Goal: Task Accomplishment & Management: Manage account settings

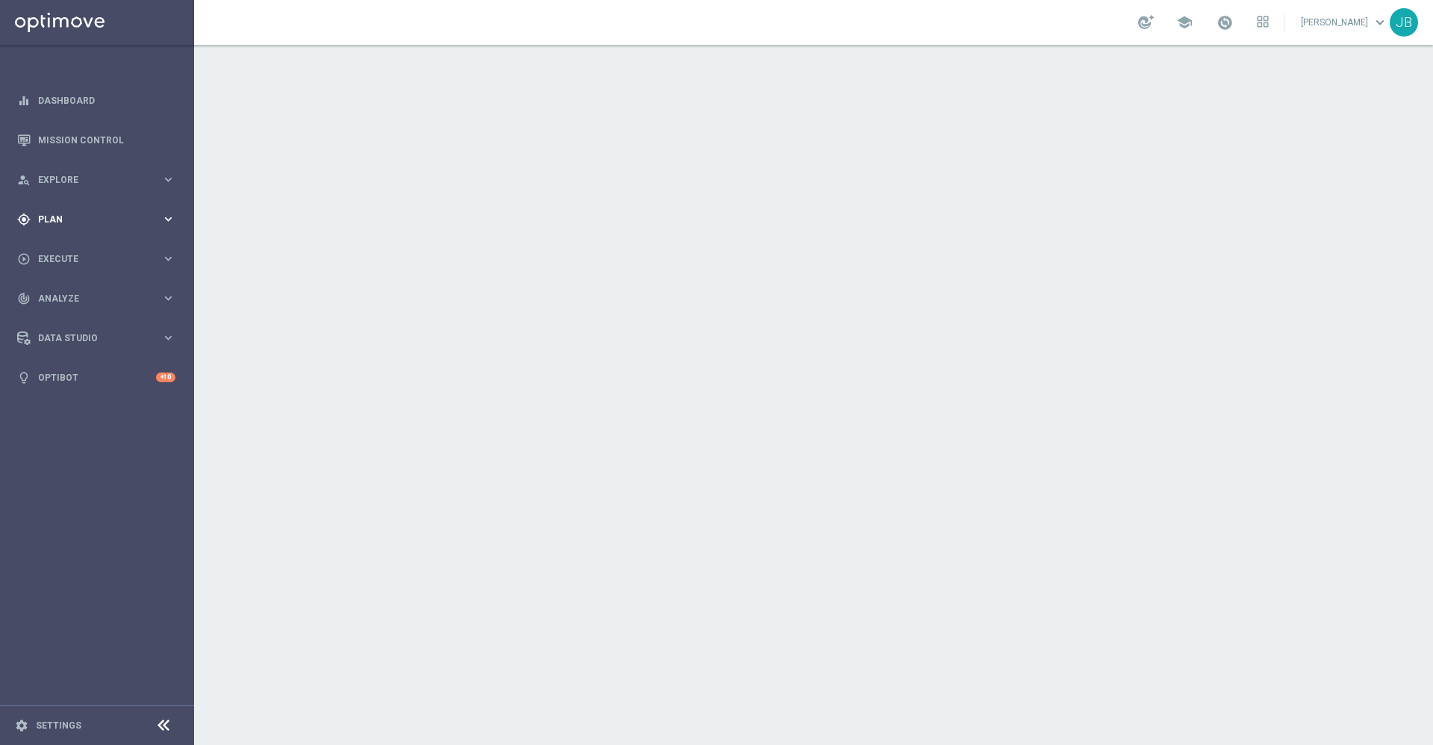
click at [106, 213] on div "gps_fixed Plan" at bounding box center [89, 219] width 144 height 13
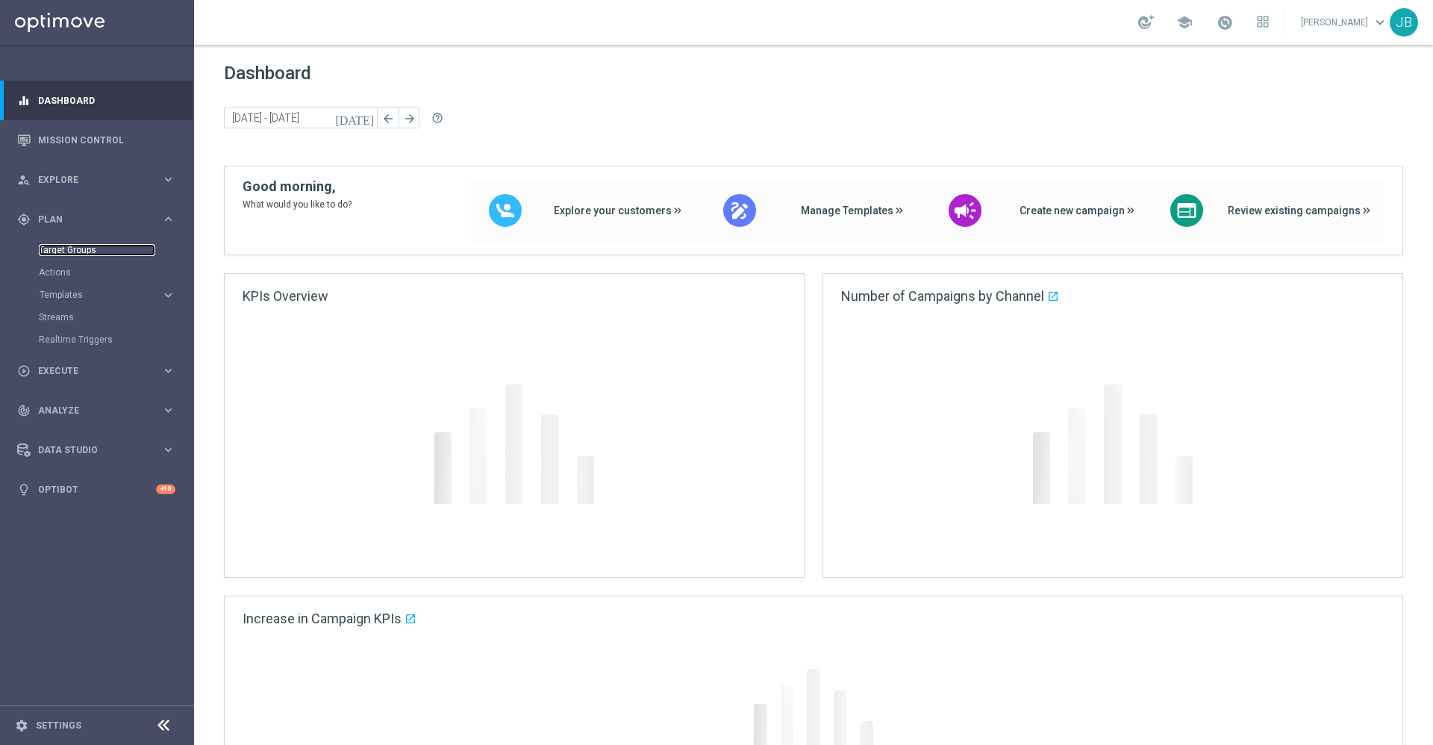
click at [90, 249] on link "Target Groups" at bounding box center [97, 250] width 116 height 12
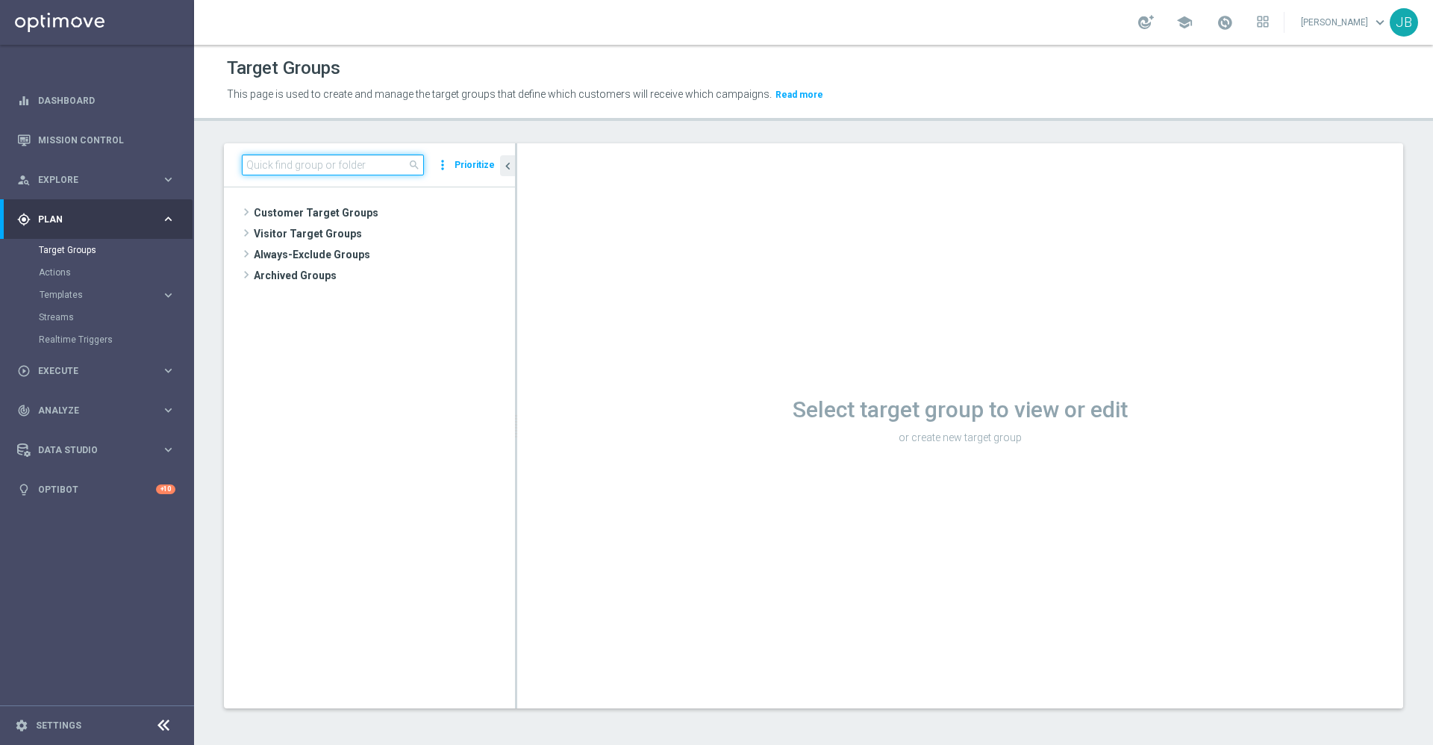
click at [328, 169] on input at bounding box center [333, 165] width 182 height 21
click at [303, 209] on span "Customer Target Groups" at bounding box center [366, 212] width 225 height 21
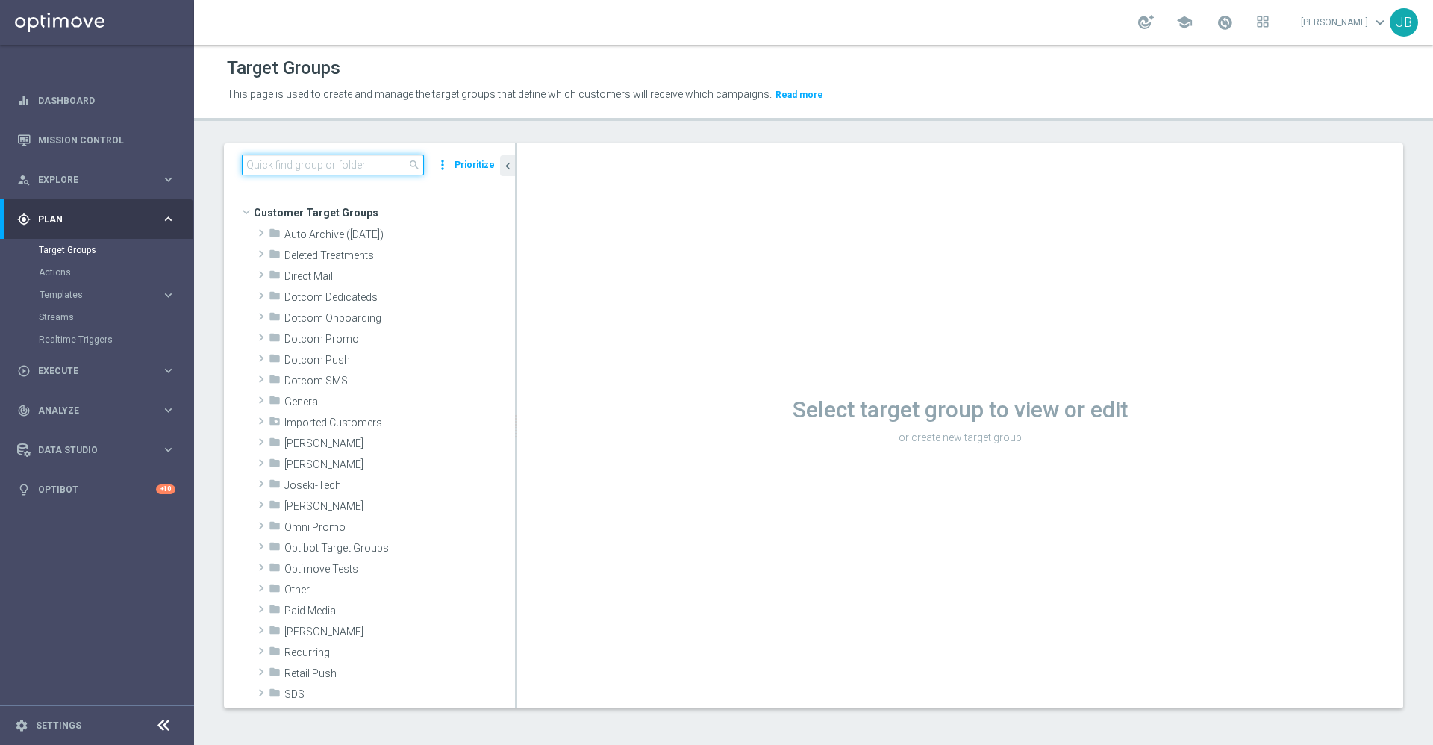
click at [314, 165] on input at bounding box center [333, 165] width 182 height 21
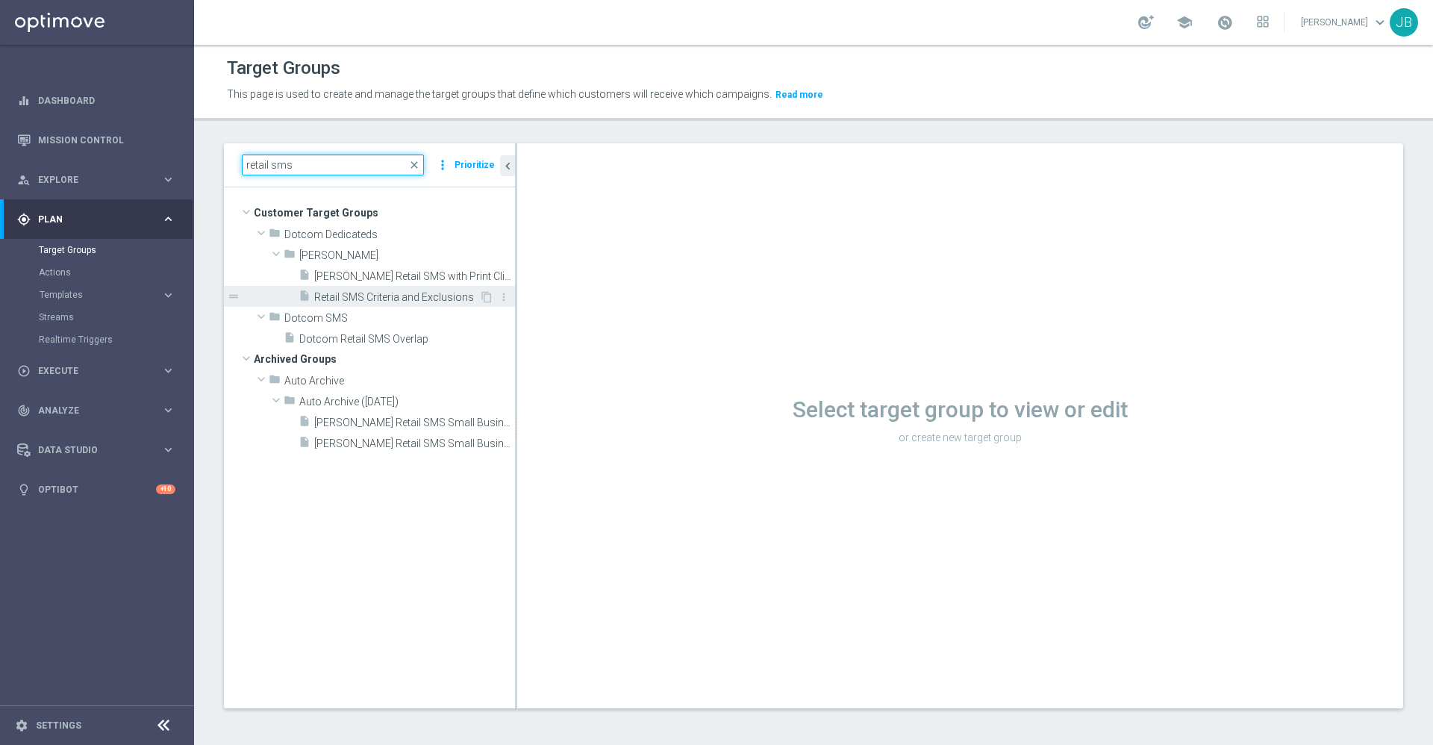
type input "retail sms"
click at [390, 293] on span "Retail SMS Criteria and Exclusions" at bounding box center [396, 297] width 165 height 13
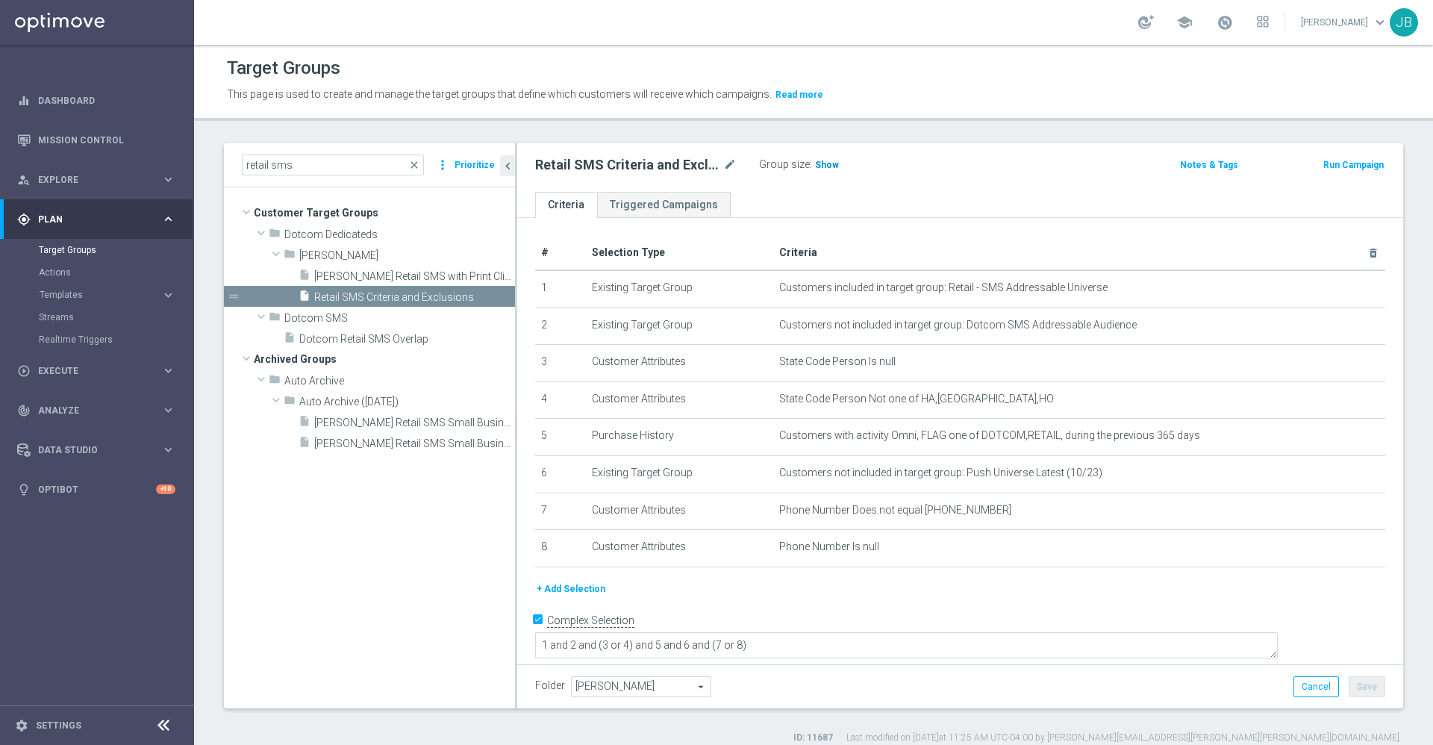
click at [819, 169] on span "Show" at bounding box center [827, 165] width 24 height 10
click at [123, 140] on link "Mission Control" at bounding box center [106, 140] width 137 height 40
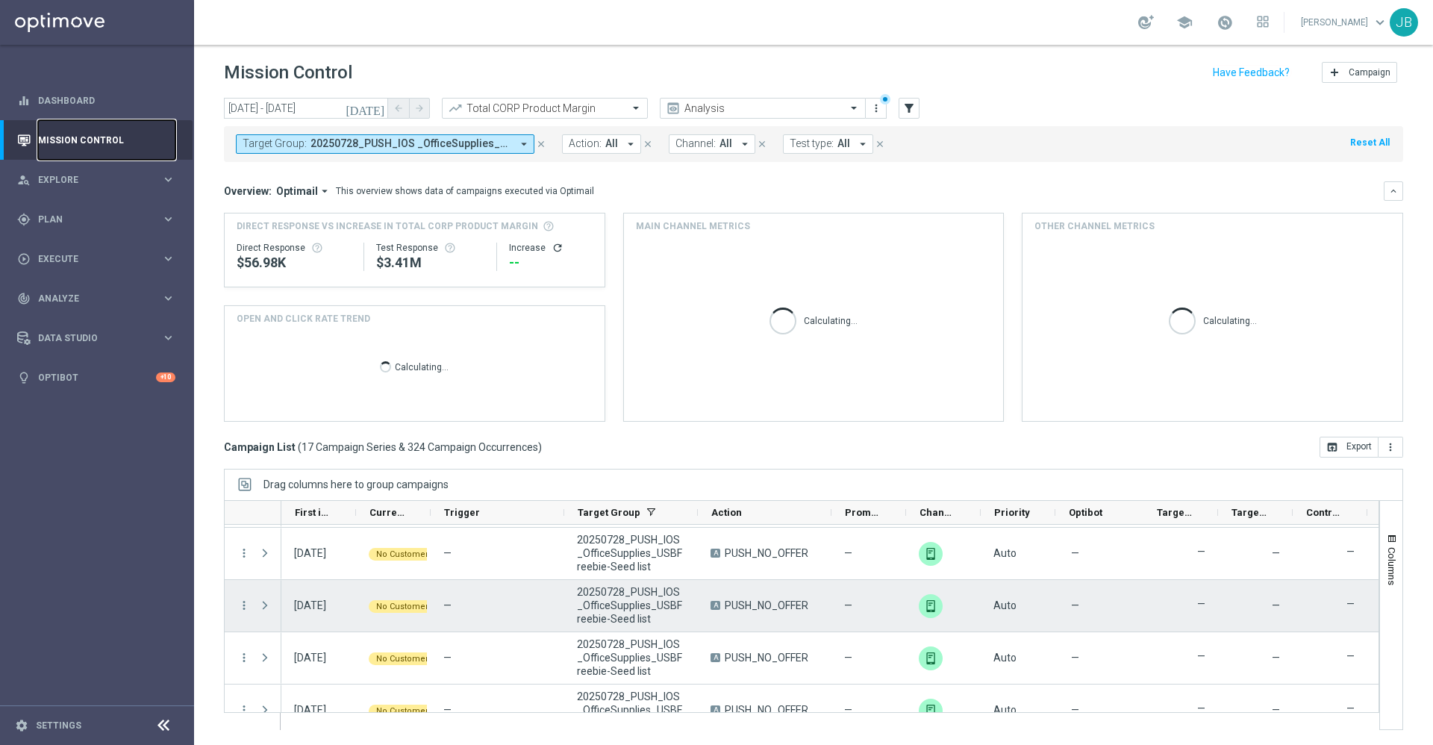
scroll to position [701, 0]
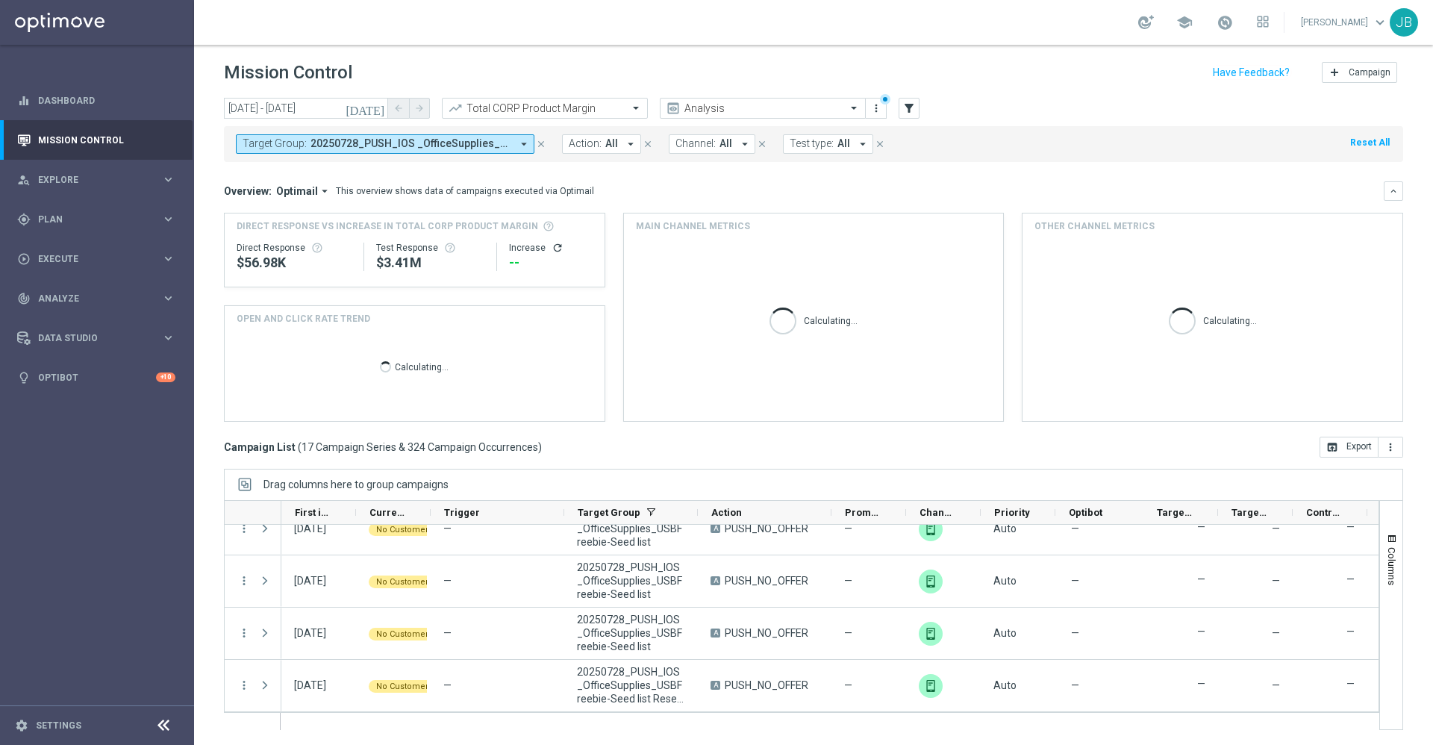
click at [378, 110] on icon "today" at bounding box center [366, 108] width 40 height 13
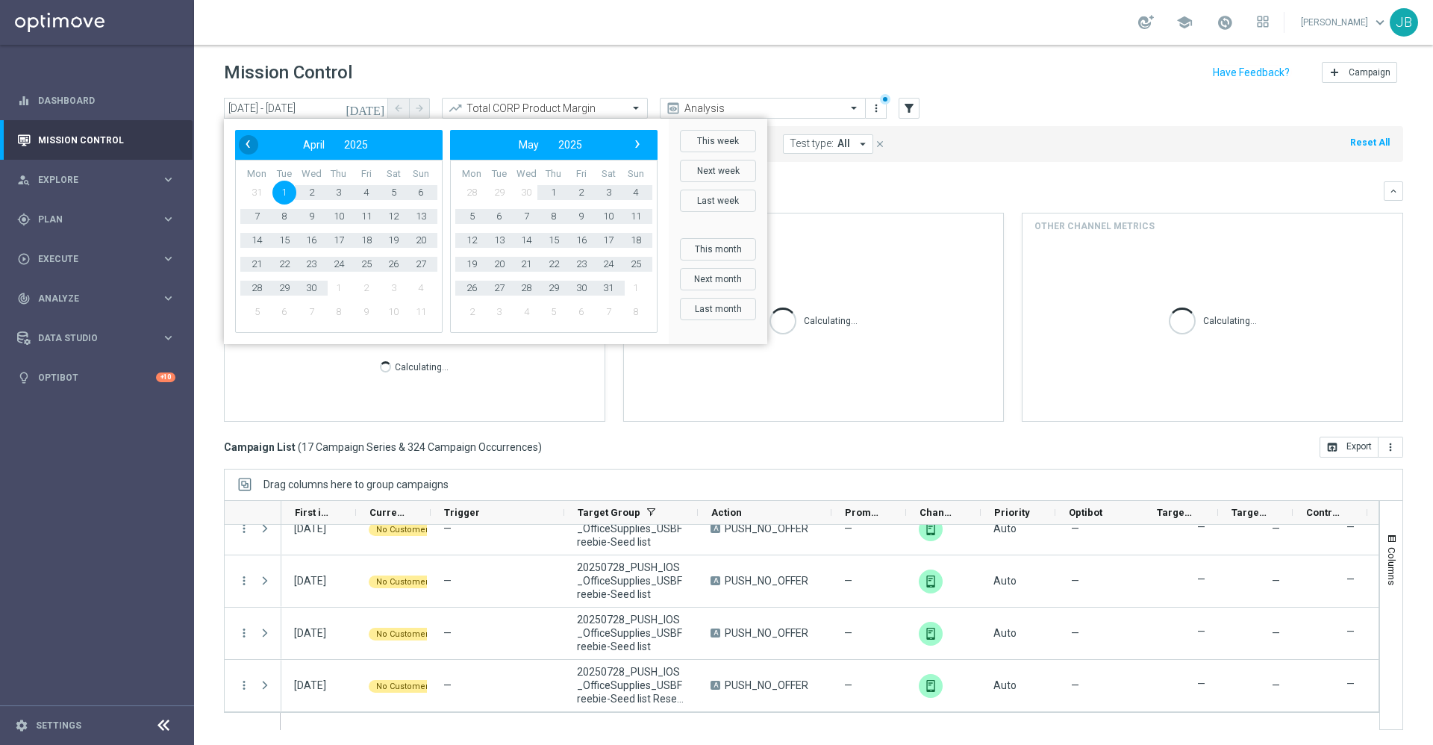
click at [246, 143] on span "‹" at bounding box center [247, 143] width 19 height 19
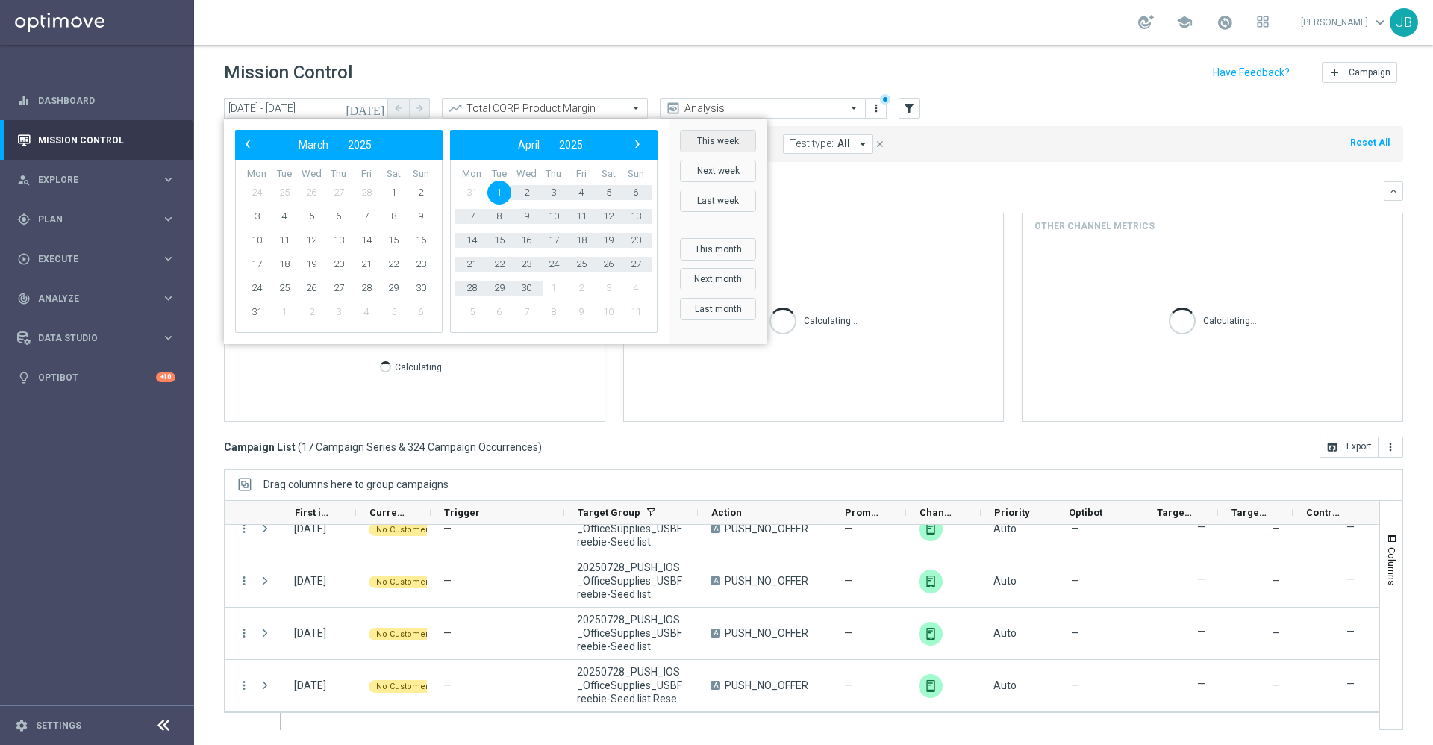
click at [712, 141] on button "This week" at bounding box center [718, 141] width 76 height 22
type input "08 Sep 2025 - 14 Sep 2025"
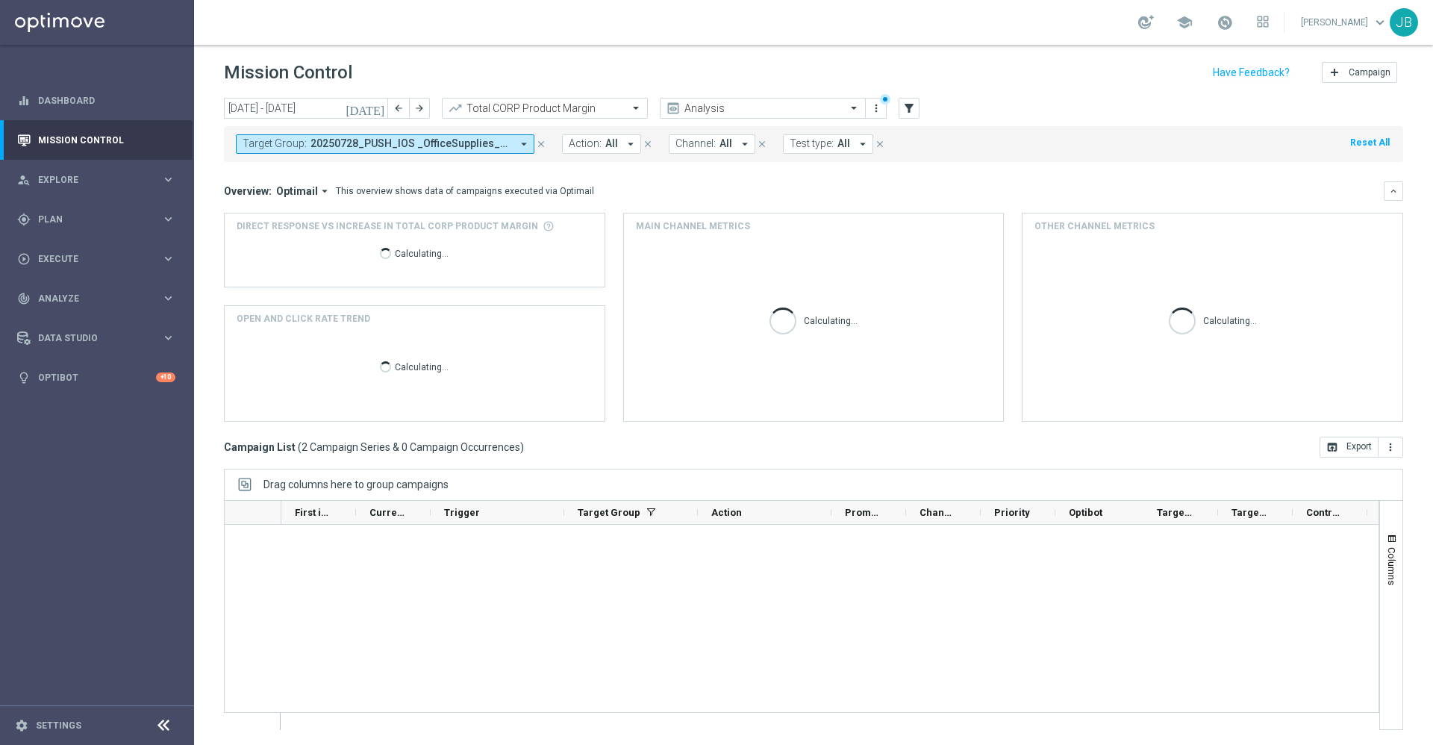
scroll to position [0, 0]
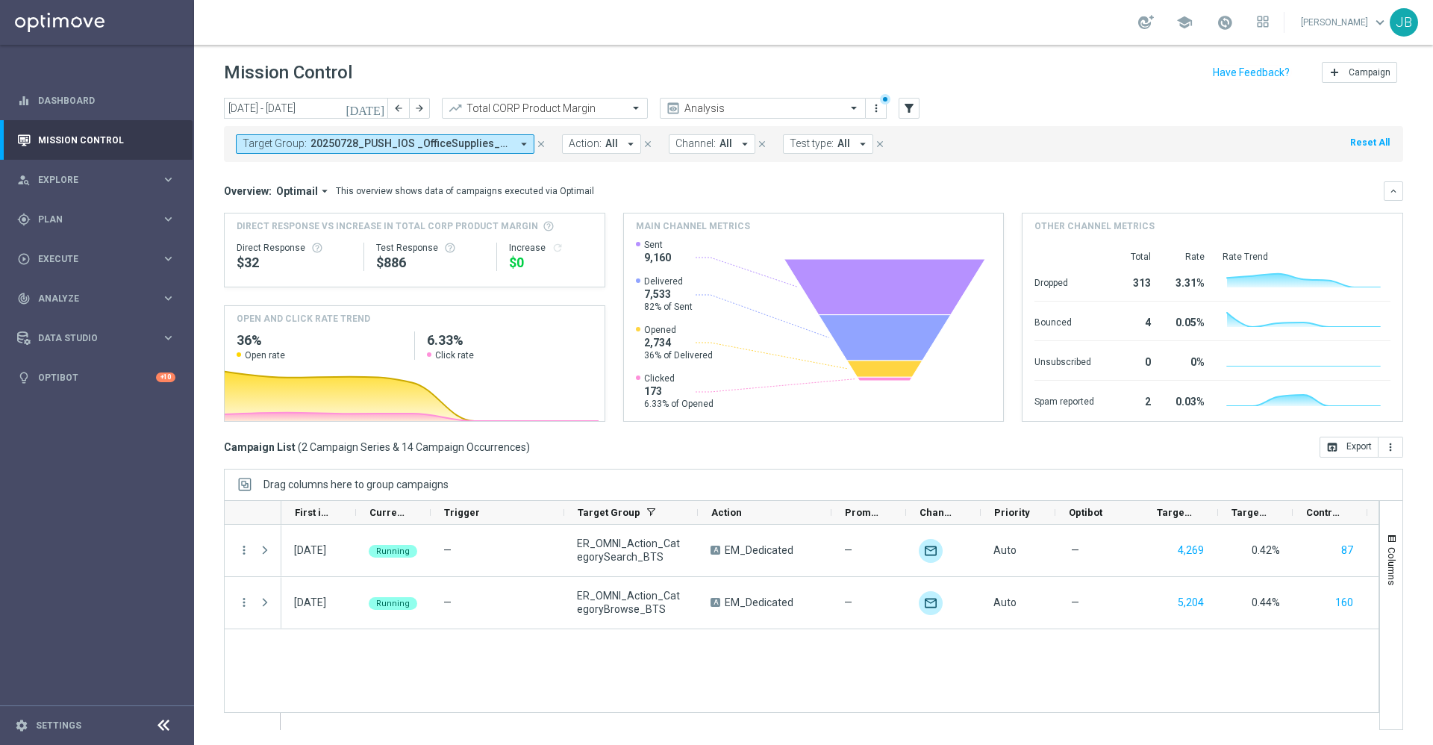
click at [544, 142] on icon "close" at bounding box center [541, 144] width 10 height 10
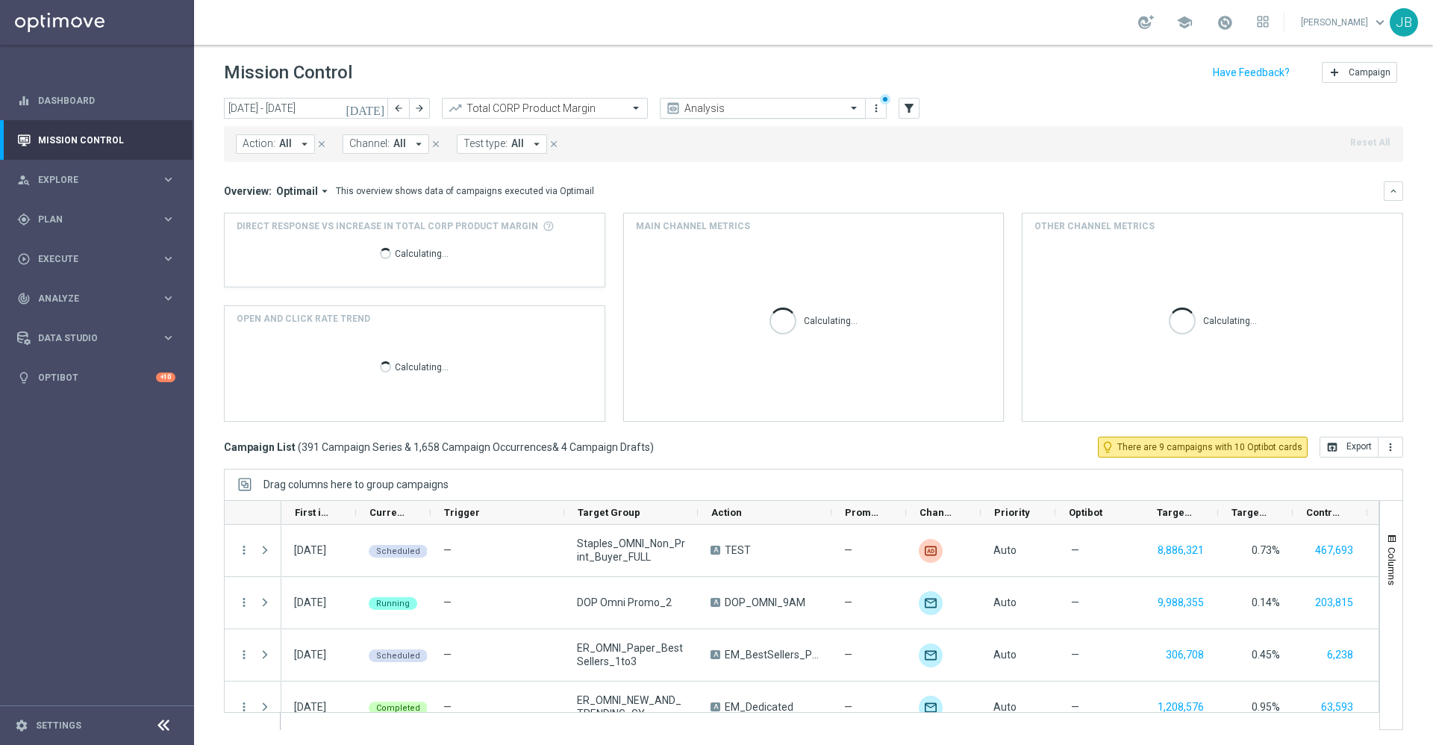
click at [714, 113] on input "text" at bounding box center [748, 108] width 160 height 13
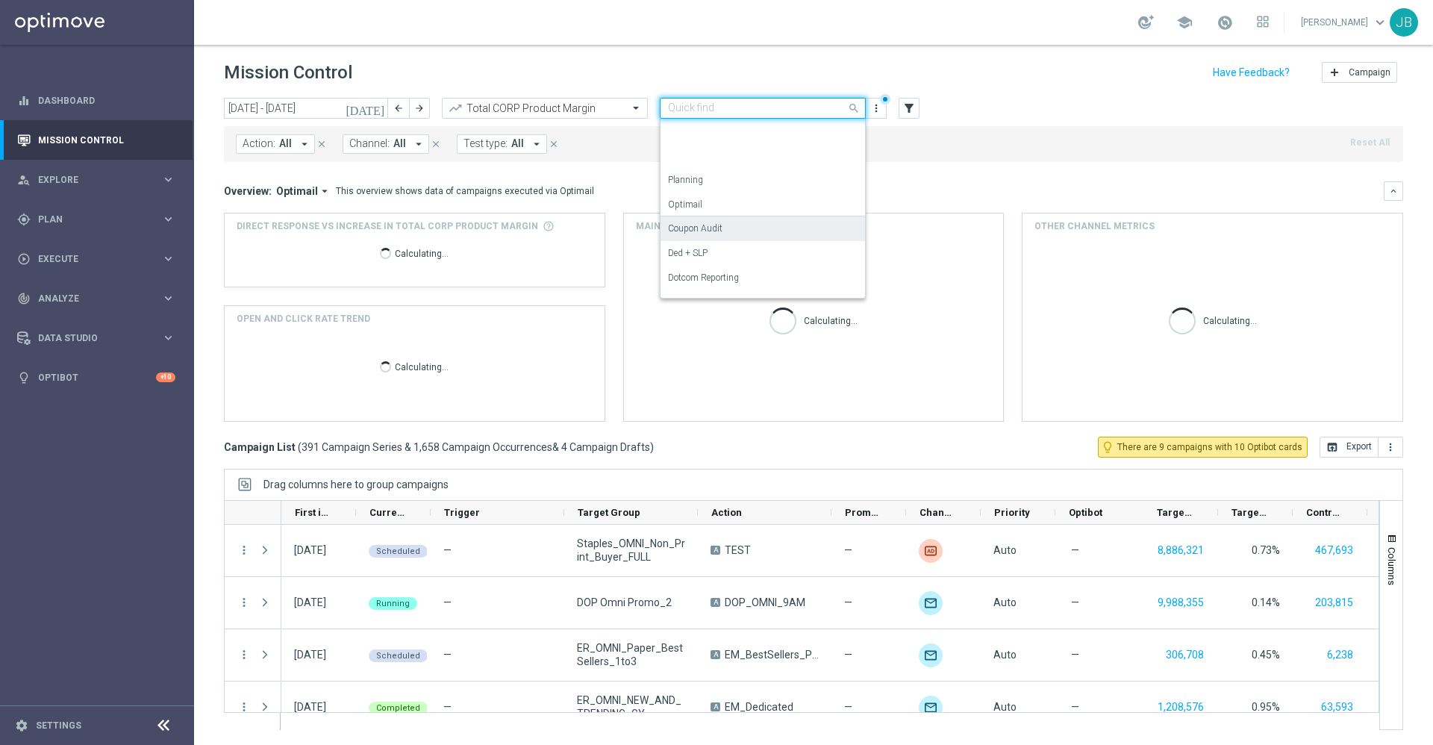
scroll to position [166, 0]
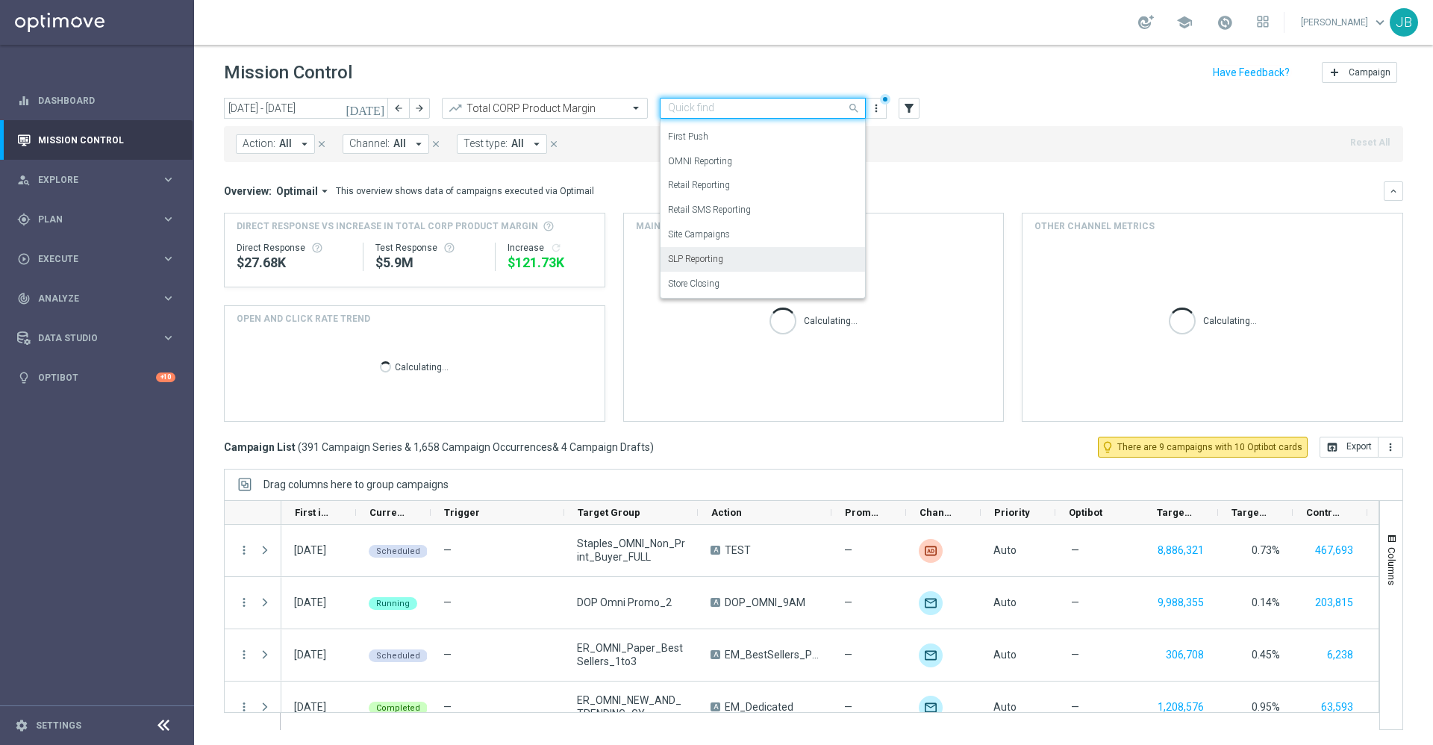
click at [718, 258] on label "SLP Reporting" at bounding box center [695, 259] width 55 height 13
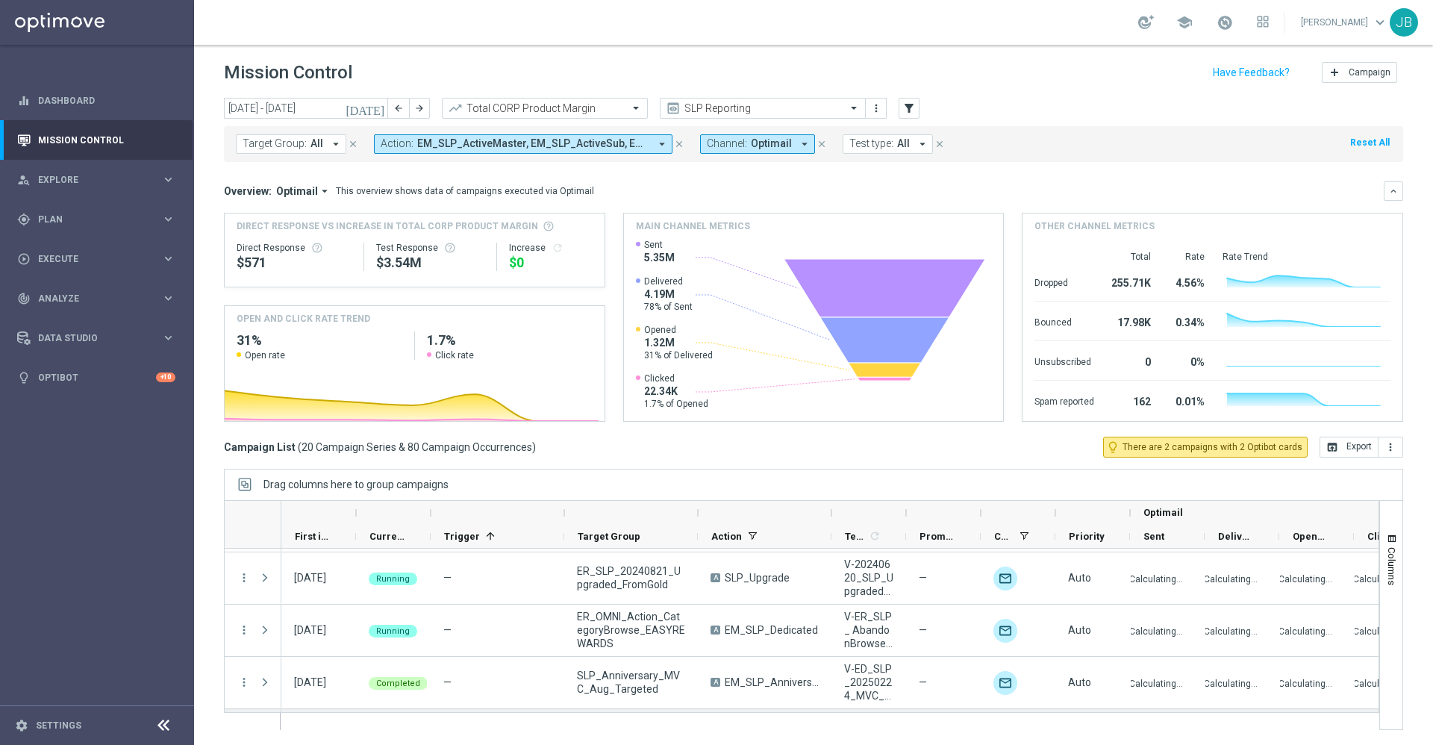
scroll to position [882, 0]
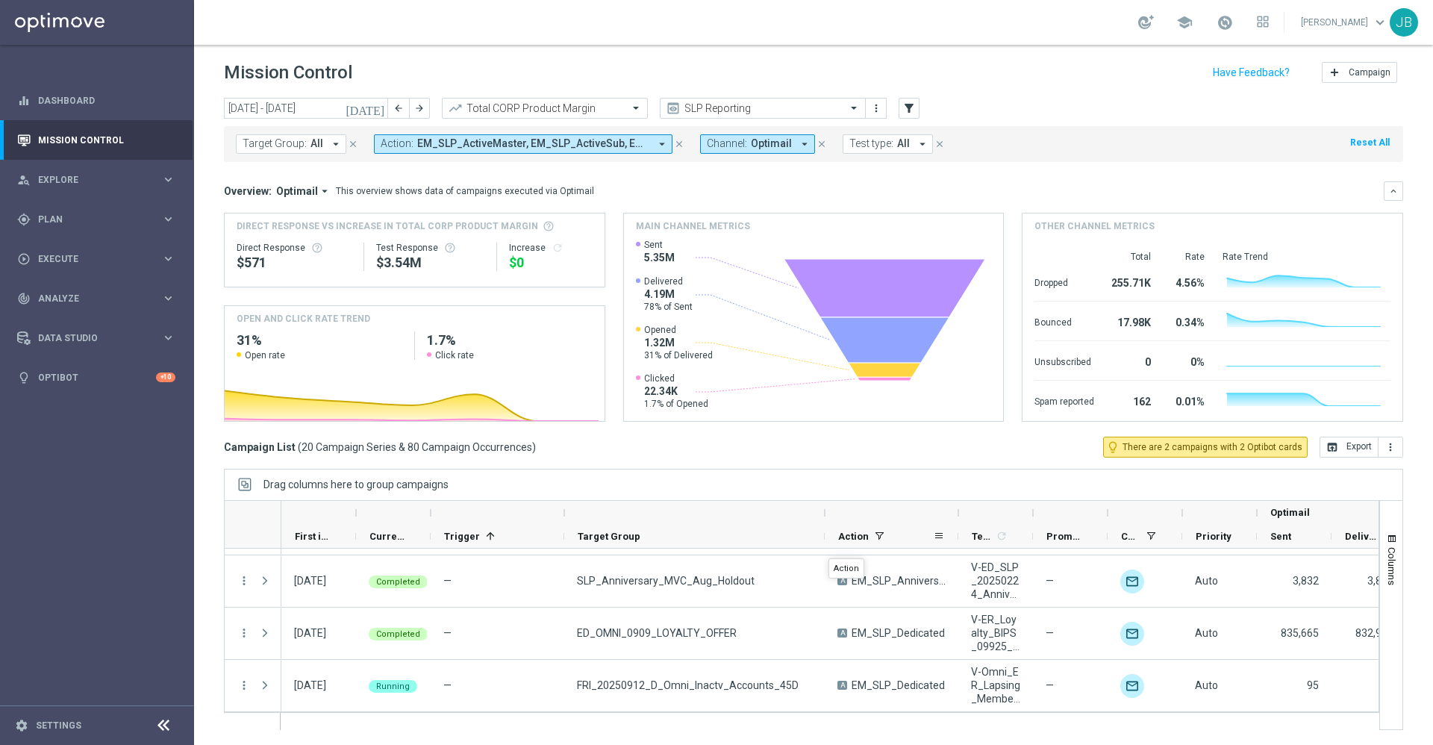
drag, startPoint x: 699, startPoint y: 512, endPoint x: 826, endPoint y: 544, distance: 131.6
click at [826, 544] on div "Optimail First in Range" at bounding box center [957, 525] width 1353 height 48
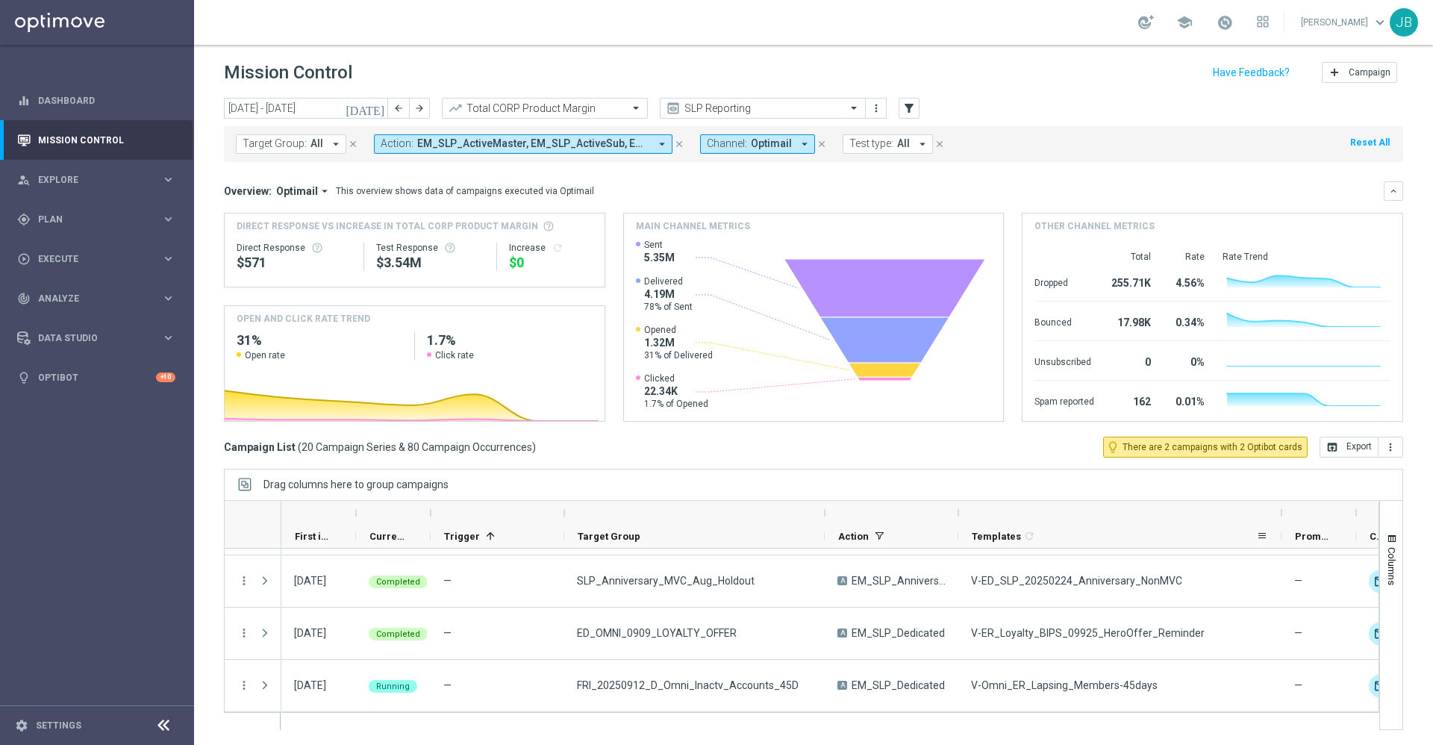
drag, startPoint x: 1031, startPoint y: 511, endPoint x: 1280, endPoint y: 535, distance: 249.8
click at [1280, 535] on div "First in Range" at bounding box center [1081, 525] width 1601 height 48
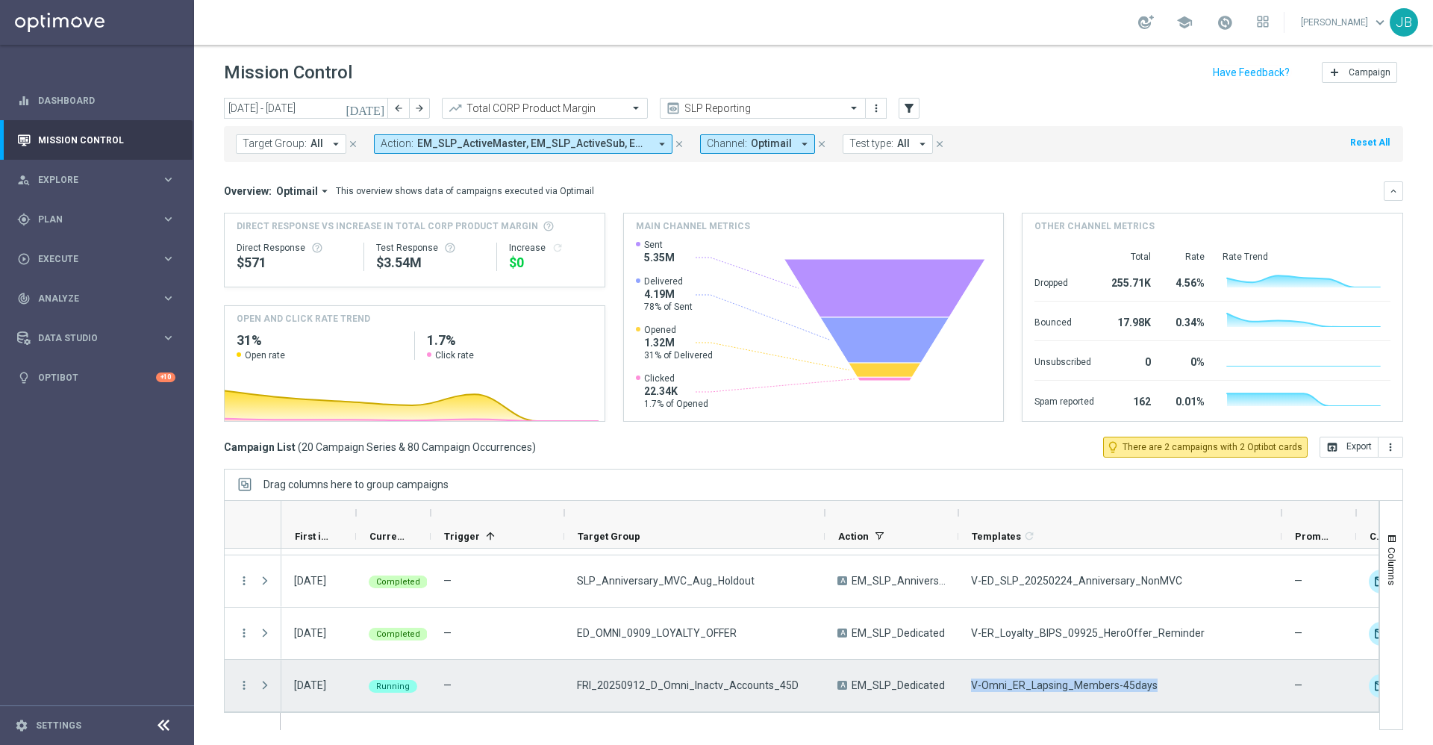
drag, startPoint x: 1163, startPoint y: 685, endPoint x: 963, endPoint y: 682, distance: 200.1
click at [963, 682] on div "V-Omni_ER_Lapsing_Members-45days" at bounding box center [1120, 686] width 323 height 52
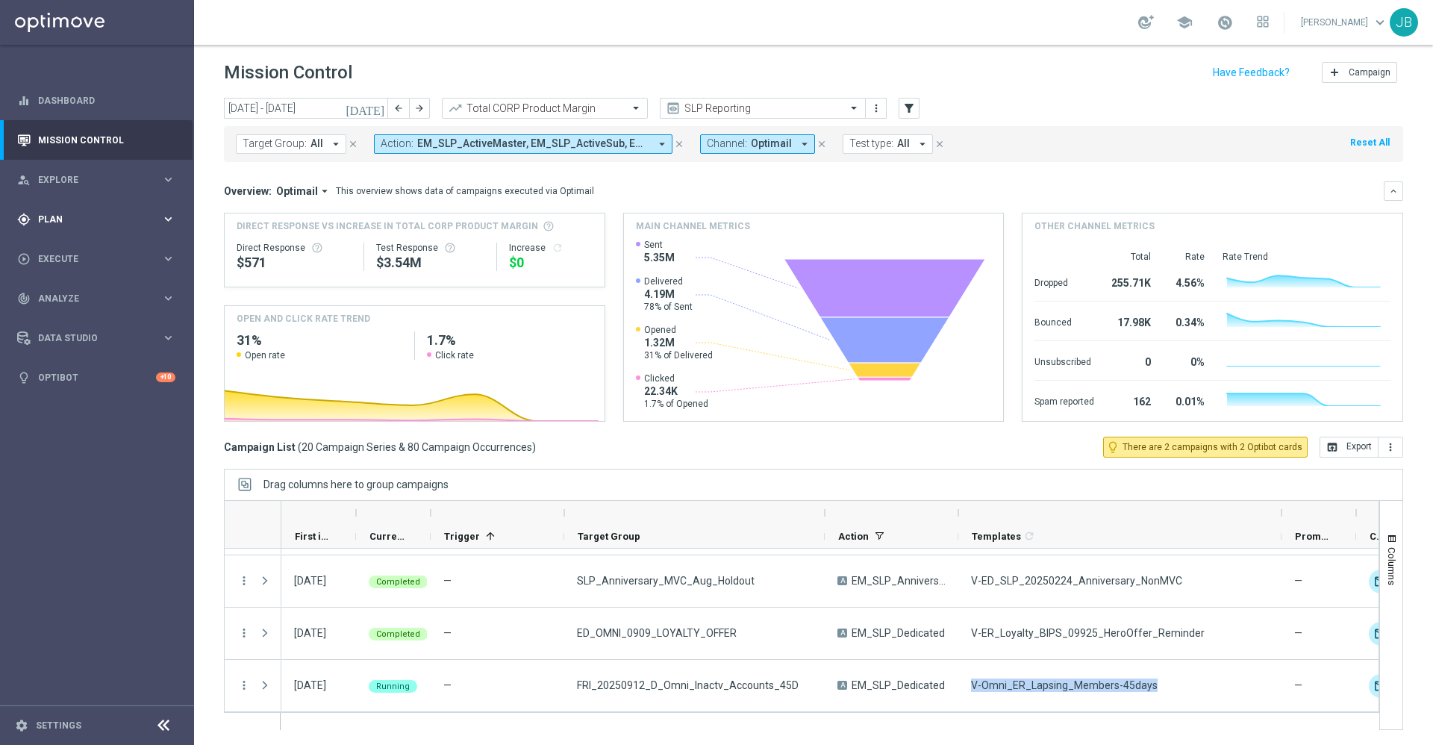
click at [72, 217] on span "Plan" at bounding box center [99, 219] width 123 height 9
click at [75, 293] on span "Templates" at bounding box center [93, 294] width 107 height 9
click at [66, 295] on span "Templates" at bounding box center [93, 294] width 107 height 9
click at [72, 295] on span "Templates" at bounding box center [93, 294] width 107 height 9
click at [72, 319] on link "Optimail" at bounding box center [100, 317] width 109 height 12
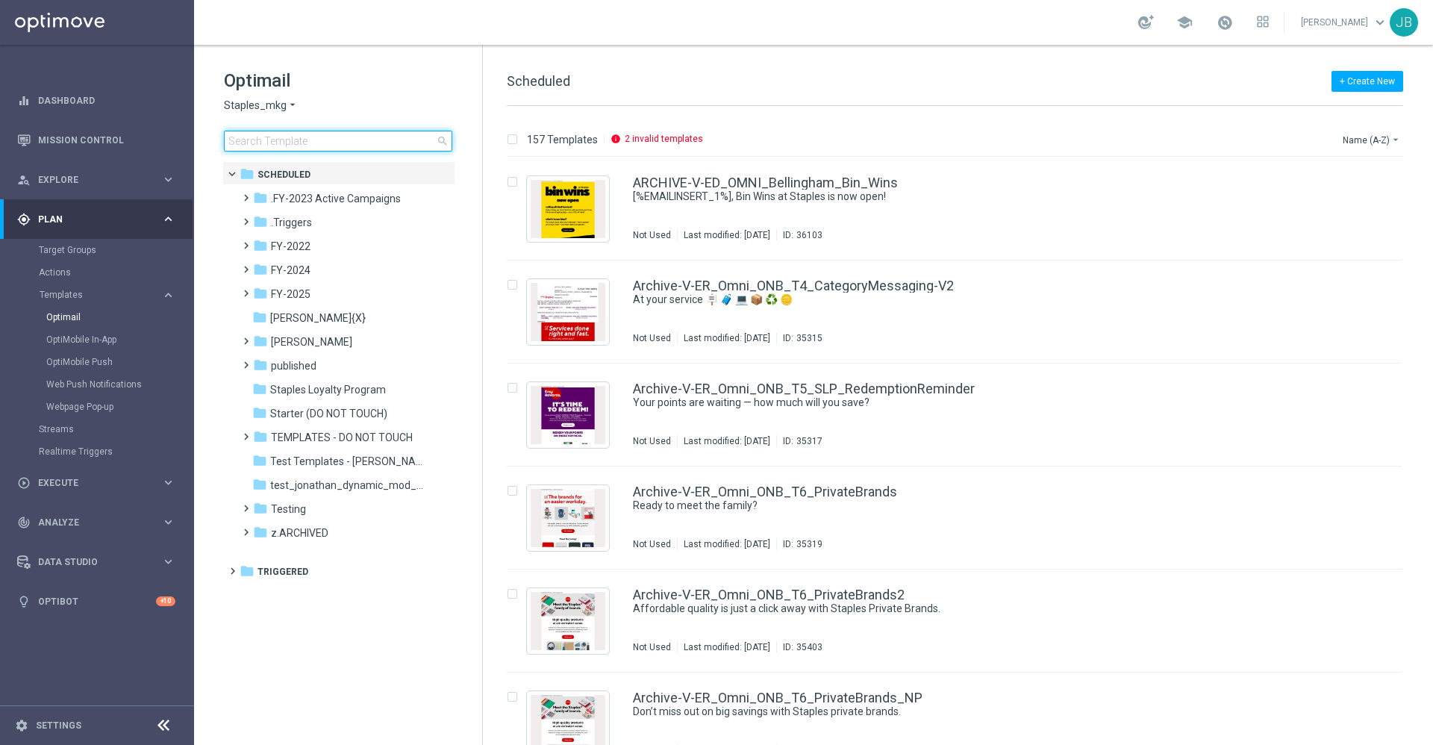
click at [312, 140] on input at bounding box center [338, 141] width 228 height 21
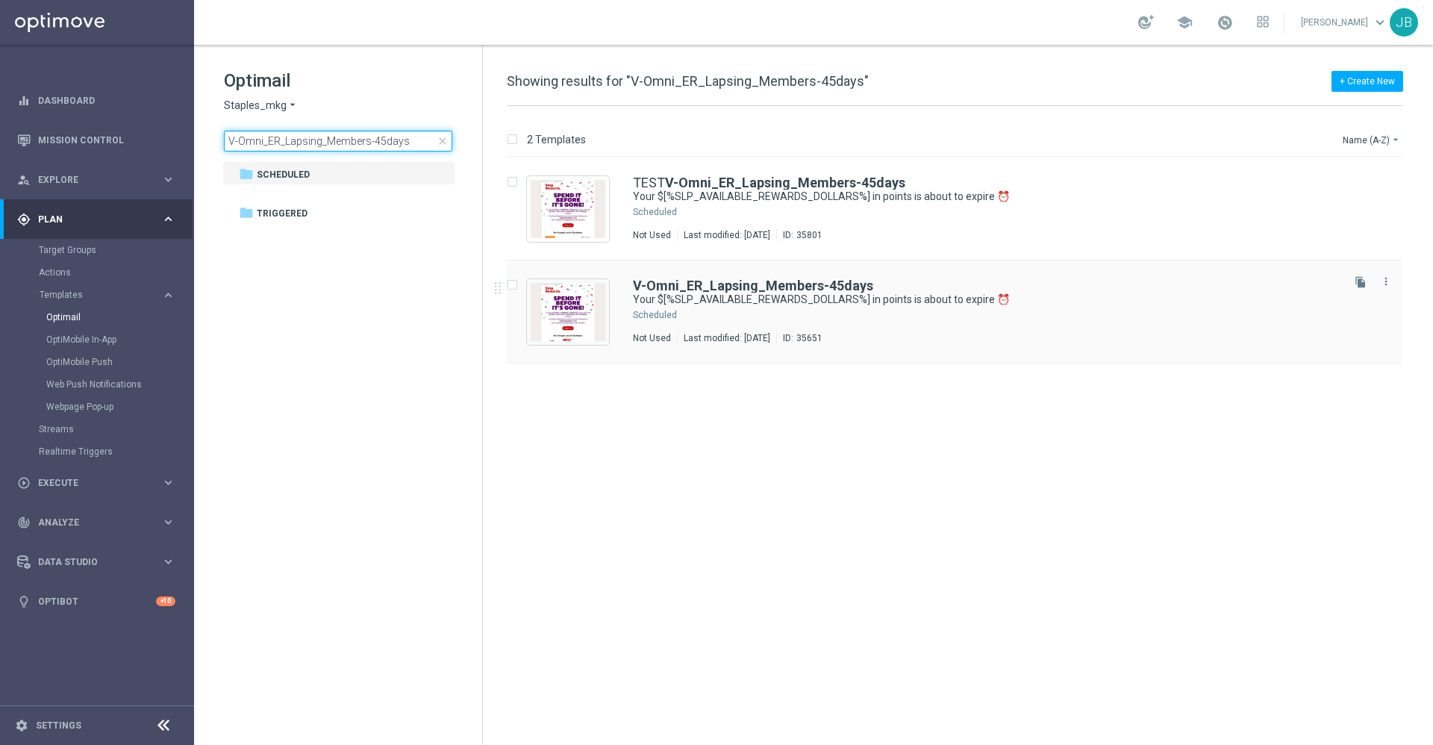
type input "V-Omni_ER_Lapsing_Members-45days"
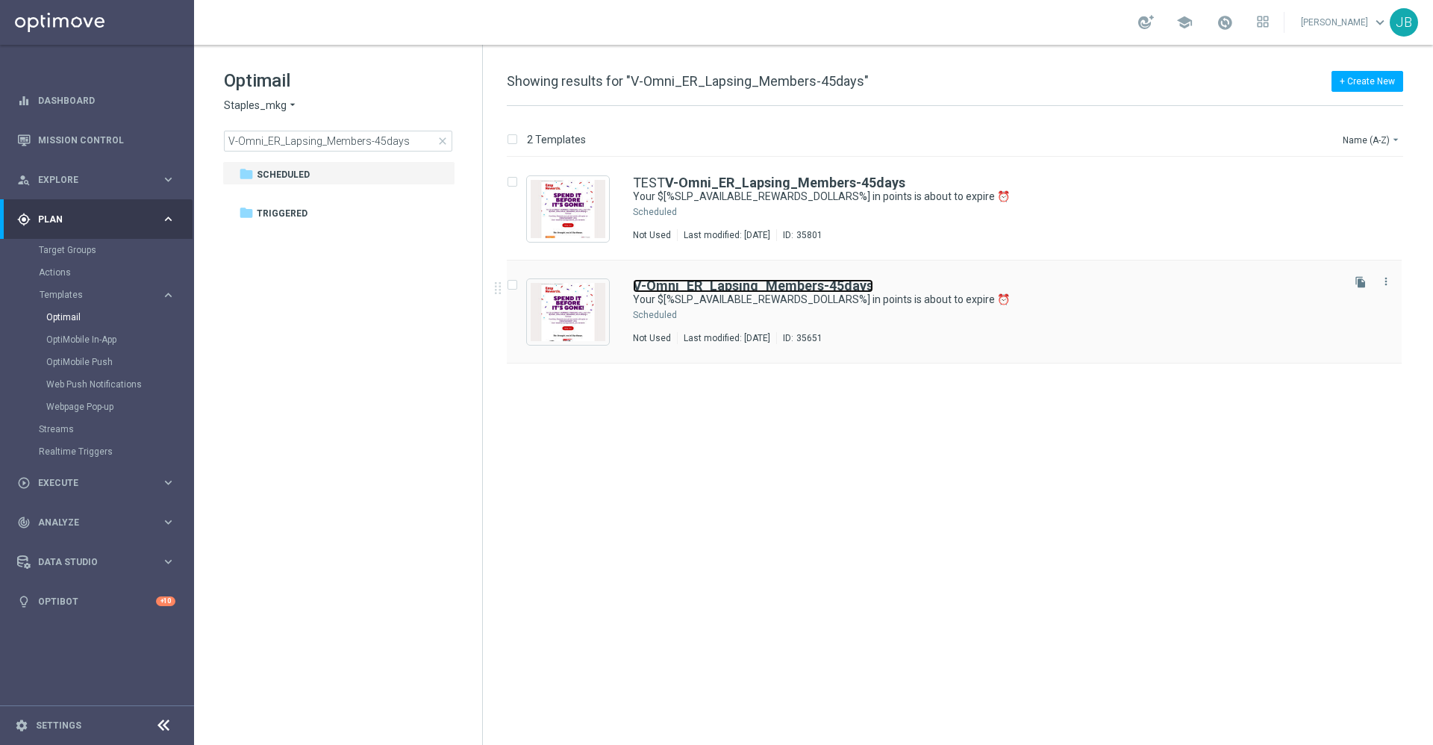
click at [689, 282] on b "V-Omni_ER_Lapsing_Members-45days" at bounding box center [753, 286] width 240 height 16
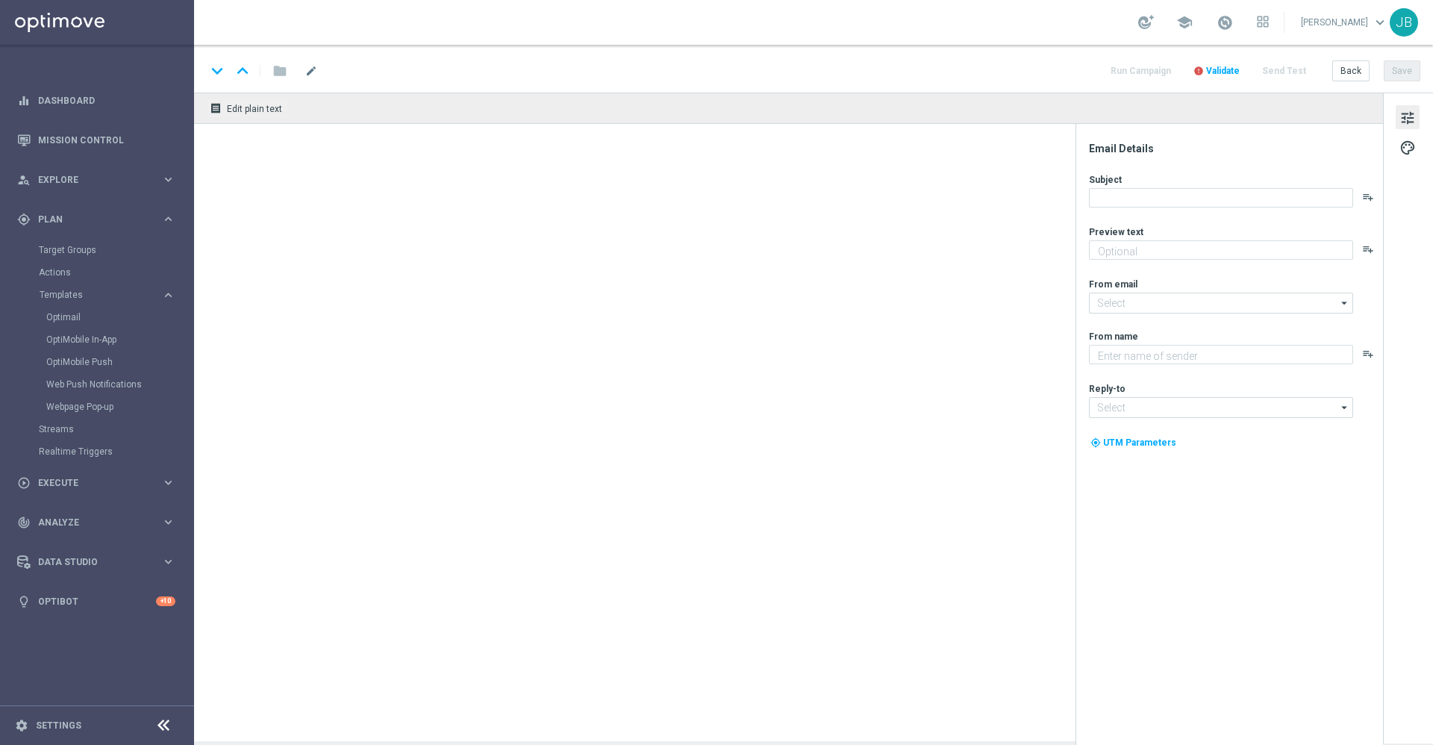
type textarea "Redeem them now before they're gone!"
type input "staples@connected.staples.com"
type textarea "Staples"
type input "info@staples.com"
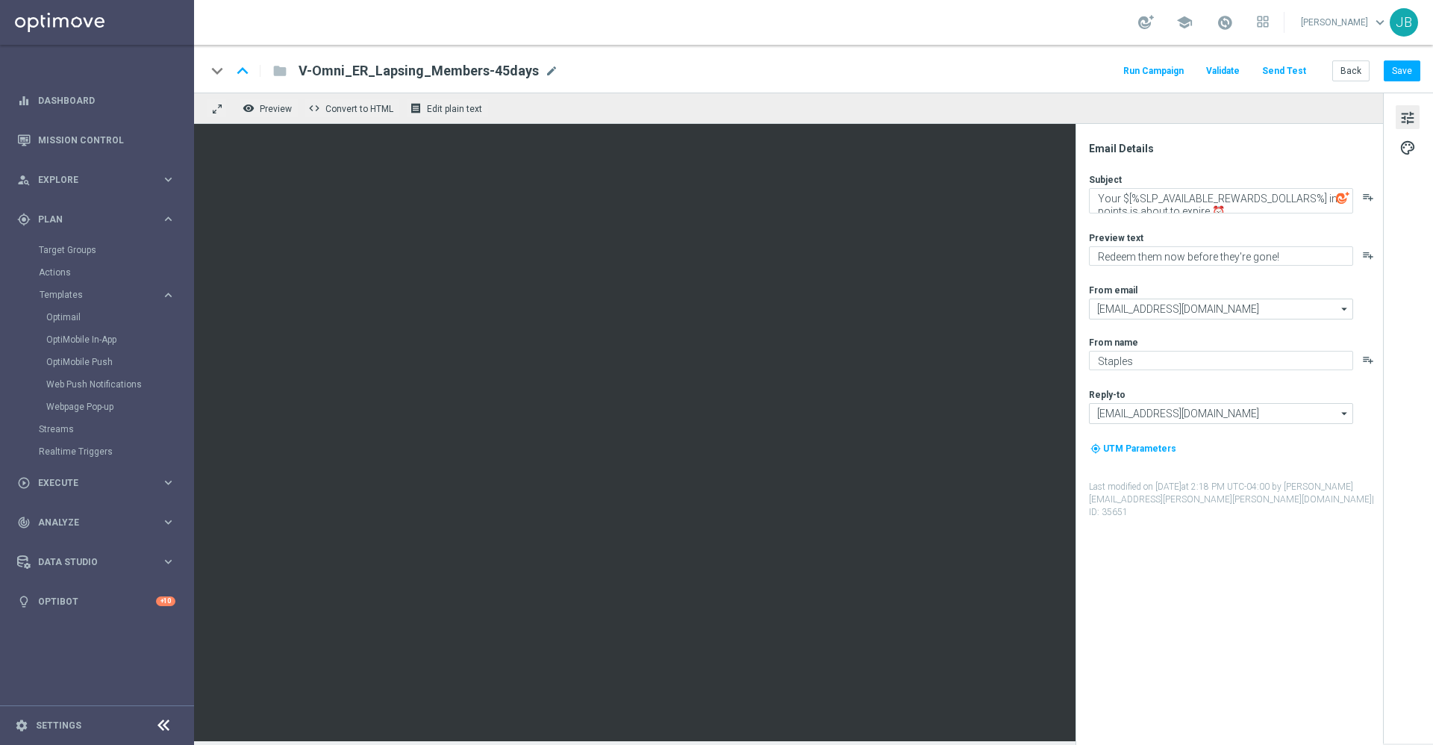
click at [1303, 73] on button "Send Test" at bounding box center [1284, 71] width 49 height 20
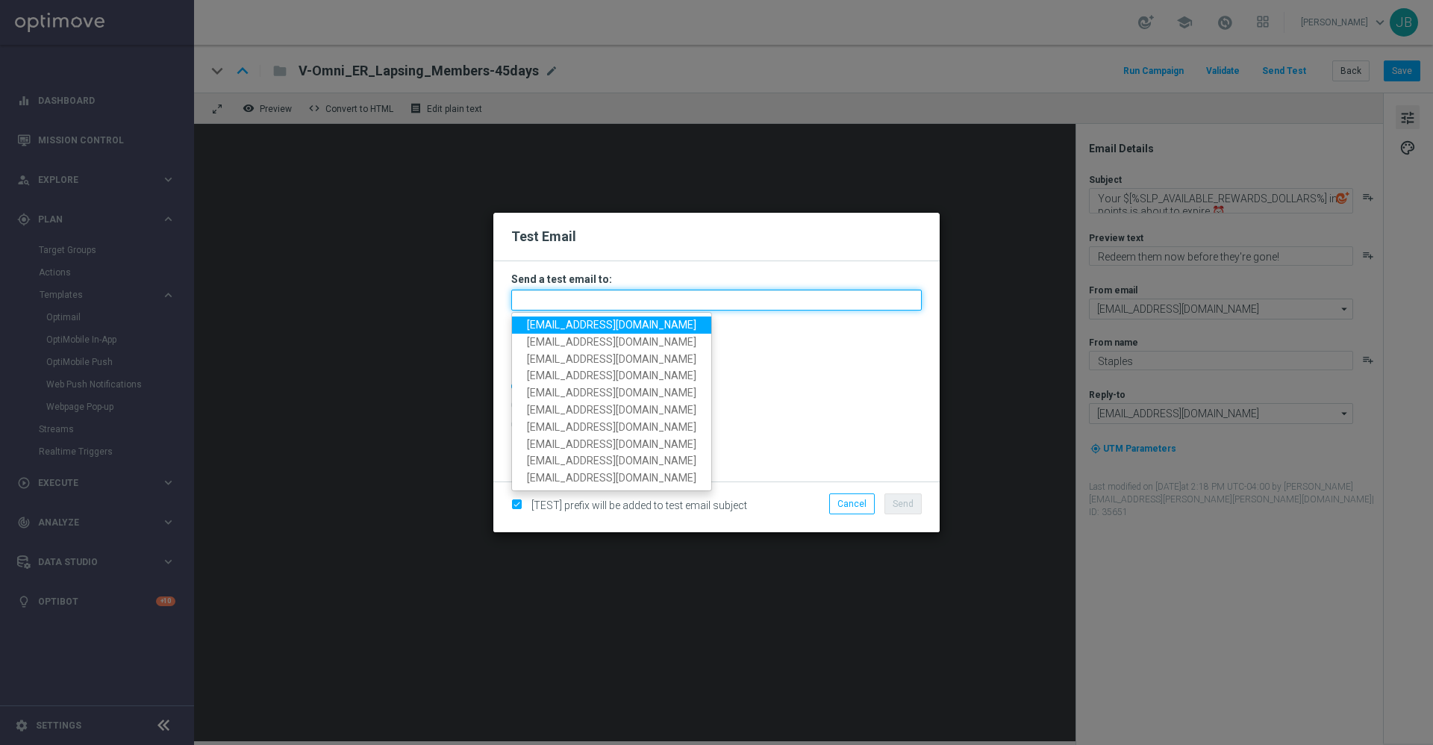
click at [557, 290] on input "text" at bounding box center [716, 300] width 411 height 21
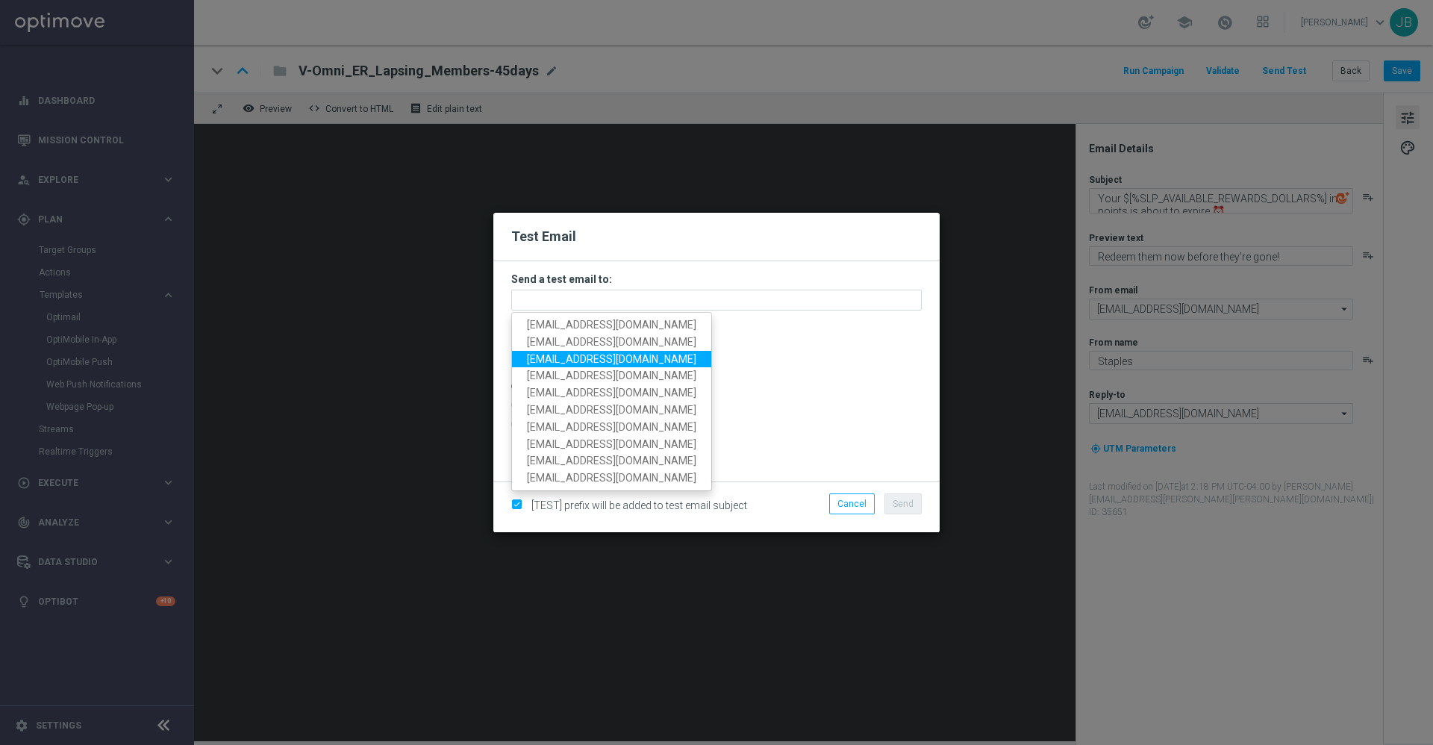
click at [646, 361] on span "staples.336a@litmusemail.com" at bounding box center [611, 358] width 169 height 12
type input "staples.336a@litmusemail.com"
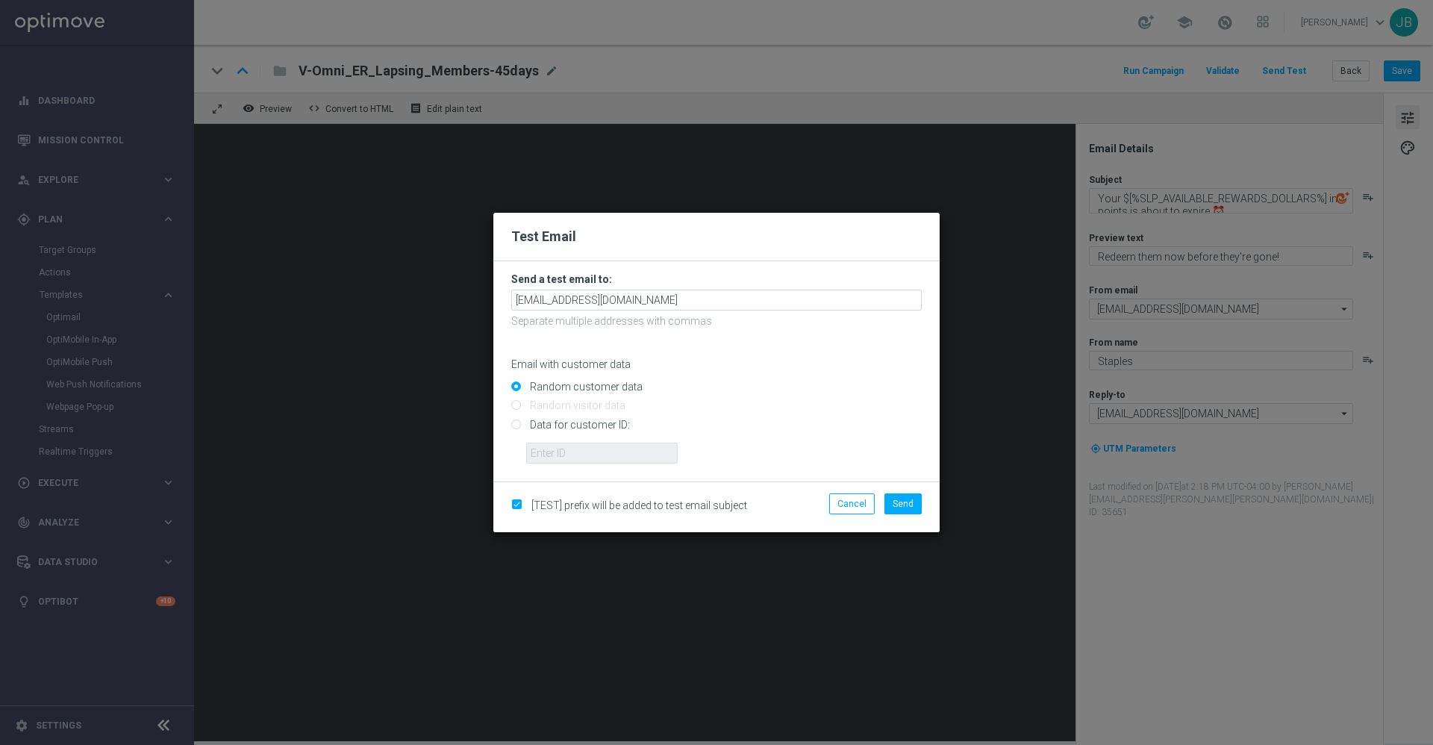
click at [521, 426] on input "Data for customer ID:" at bounding box center [716, 430] width 411 height 21
radio input "true"
click at [598, 449] on input "text" at bounding box center [602, 453] width 152 height 21
paste input "10082786975"
type input "10082786975"
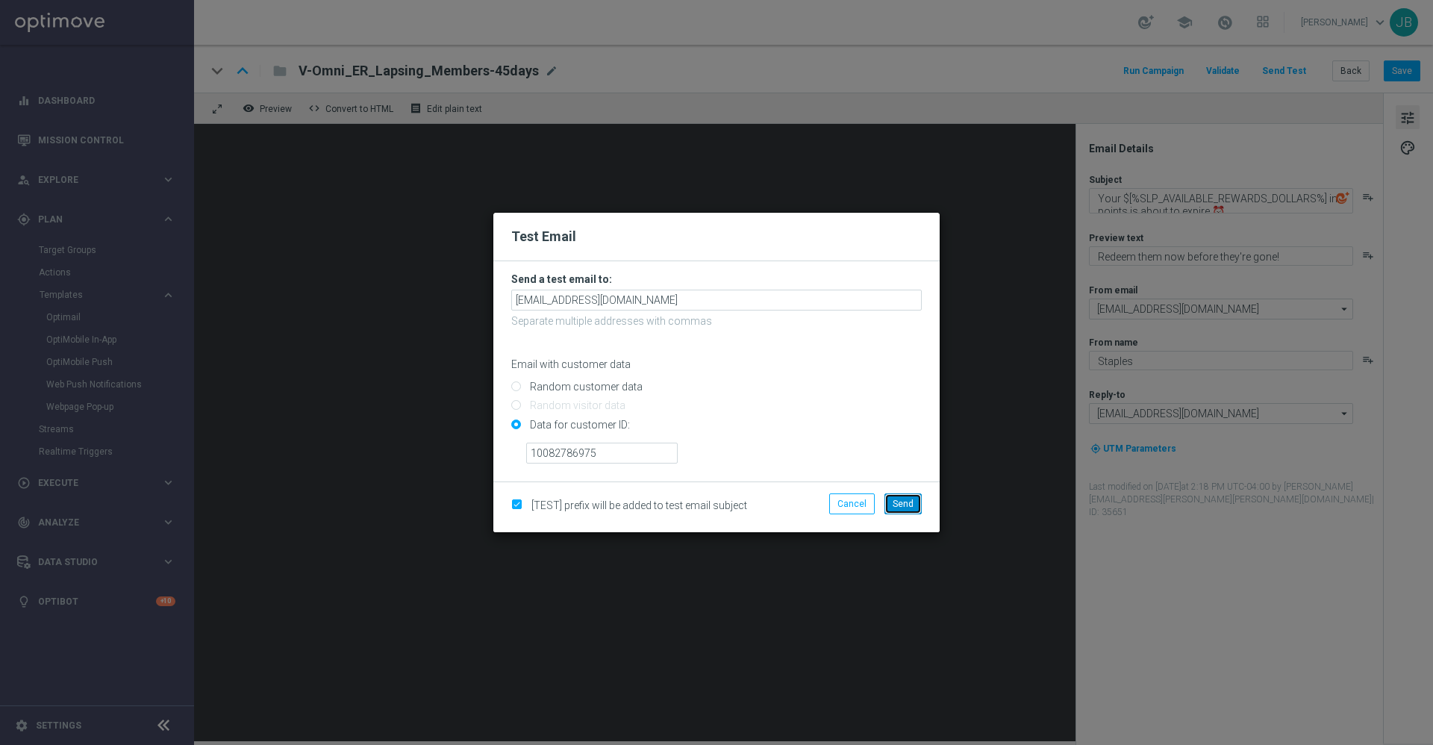
click at [908, 509] on button "Send" at bounding box center [903, 503] width 37 height 21
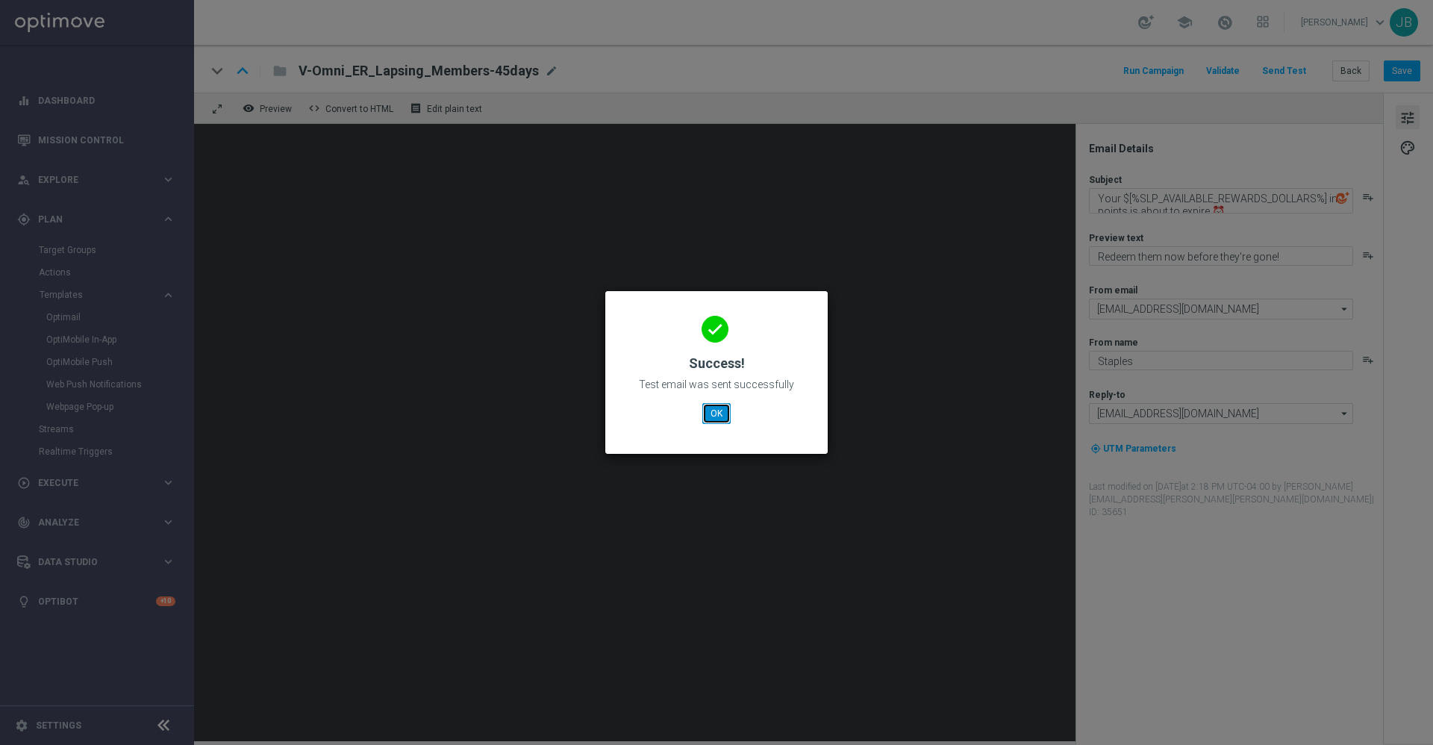
click at [718, 416] on button "OK" at bounding box center [716, 413] width 28 height 21
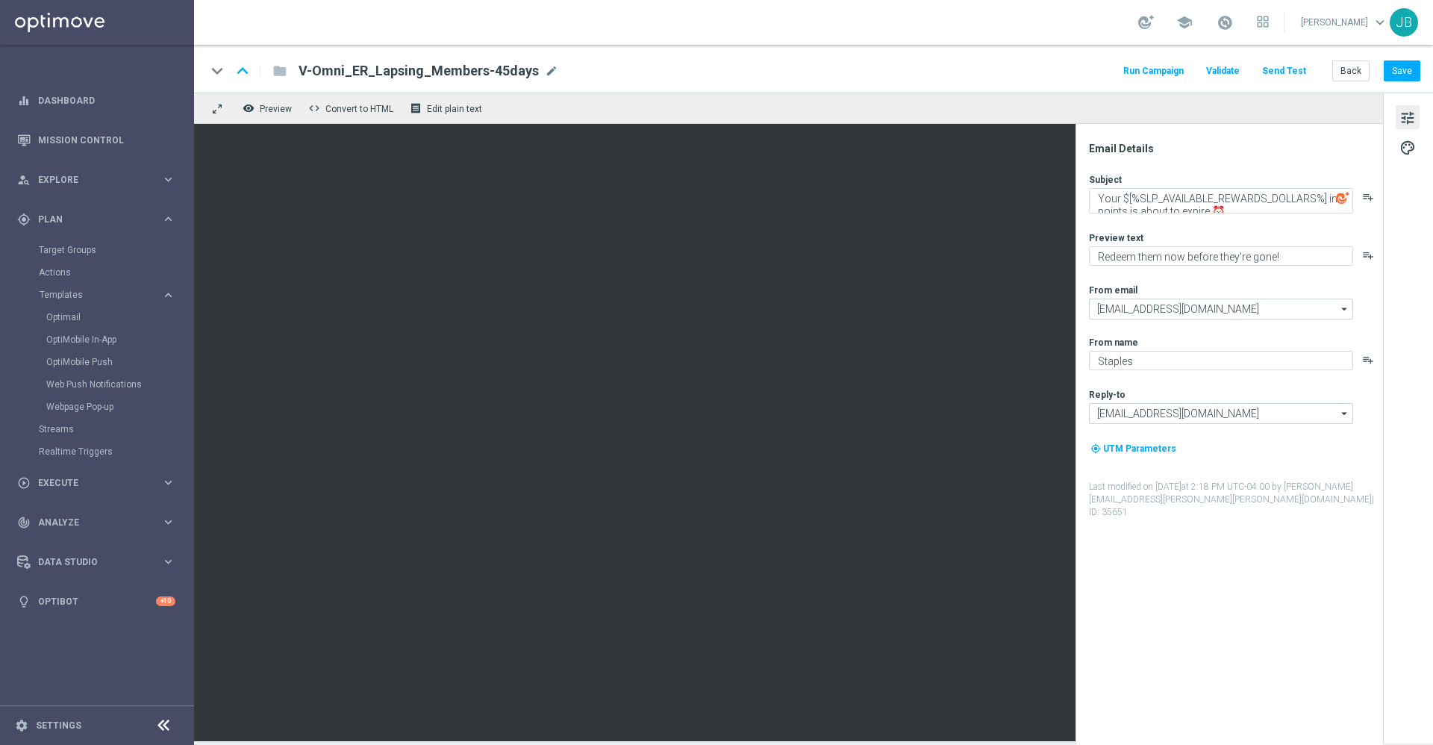
click at [1292, 69] on button "Send Test" at bounding box center [1284, 71] width 49 height 20
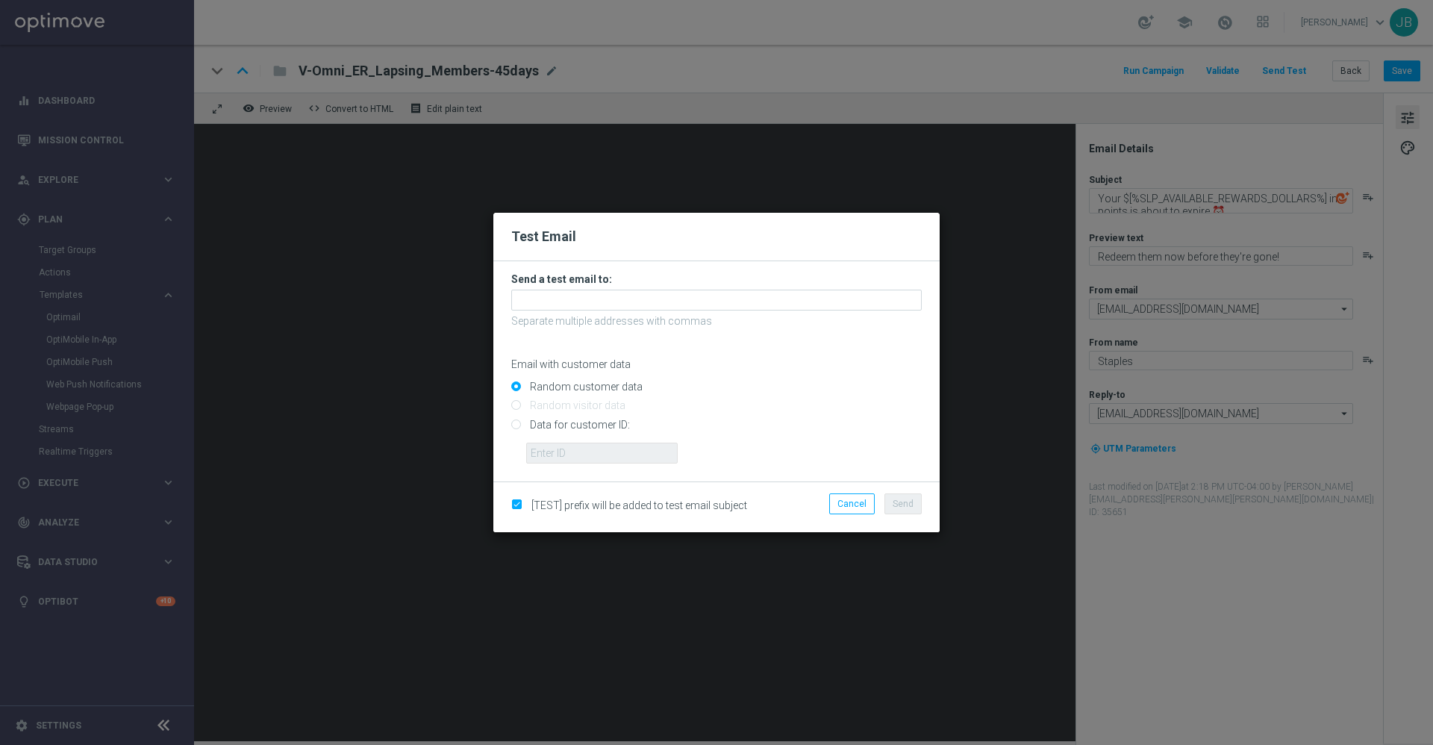
click at [517, 426] on input "Data for customer ID:" at bounding box center [716, 430] width 411 height 21
radio input "true"
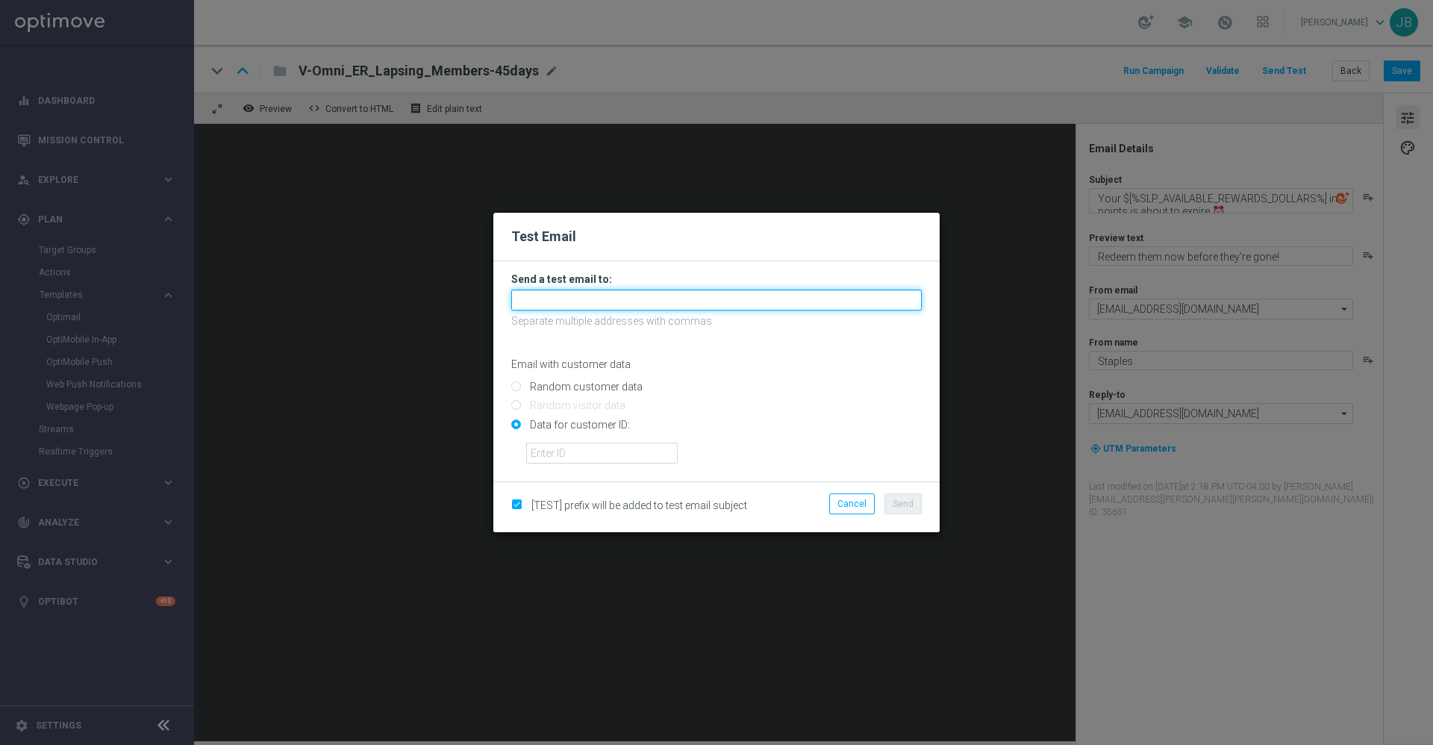
click at [575, 300] on input "text" at bounding box center [716, 300] width 411 height 21
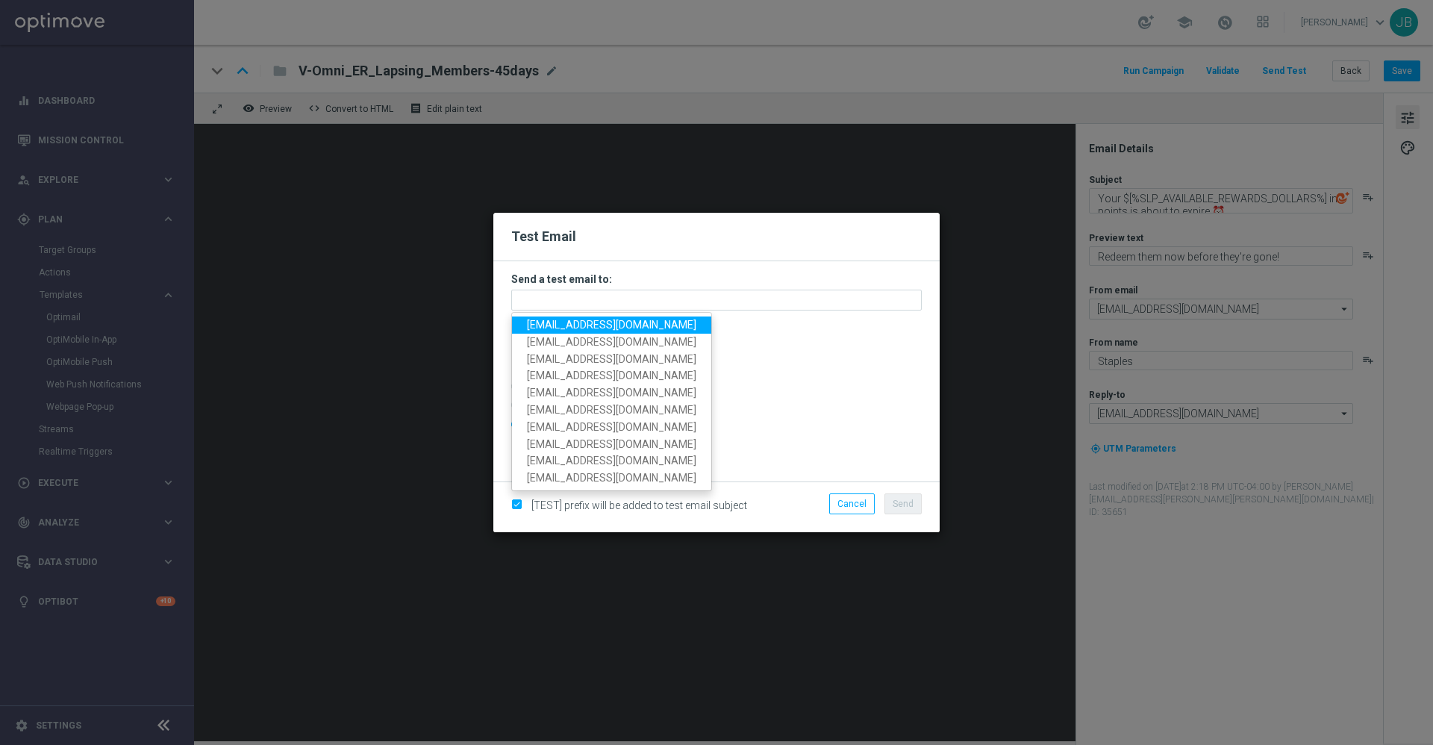
click at [610, 324] on span "staples.336a@litmusemail.com" at bounding box center [611, 325] width 169 height 12
type input "staples.336a@litmusemail.com"
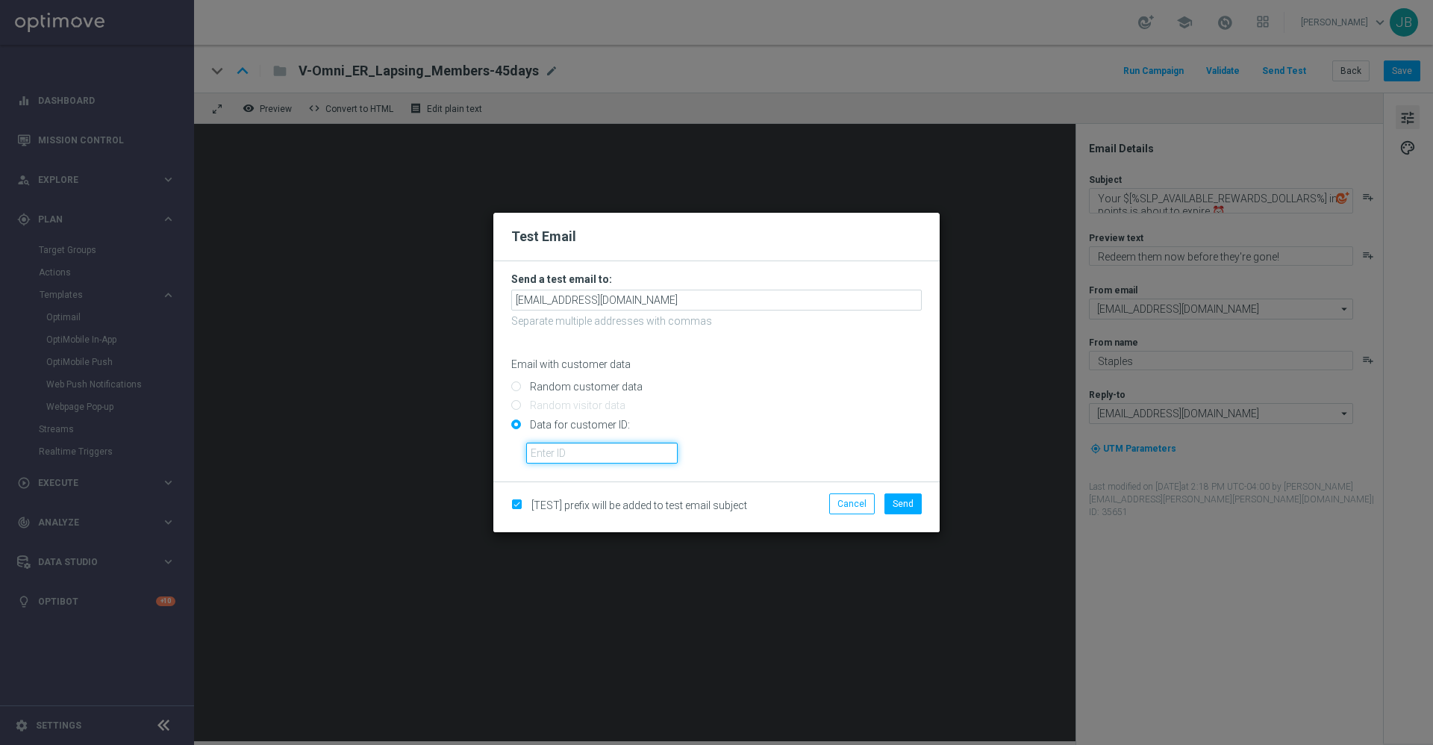
click at [586, 454] on input "text" at bounding box center [602, 453] width 152 height 21
paste input "10421188263"
type input "10421188263"
click at [914, 511] on button "Send" at bounding box center [903, 503] width 37 height 21
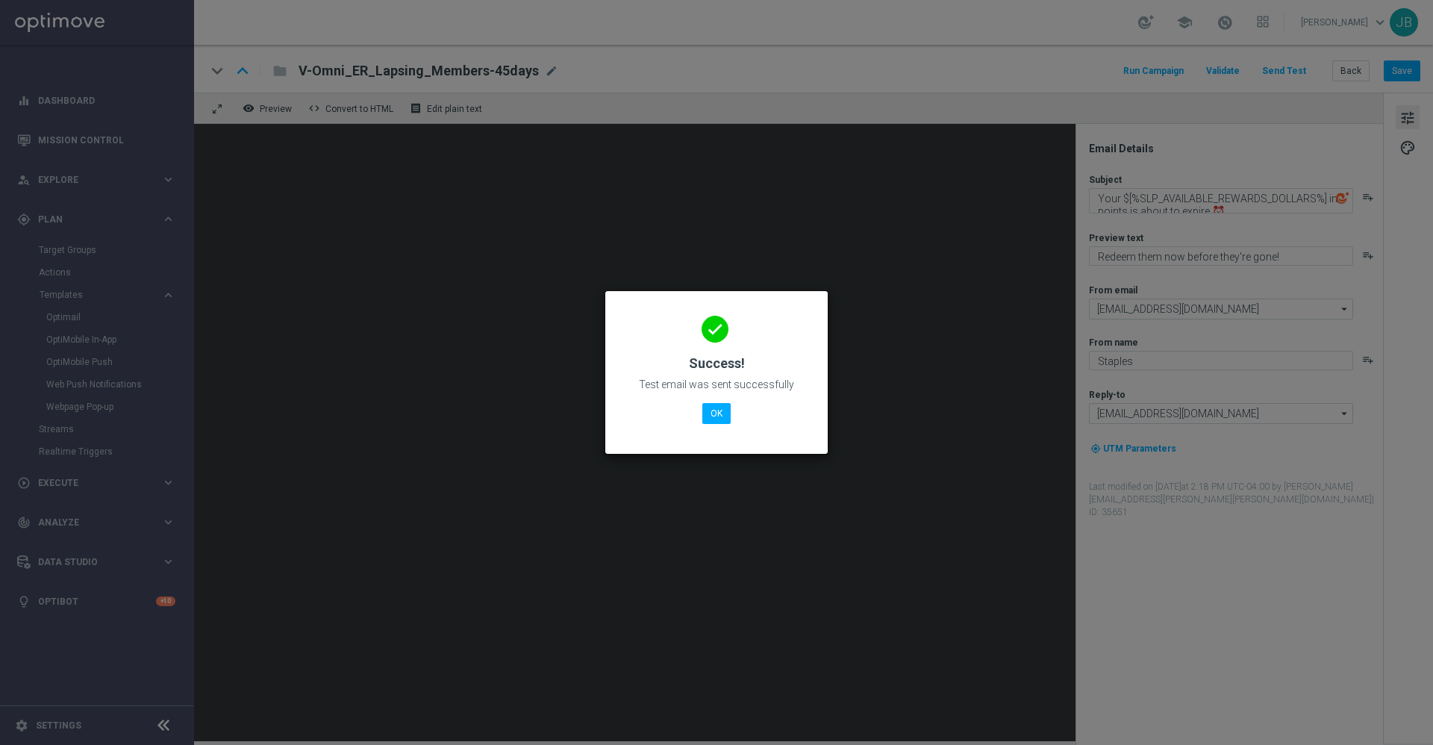
drag, startPoint x: 720, startPoint y: 407, endPoint x: 576, endPoint y: 409, distance: 143.3
click at [576, 409] on modal-container "done Success! Test email was sent successfully OK" at bounding box center [716, 372] width 1433 height 745
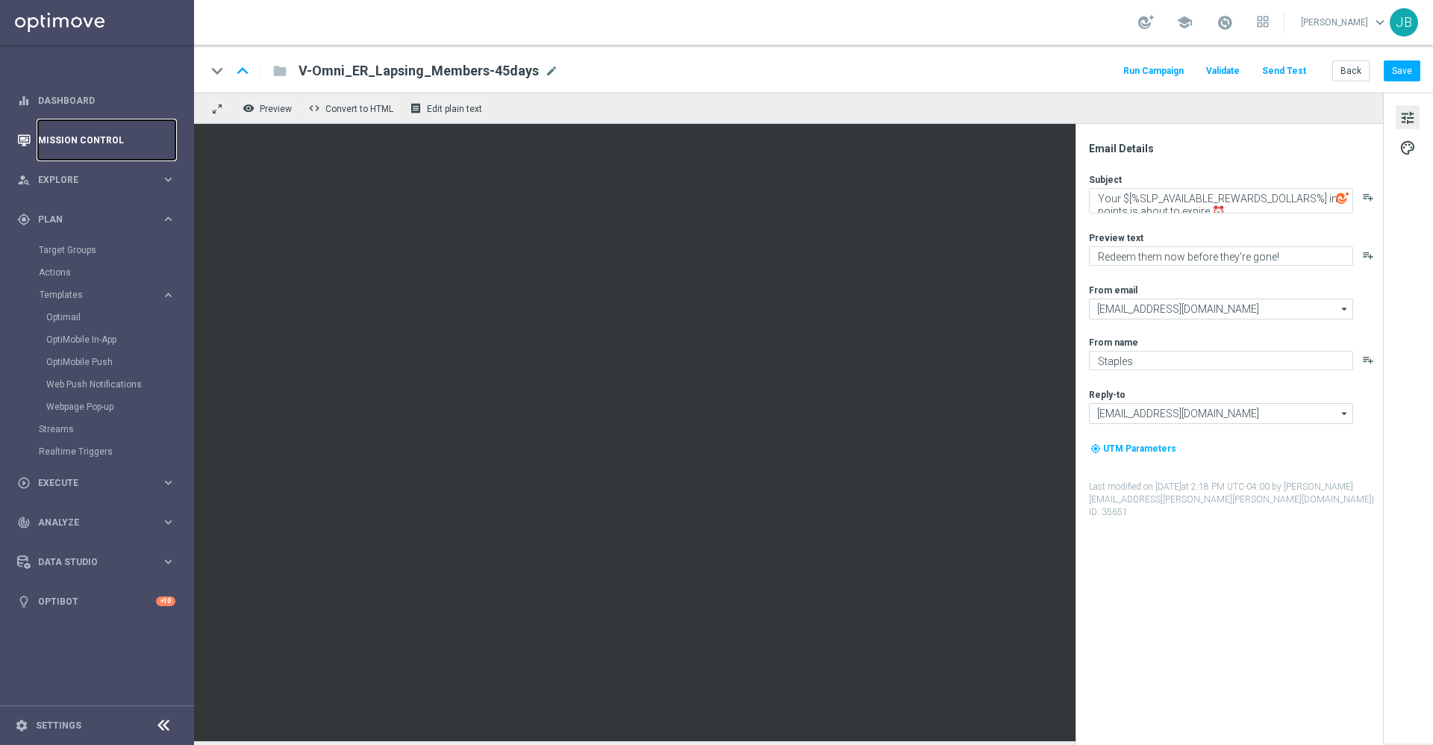
click at [107, 134] on link "Mission Control" at bounding box center [106, 140] width 137 height 40
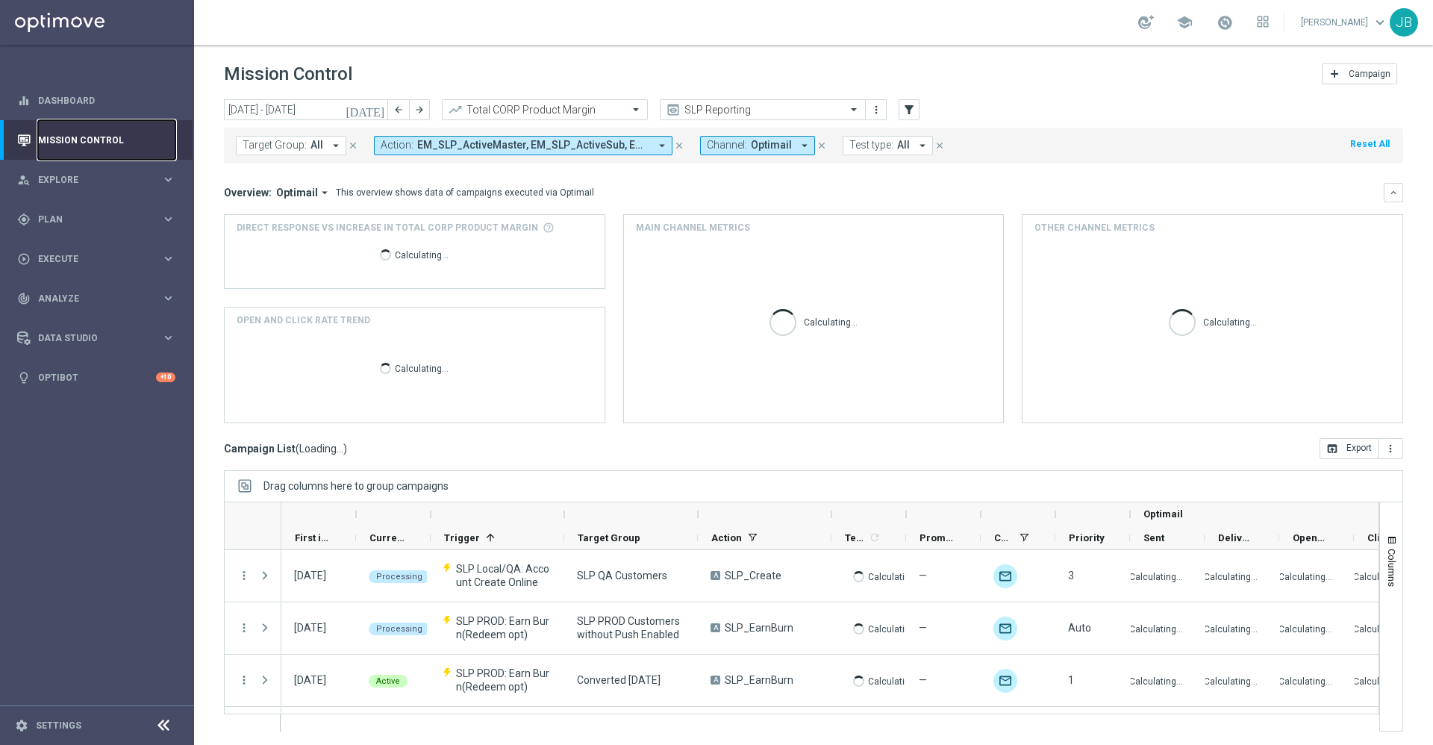
scroll to position [1, 0]
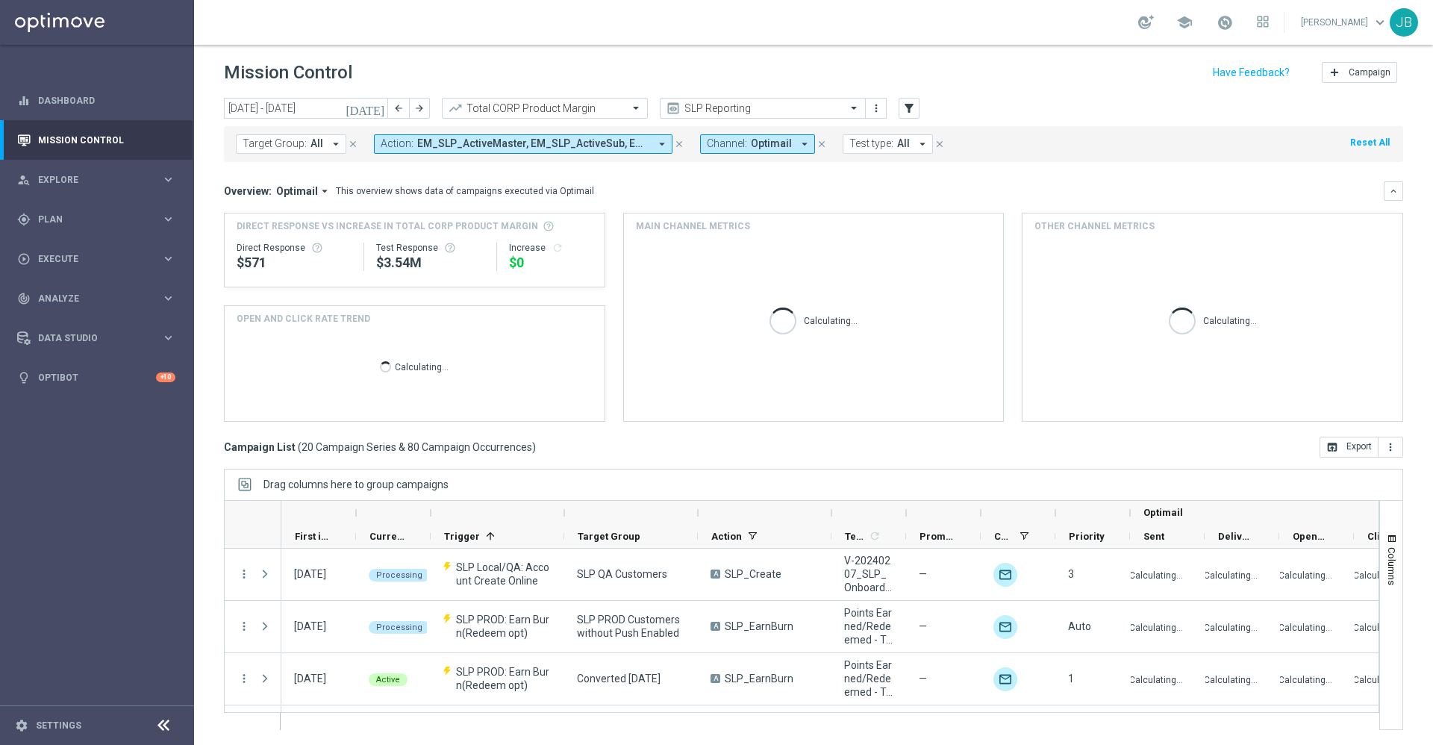
click at [380, 113] on icon "today" at bounding box center [366, 108] width 40 height 13
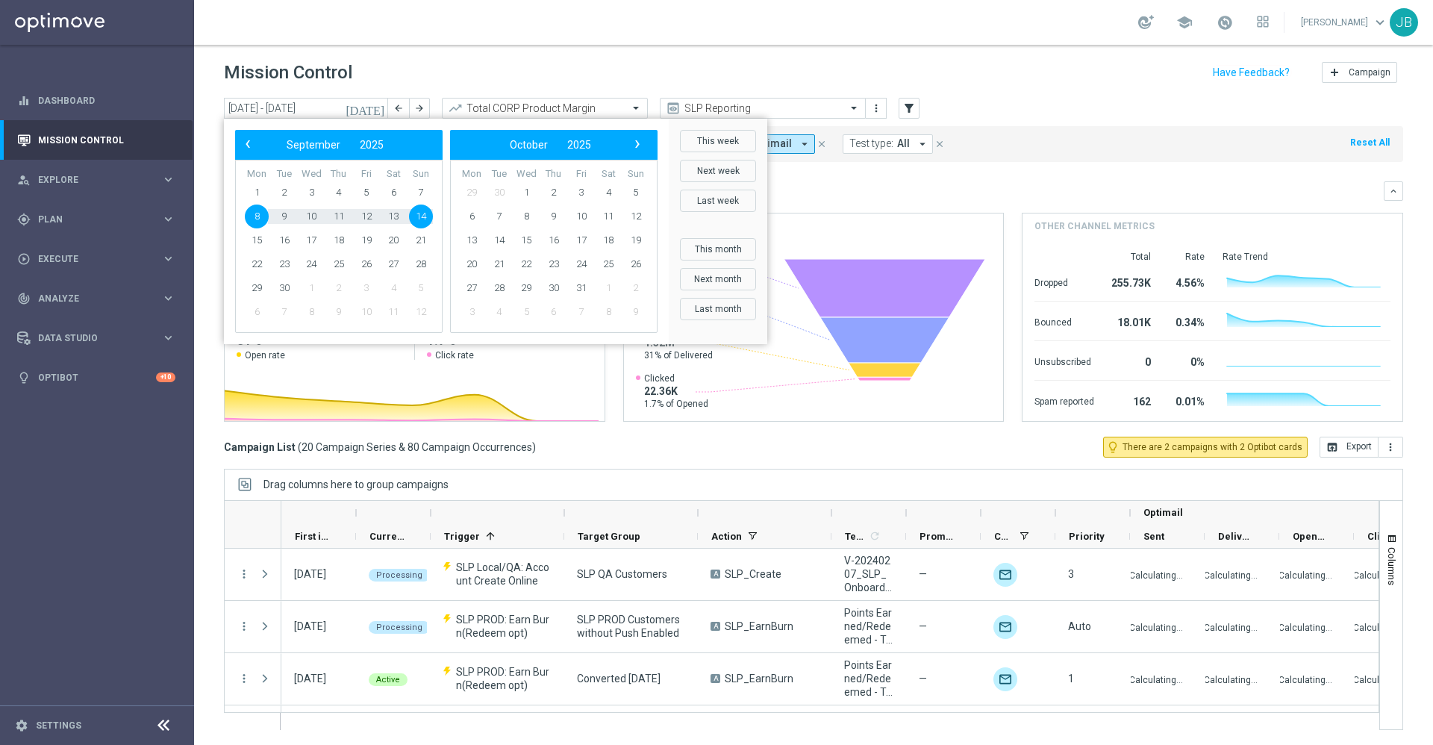
click at [256, 219] on span "8" at bounding box center [257, 217] width 24 height 24
click at [259, 237] on span "15" at bounding box center [257, 240] width 24 height 24
type input "08 Sep 2025 - 15 Sep 2025"
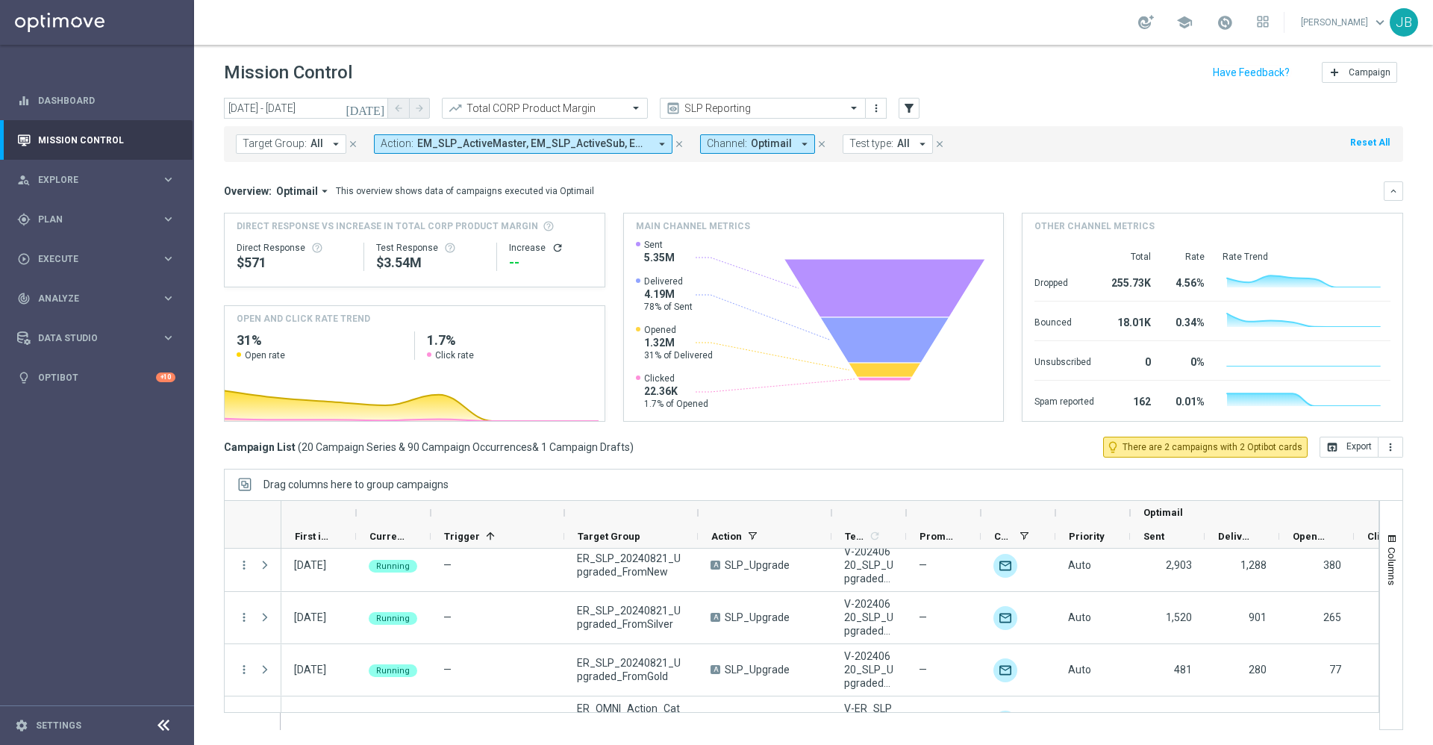
scroll to position [934, 0]
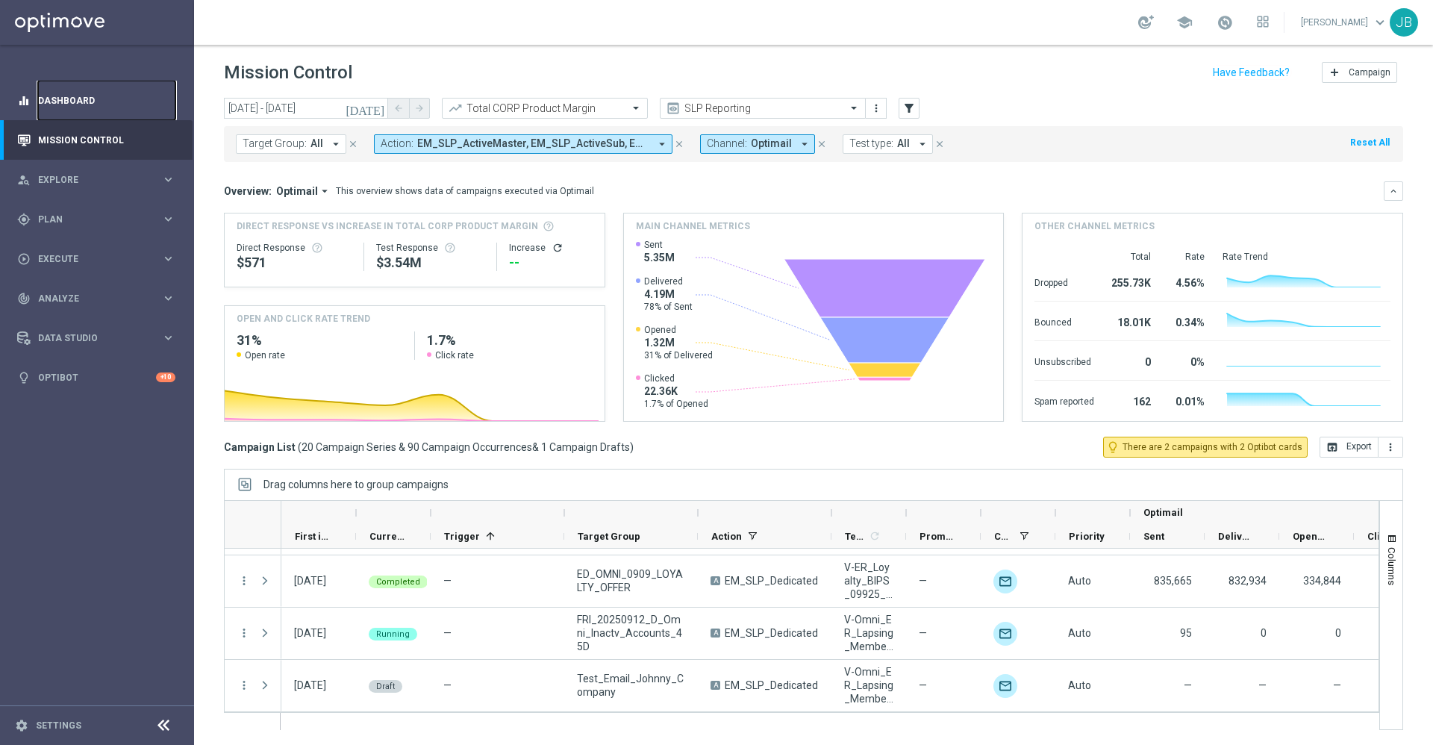
click at [114, 105] on link "Dashboard" at bounding box center [106, 101] width 137 height 40
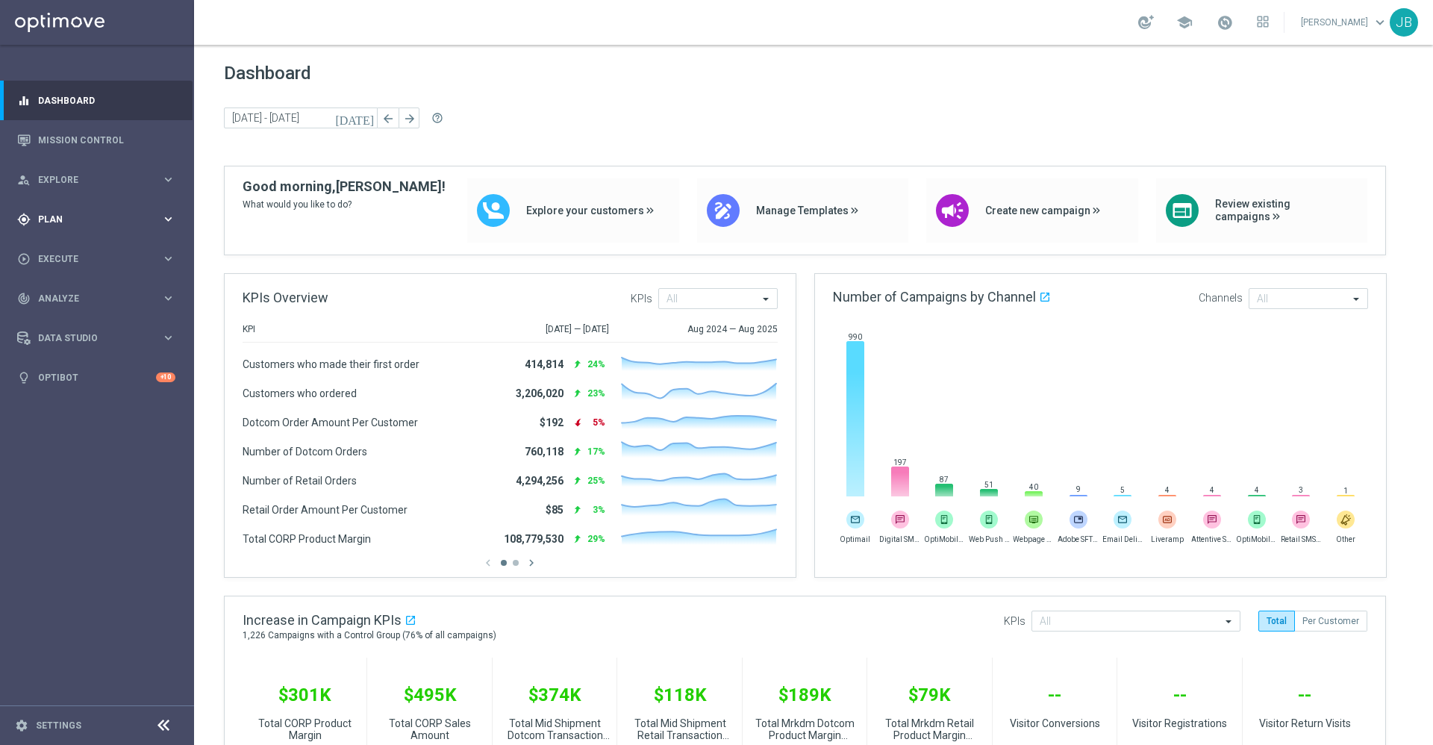
click at [113, 213] on div "gps_fixed Plan" at bounding box center [89, 219] width 144 height 13
click at [95, 246] on link "Target Groups" at bounding box center [97, 250] width 116 height 12
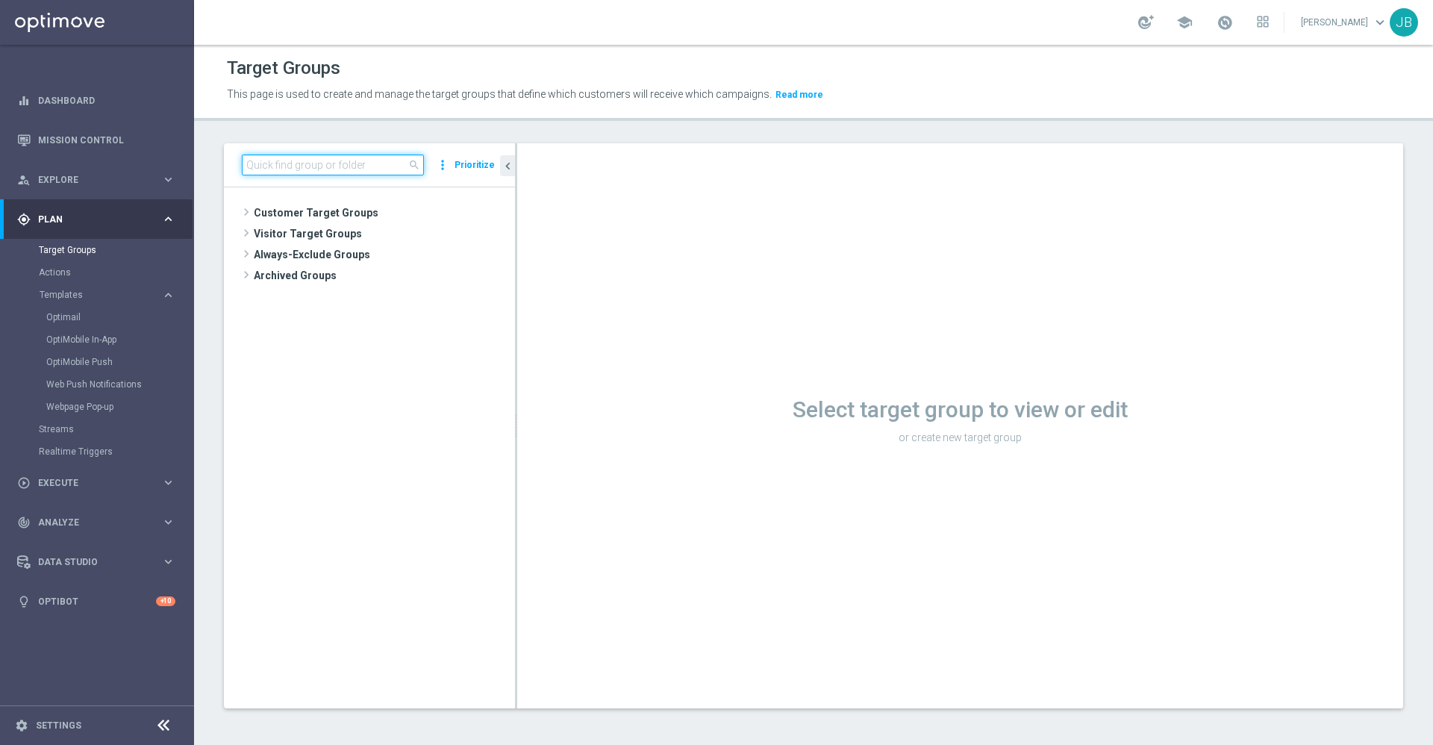
click at [358, 158] on input at bounding box center [333, 165] width 182 height 21
type input "15d"
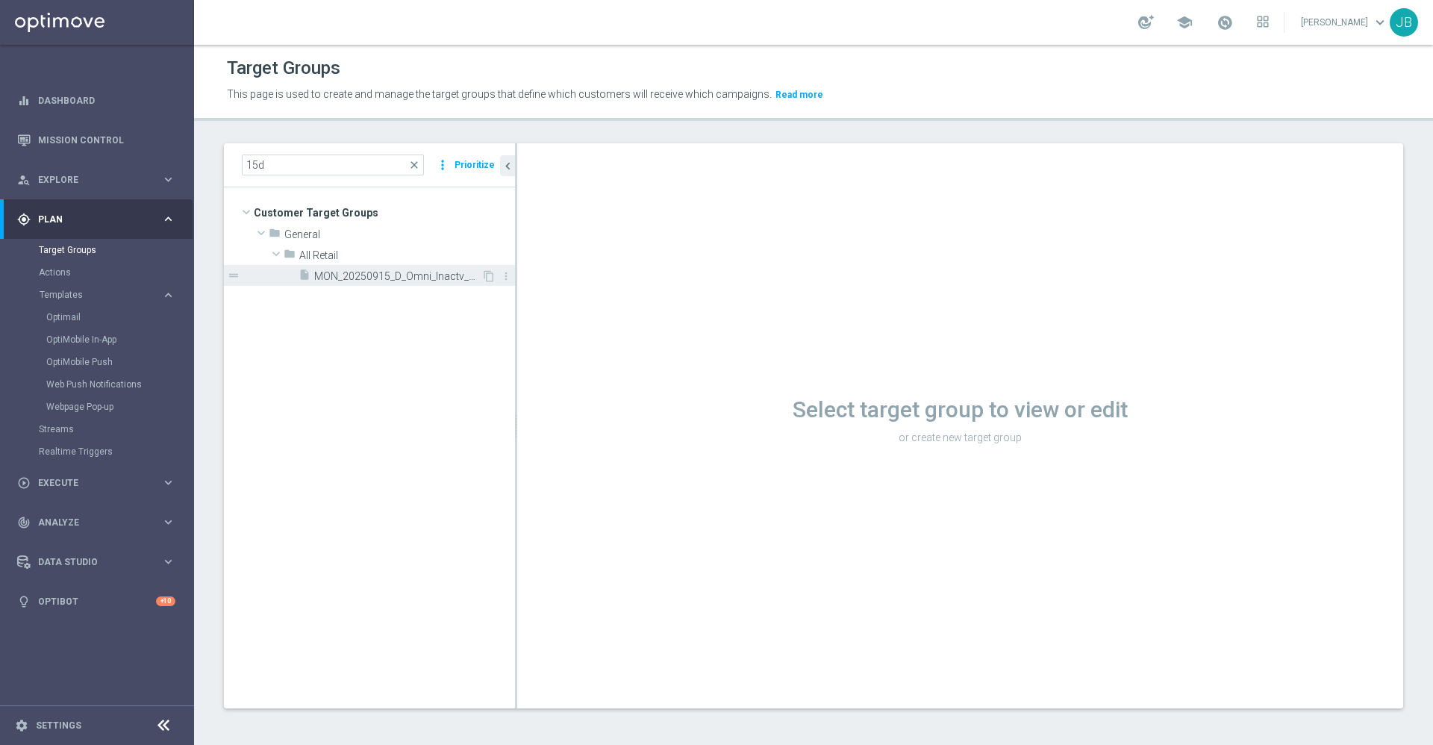
click at [399, 280] on span "MON_20250915_D_Omni_Inactv_Acc_15D" at bounding box center [397, 276] width 167 height 13
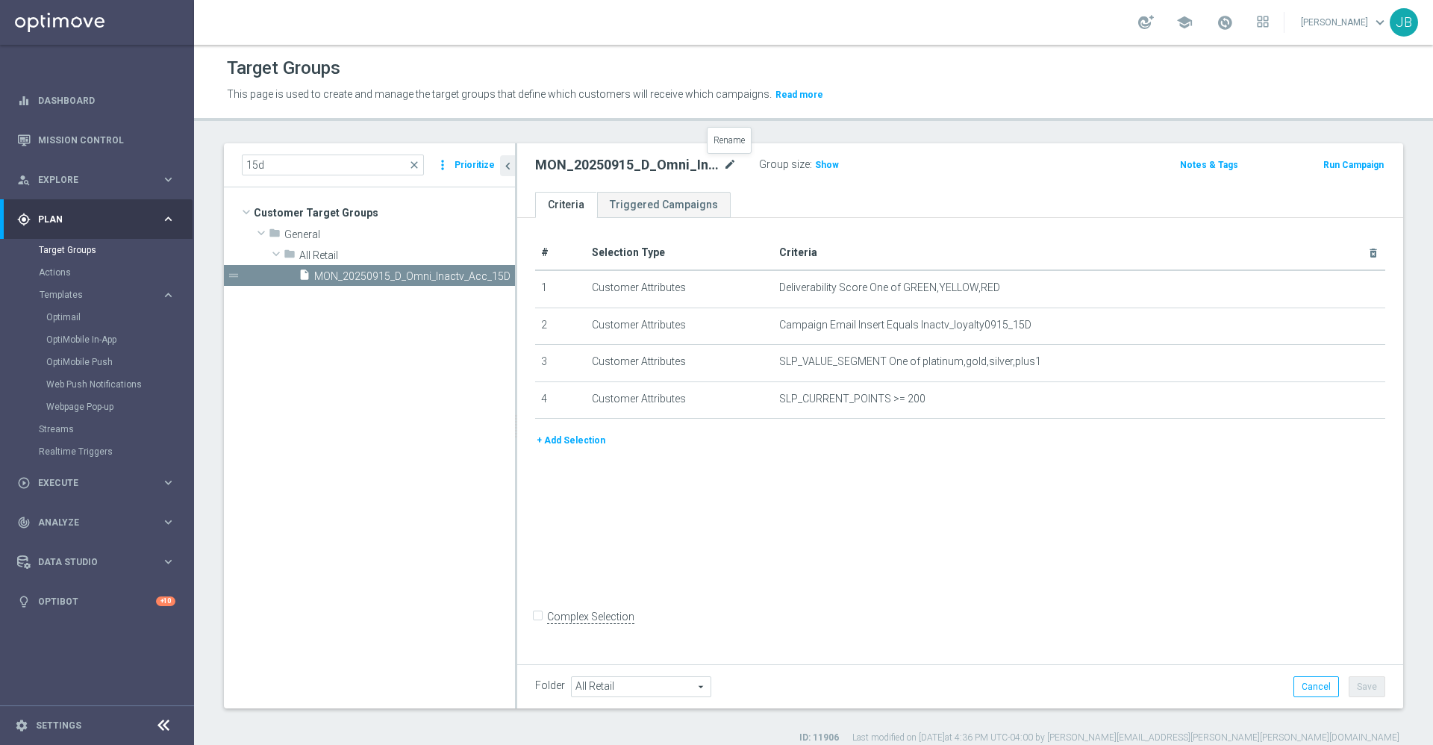
click at [732, 162] on icon "mode_edit" at bounding box center [729, 165] width 13 height 18
click at [134, 137] on link "Mission Control" at bounding box center [106, 140] width 137 height 40
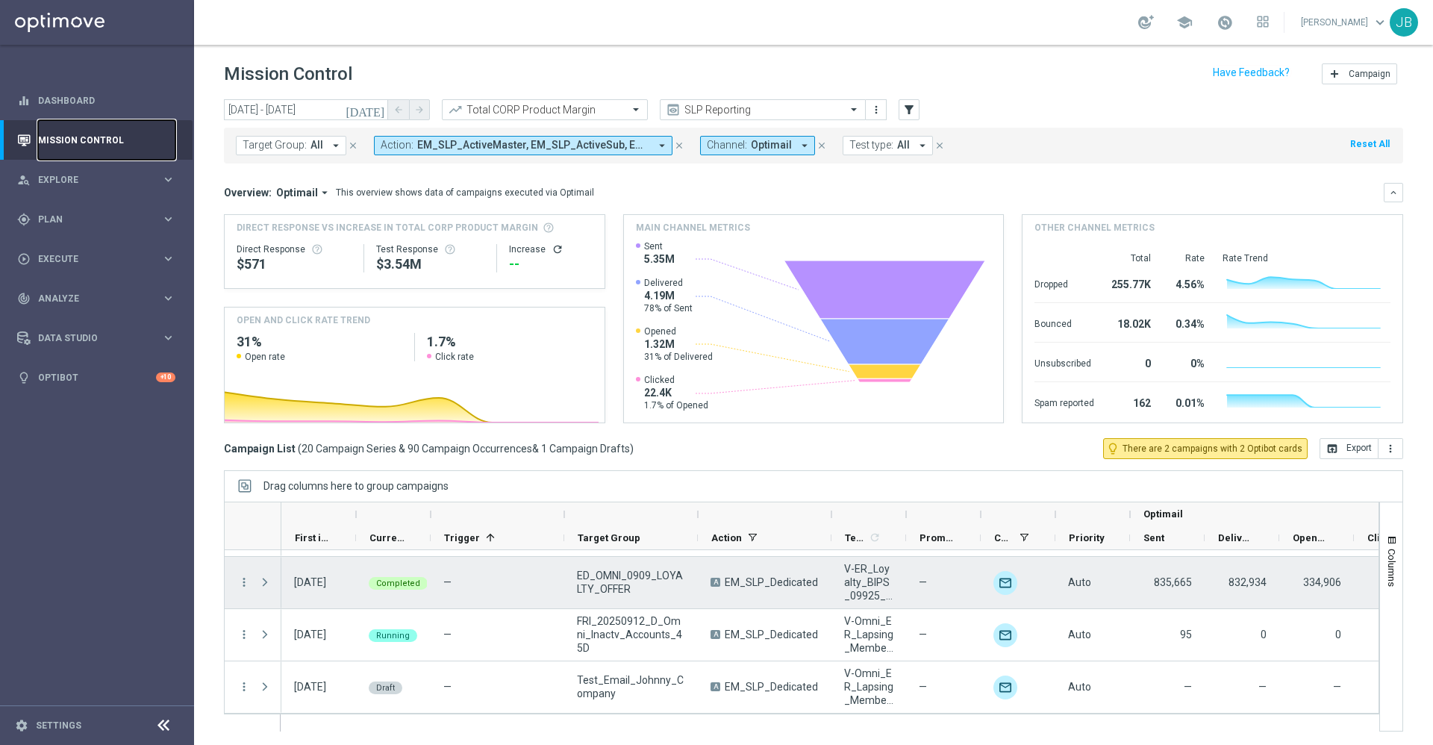
scroll to position [1, 0]
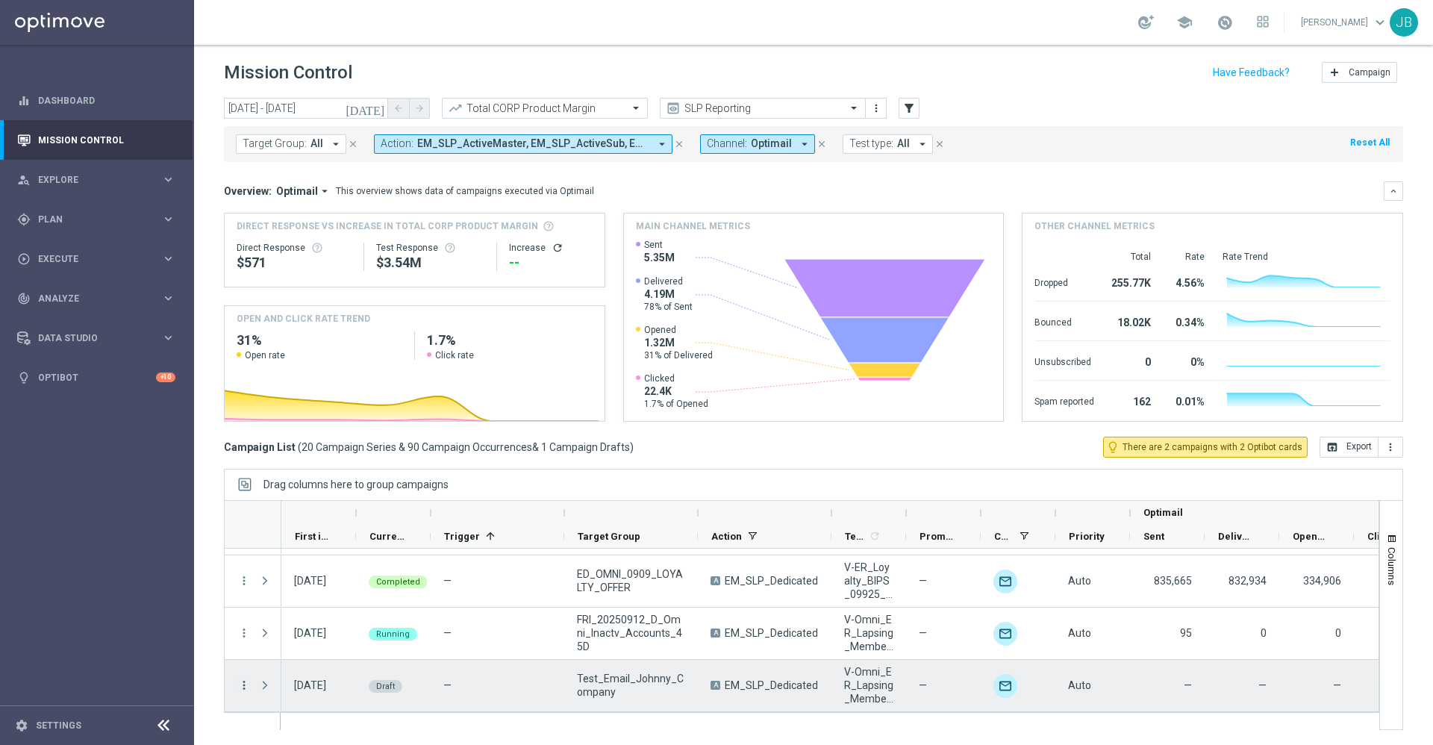
click at [247, 688] on icon "more_vert" at bounding box center [243, 685] width 13 height 13
click at [311, 642] on div "Edit" at bounding box center [342, 640] width 139 height 10
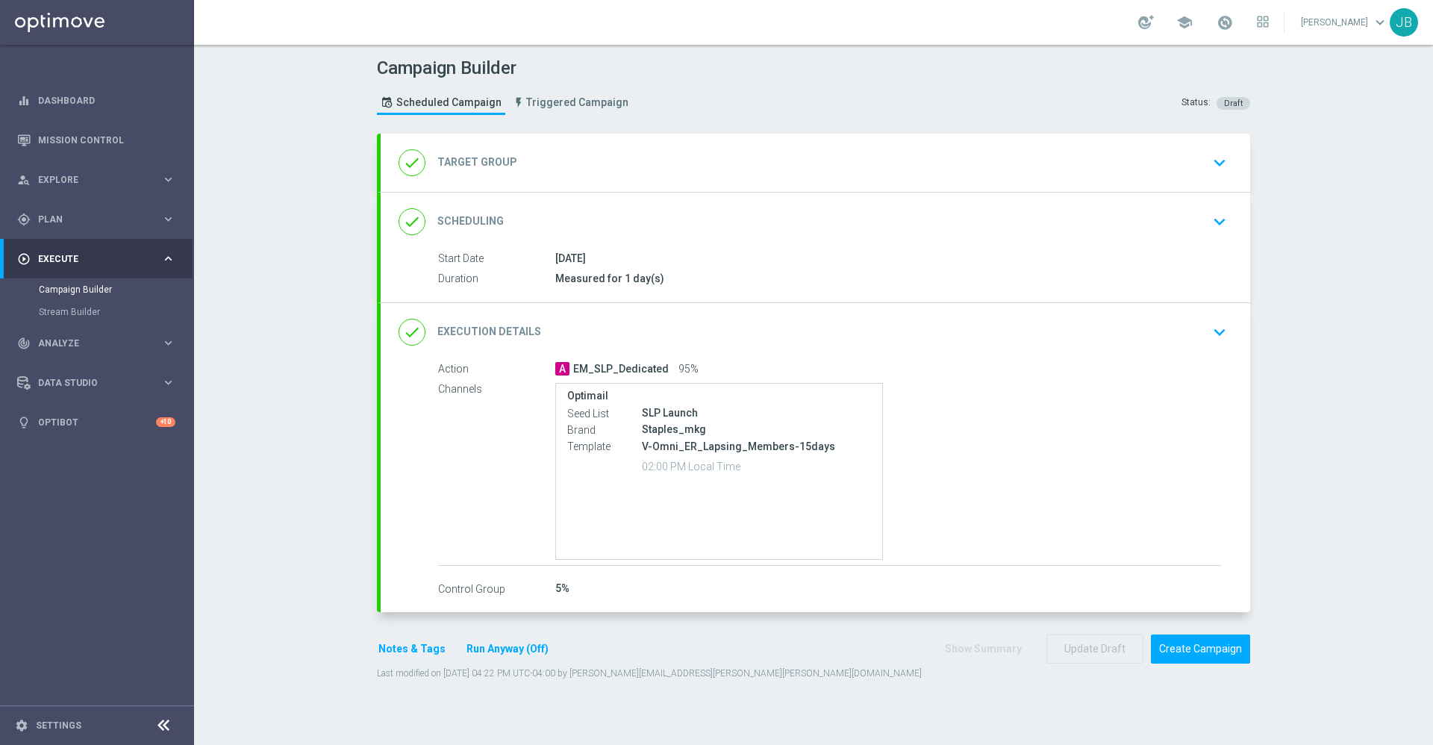
type input "Test_Email_Johnny_Company"
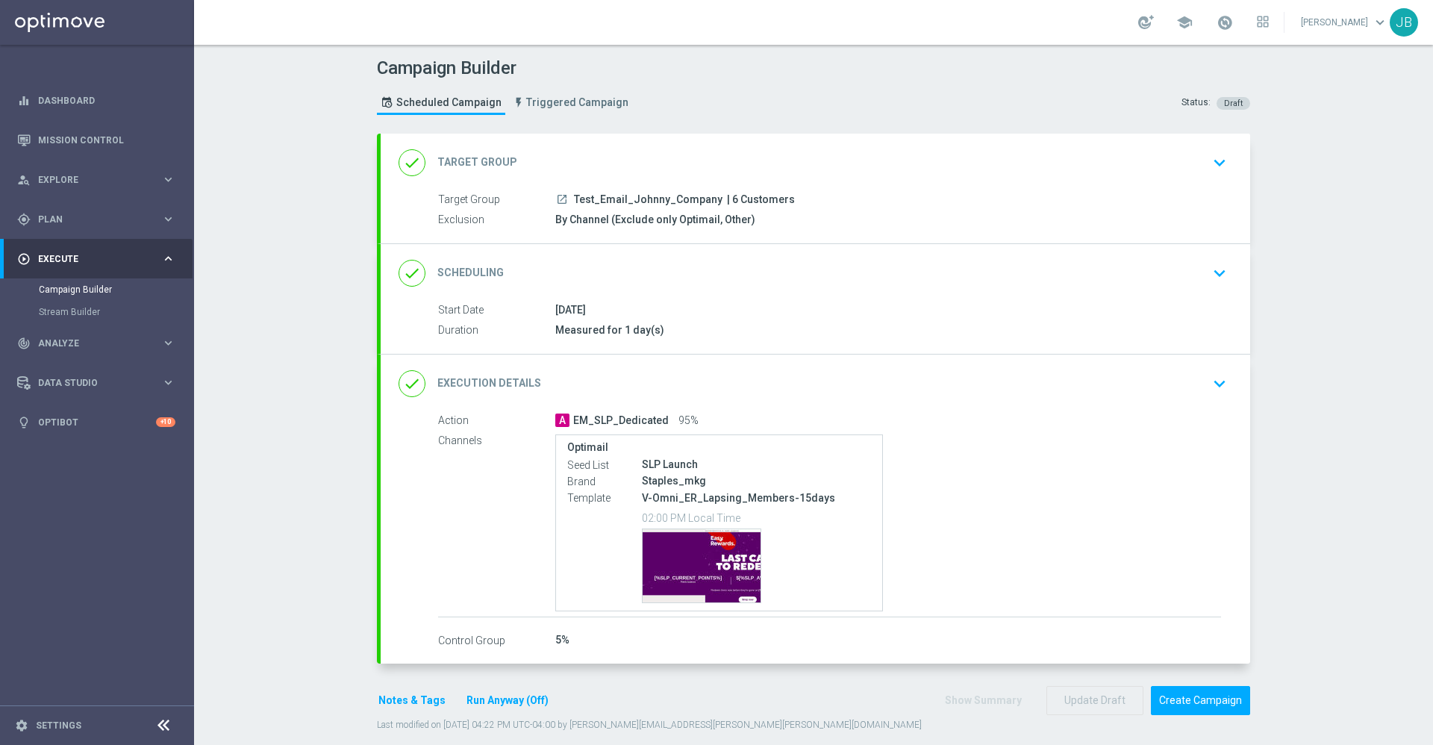
click at [502, 166] on h2 "Target Group" at bounding box center [477, 162] width 80 height 14
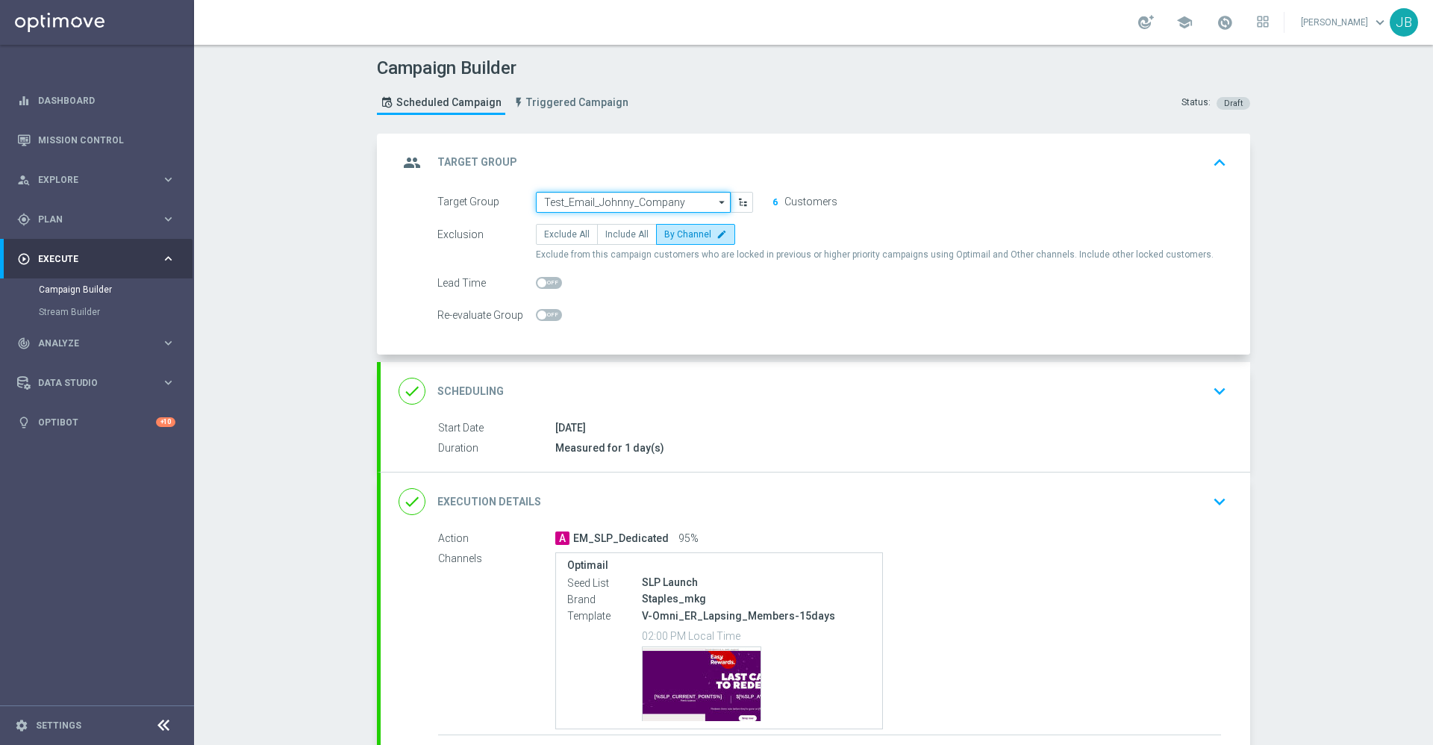
click at [599, 196] on input "Test_Email_Johnny_Company" at bounding box center [633, 202] width 195 height 21
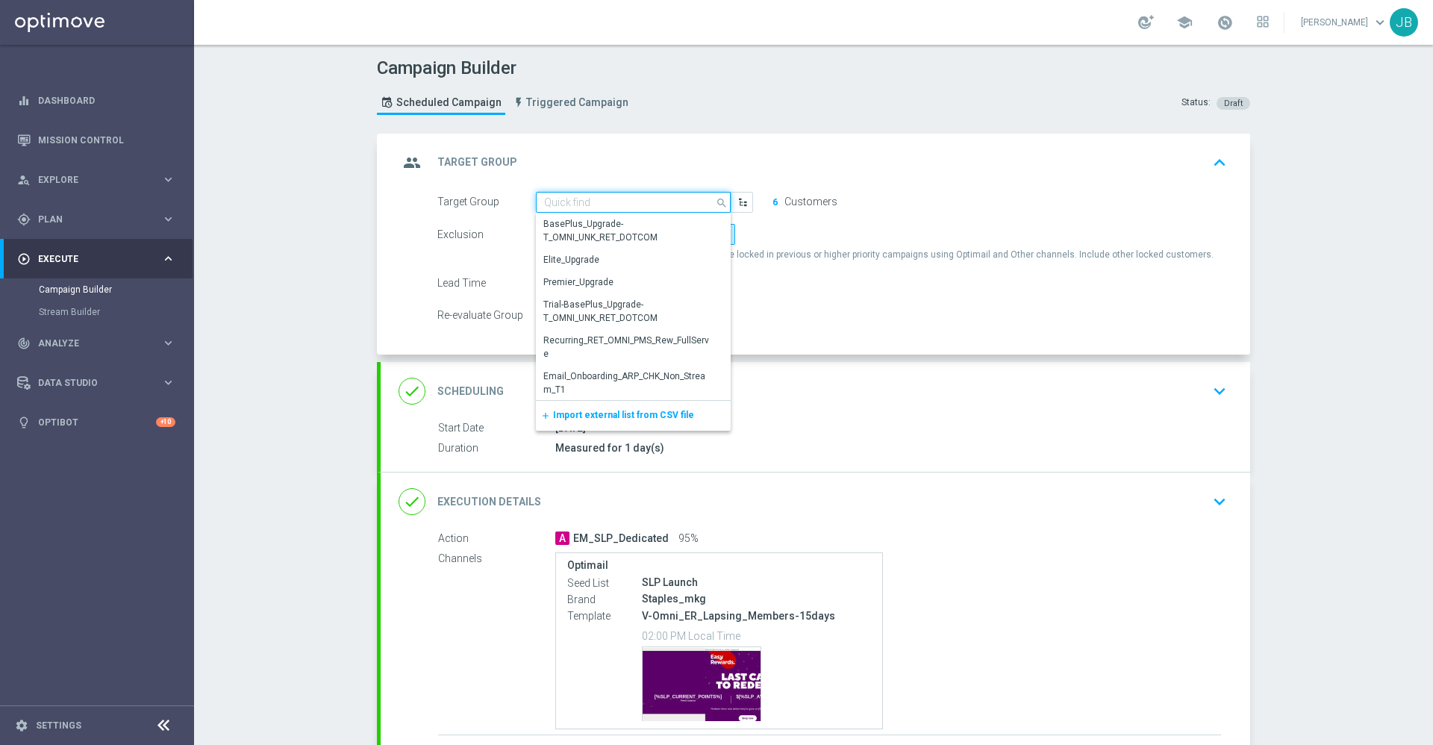
paste input "MON_20250915_D_Omni_Inactv_Acc_15D"
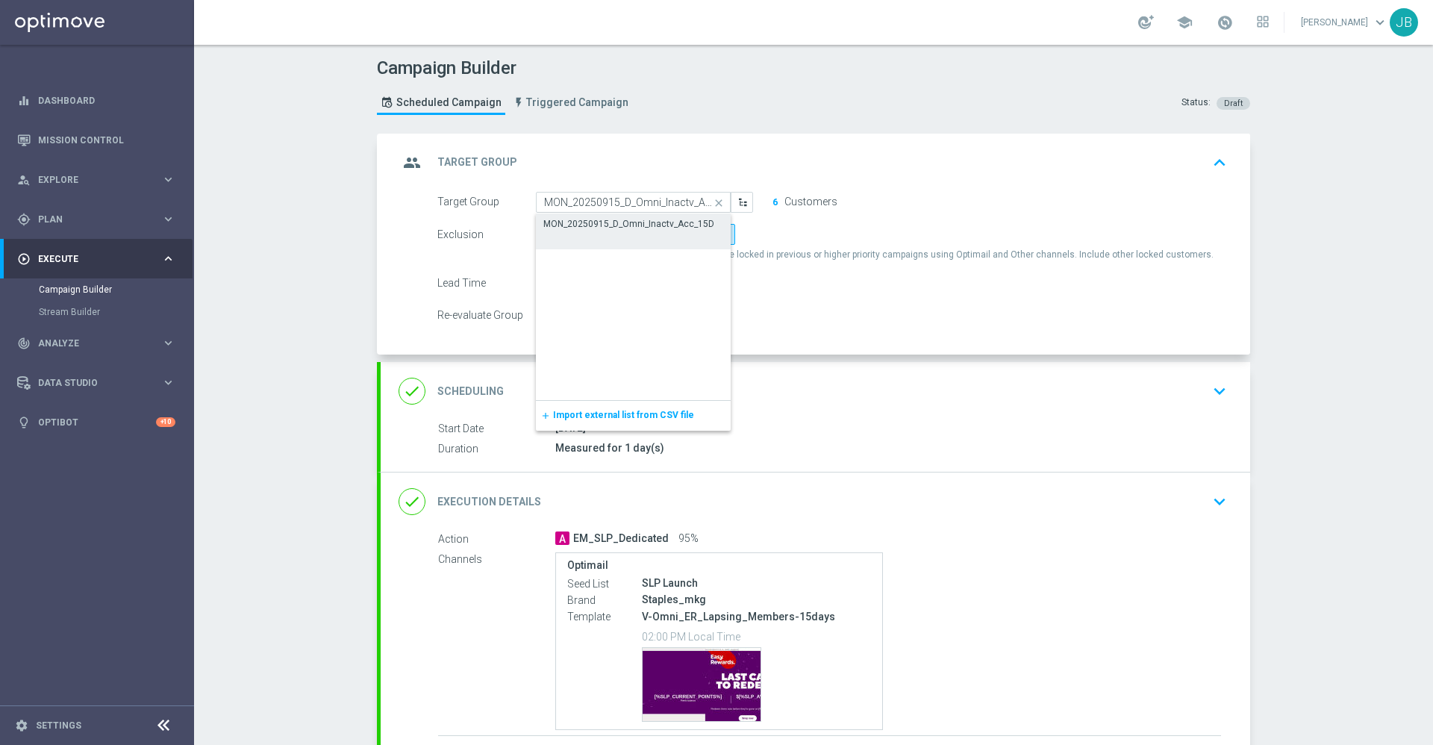
click at [623, 222] on div "MON_20250915_D_Omni_Inactv_Acc_15D" at bounding box center [628, 223] width 171 height 13
type input "MON_20250915_D_Omni_Inactv_Acc_15D"
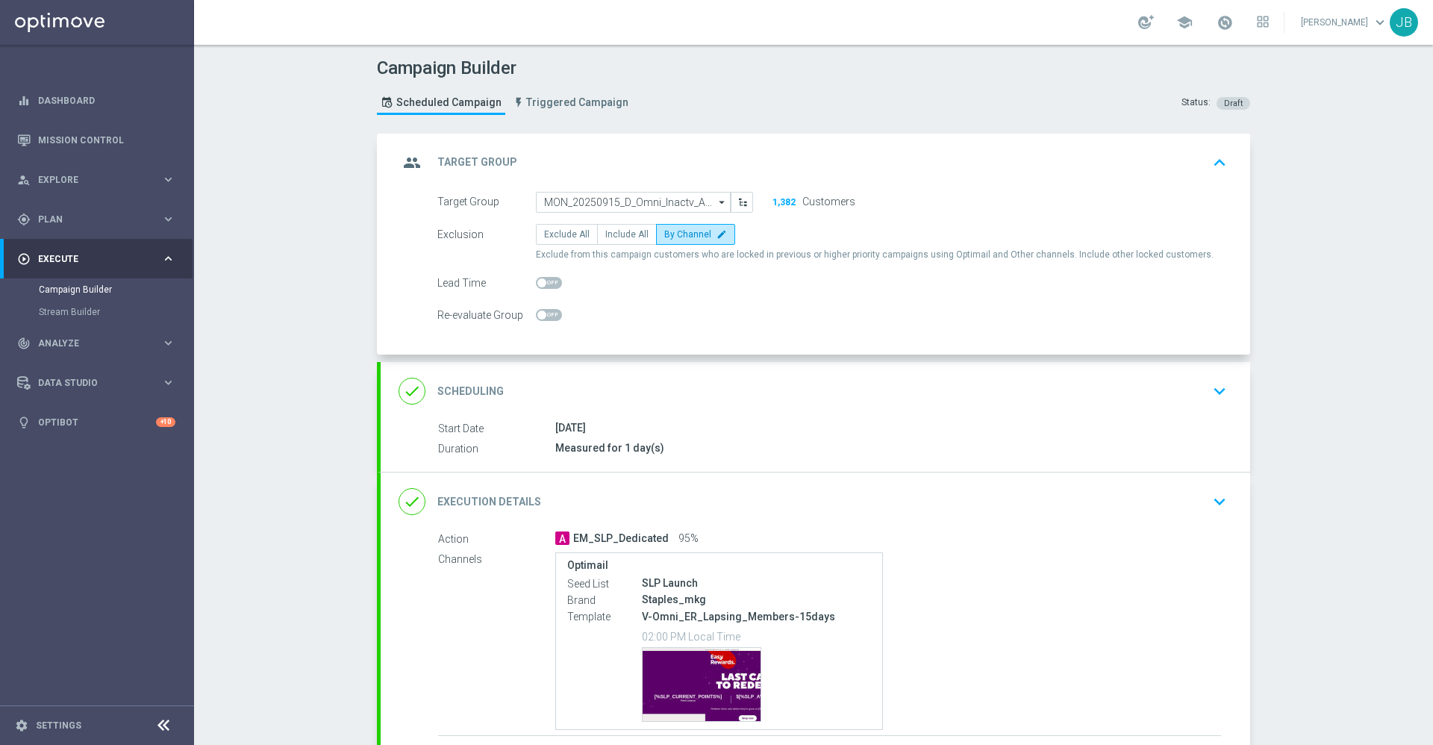
click at [472, 386] on h2 "Scheduling" at bounding box center [470, 391] width 66 height 14
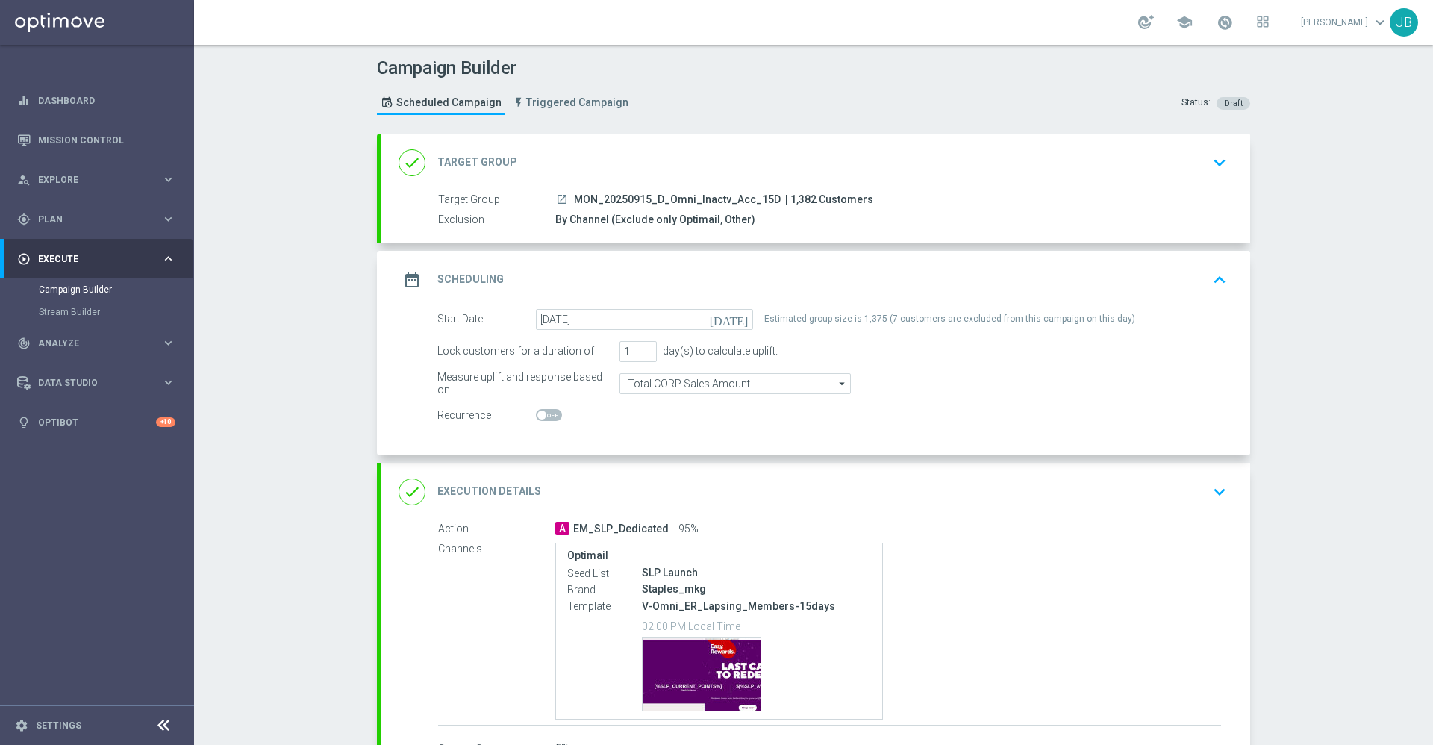
click at [467, 156] on h2 "Target Group" at bounding box center [477, 162] width 80 height 14
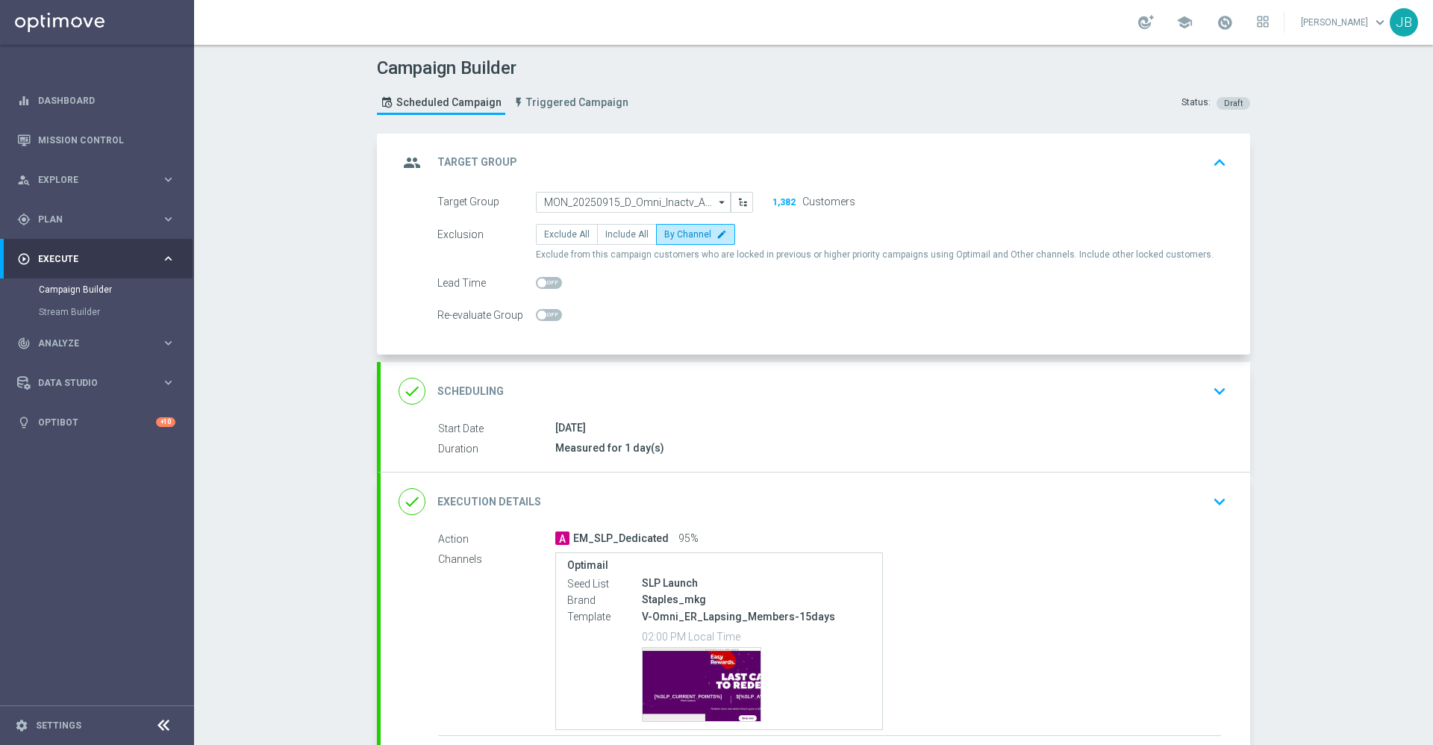
click at [468, 169] on h2 "Target Group" at bounding box center [477, 162] width 80 height 14
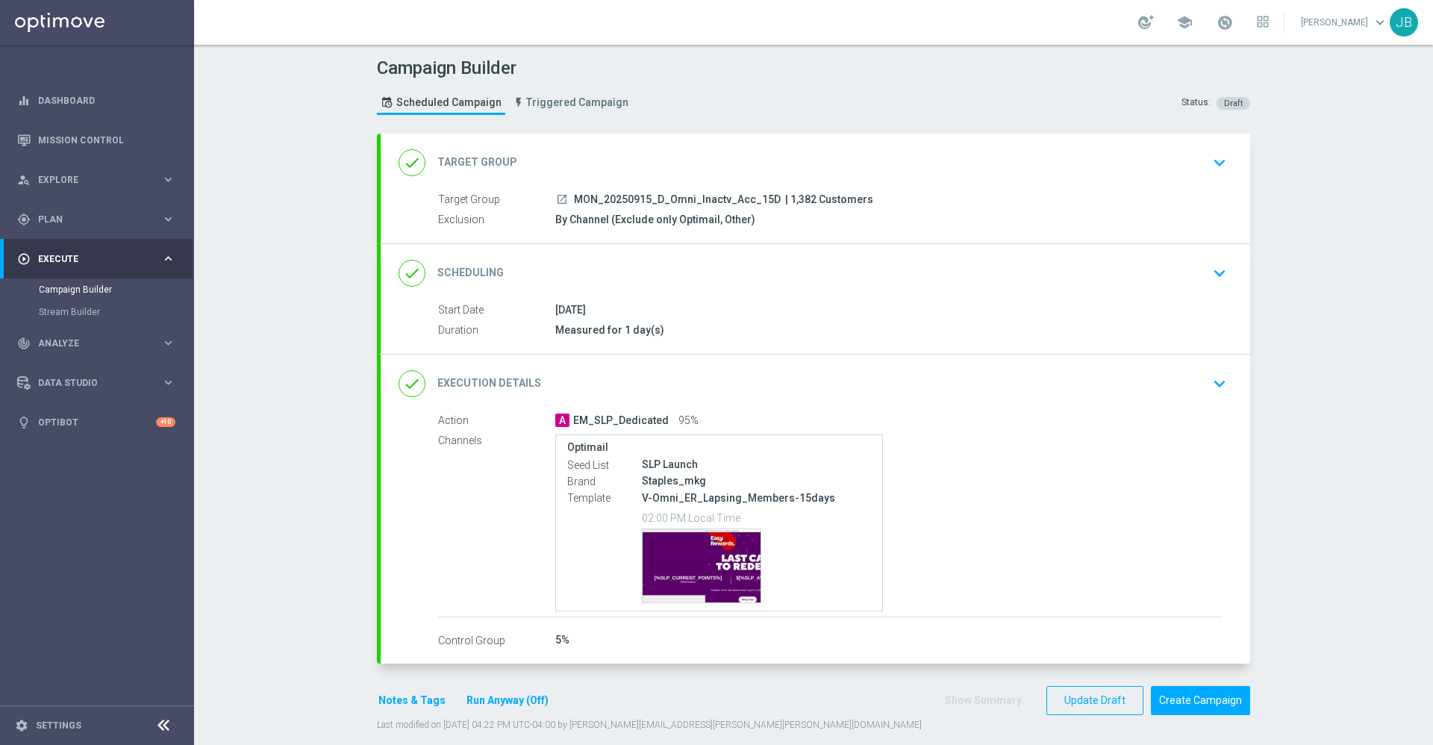
click at [472, 268] on h2 "Scheduling" at bounding box center [470, 273] width 66 height 14
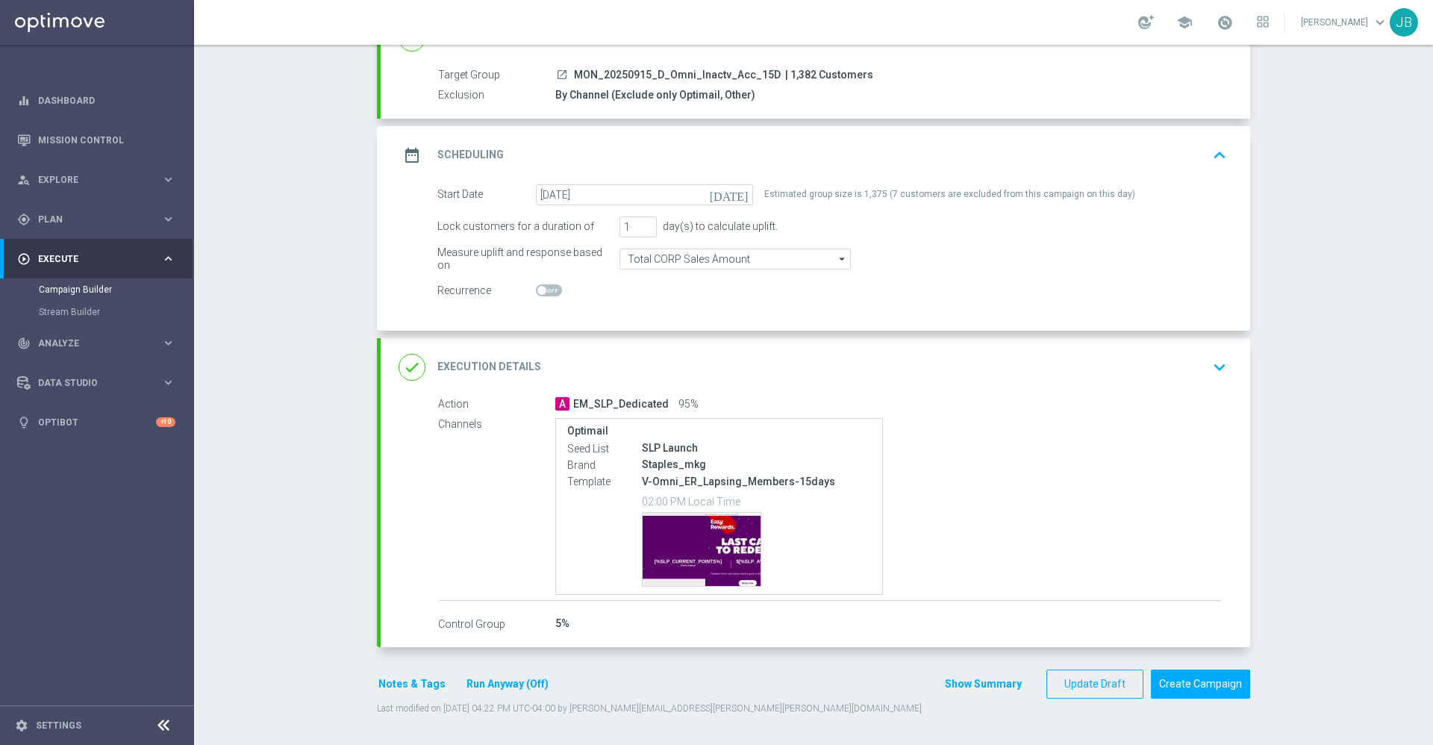
click at [502, 360] on h2 "Execution Details" at bounding box center [489, 367] width 104 height 14
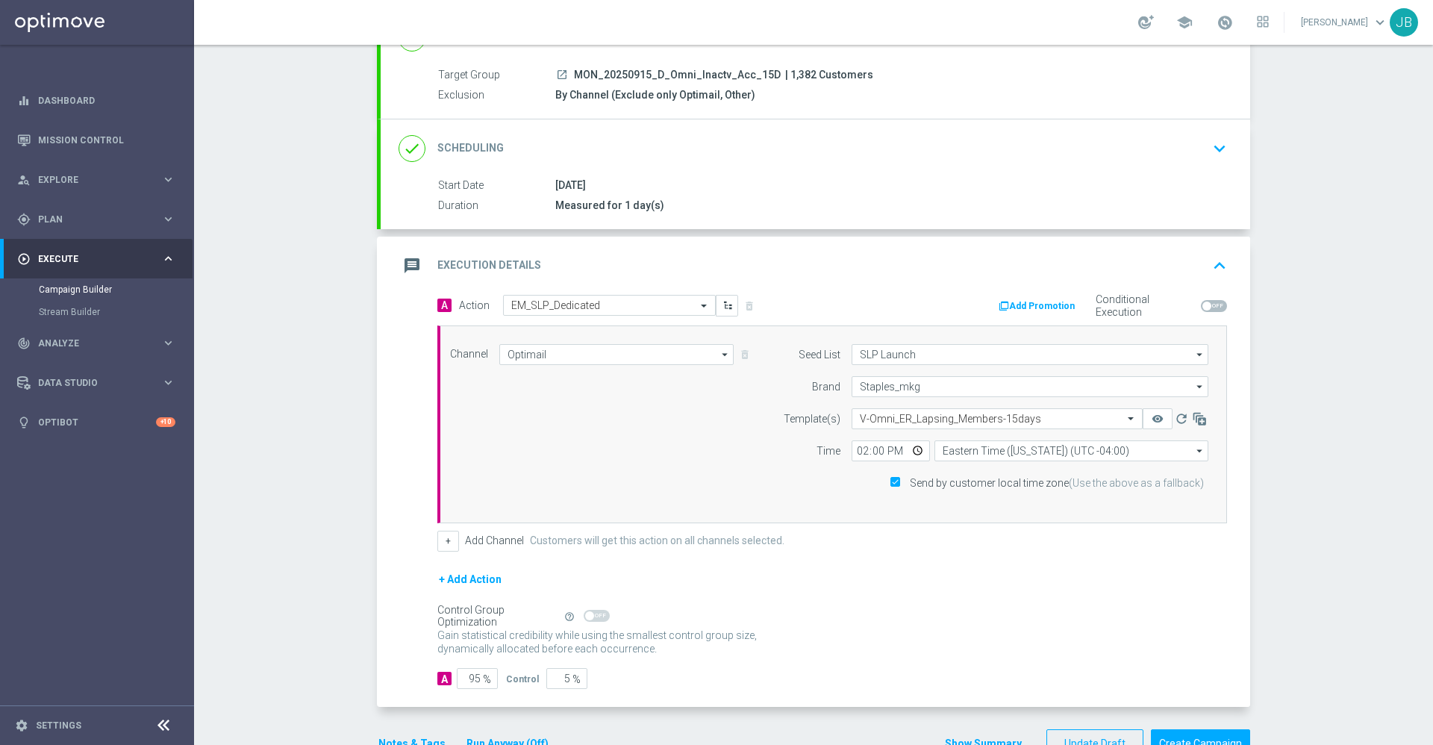
scroll to position [184, 0]
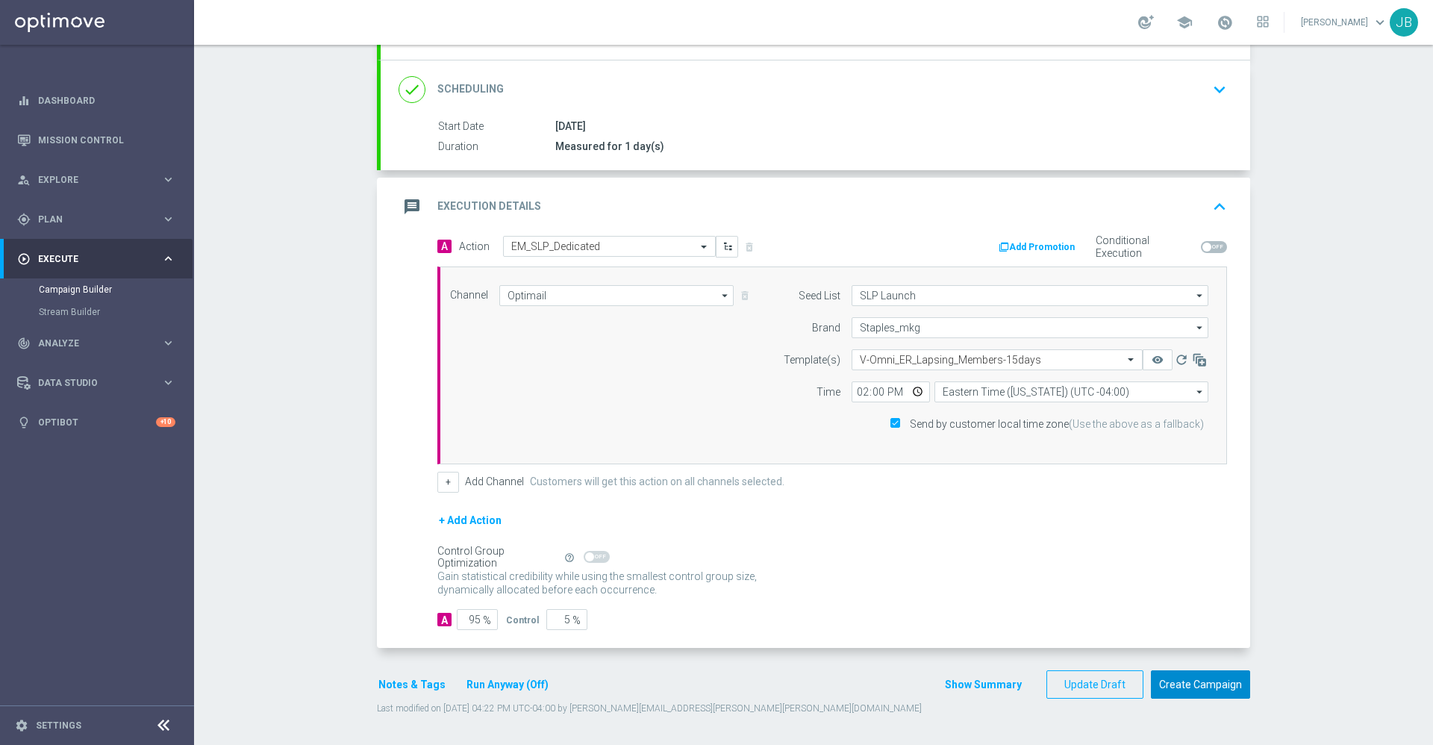
click at [1174, 678] on button "Create Campaign" at bounding box center [1200, 684] width 99 height 29
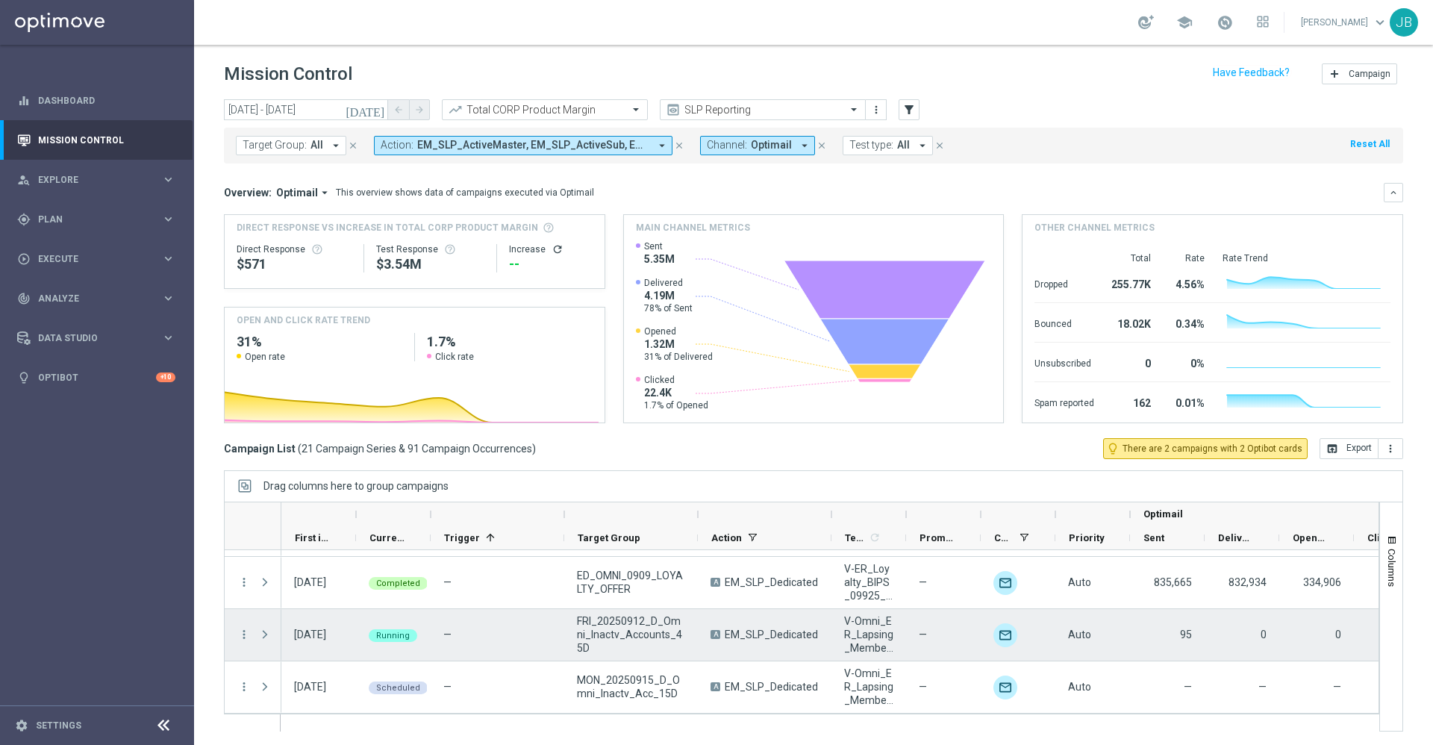
scroll to position [1, 0]
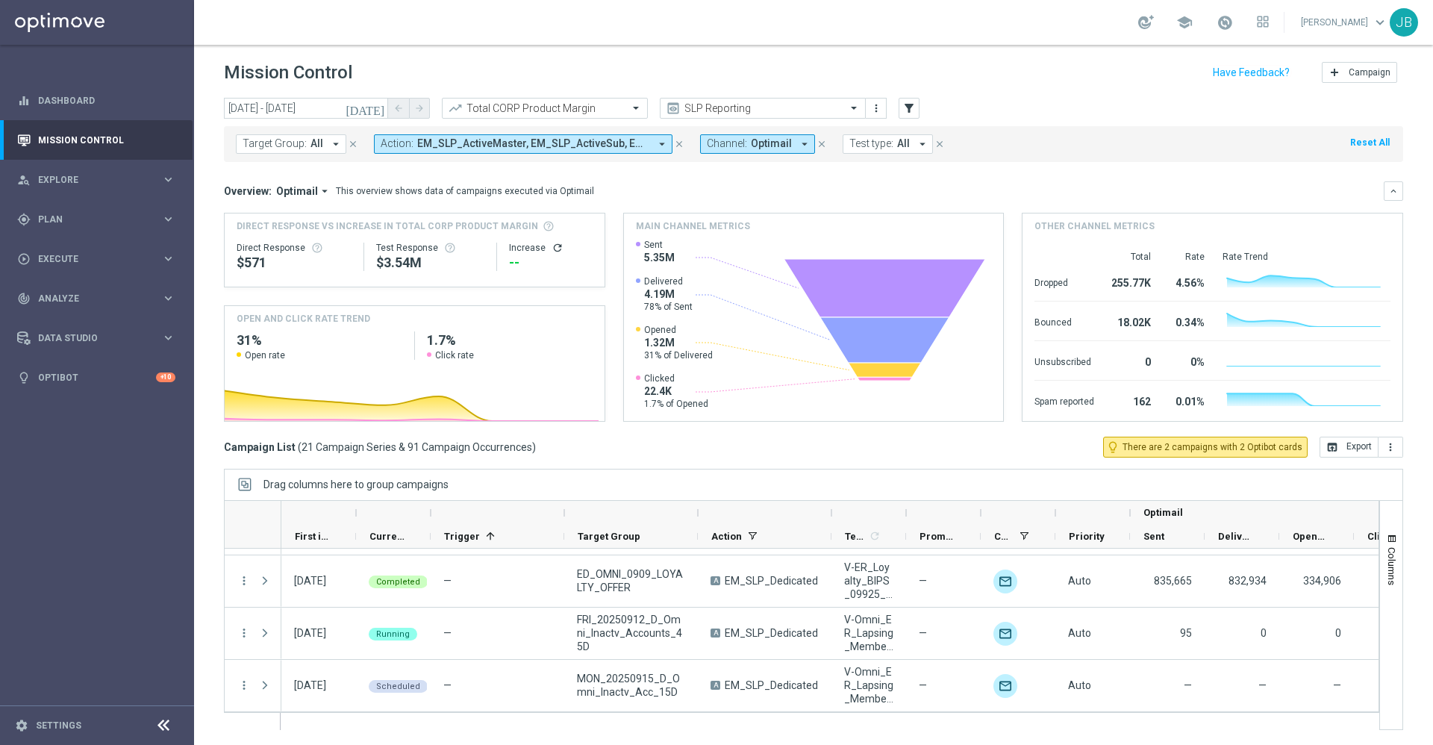
click at [378, 111] on icon "today" at bounding box center [366, 108] width 40 height 13
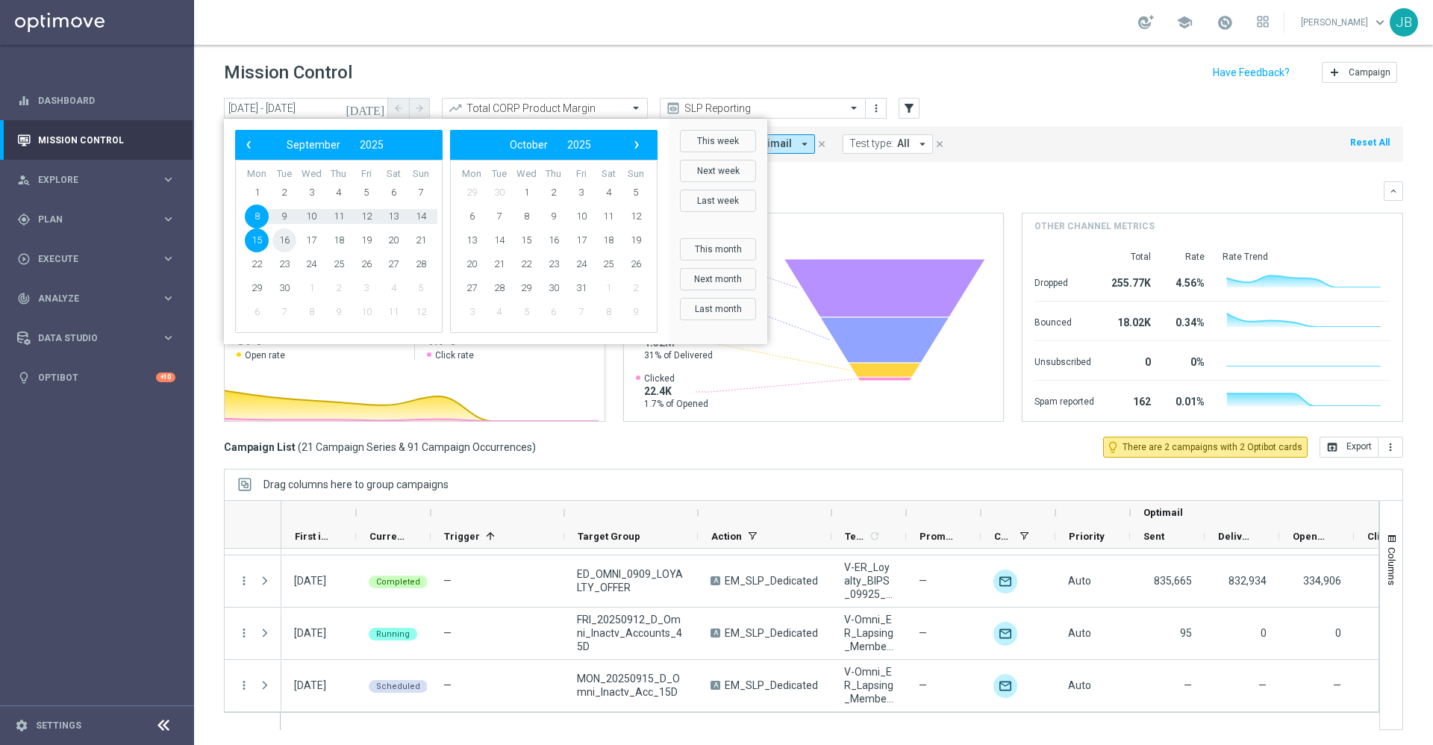
click at [285, 240] on span "16" at bounding box center [284, 240] width 24 height 24
type input "16 Sep 2025 - 16 Sep 2025"
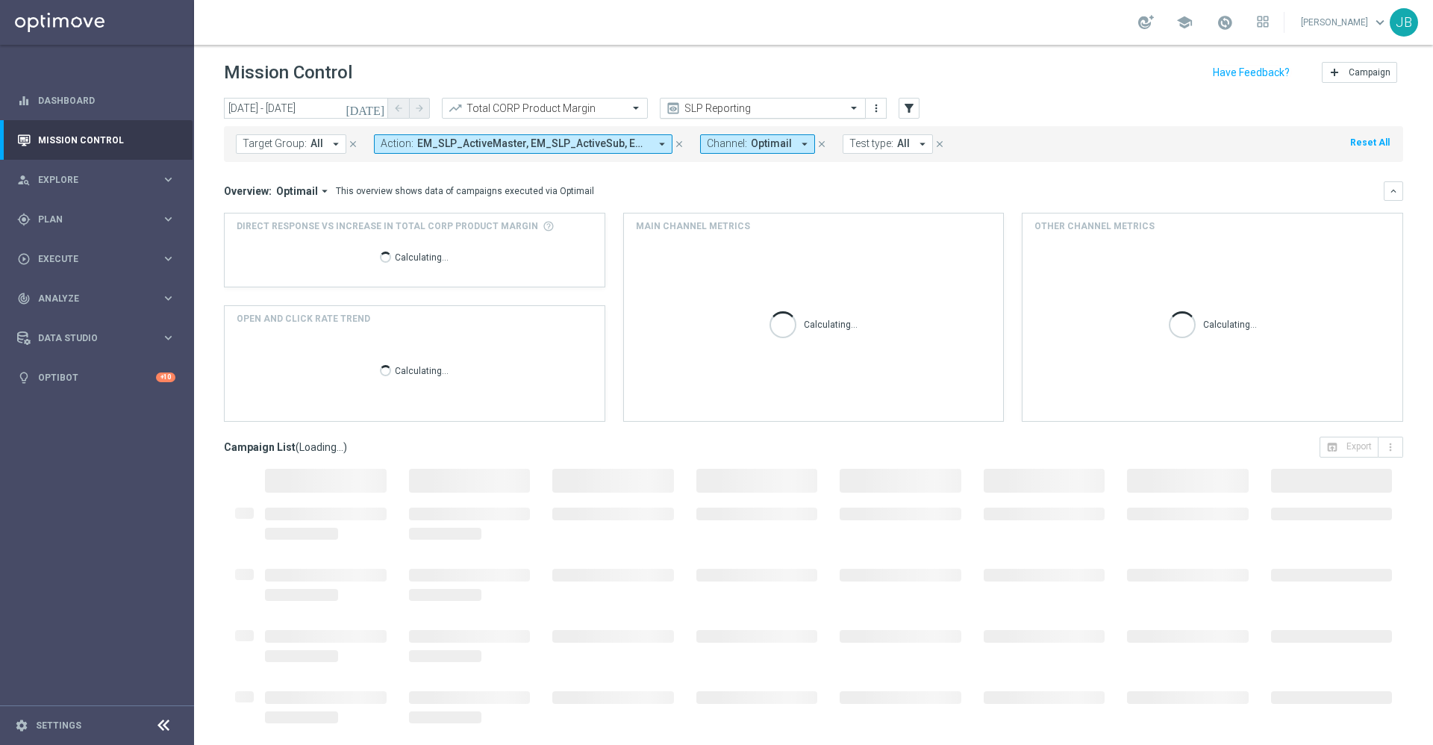
click at [792, 106] on input "text" at bounding box center [748, 108] width 160 height 13
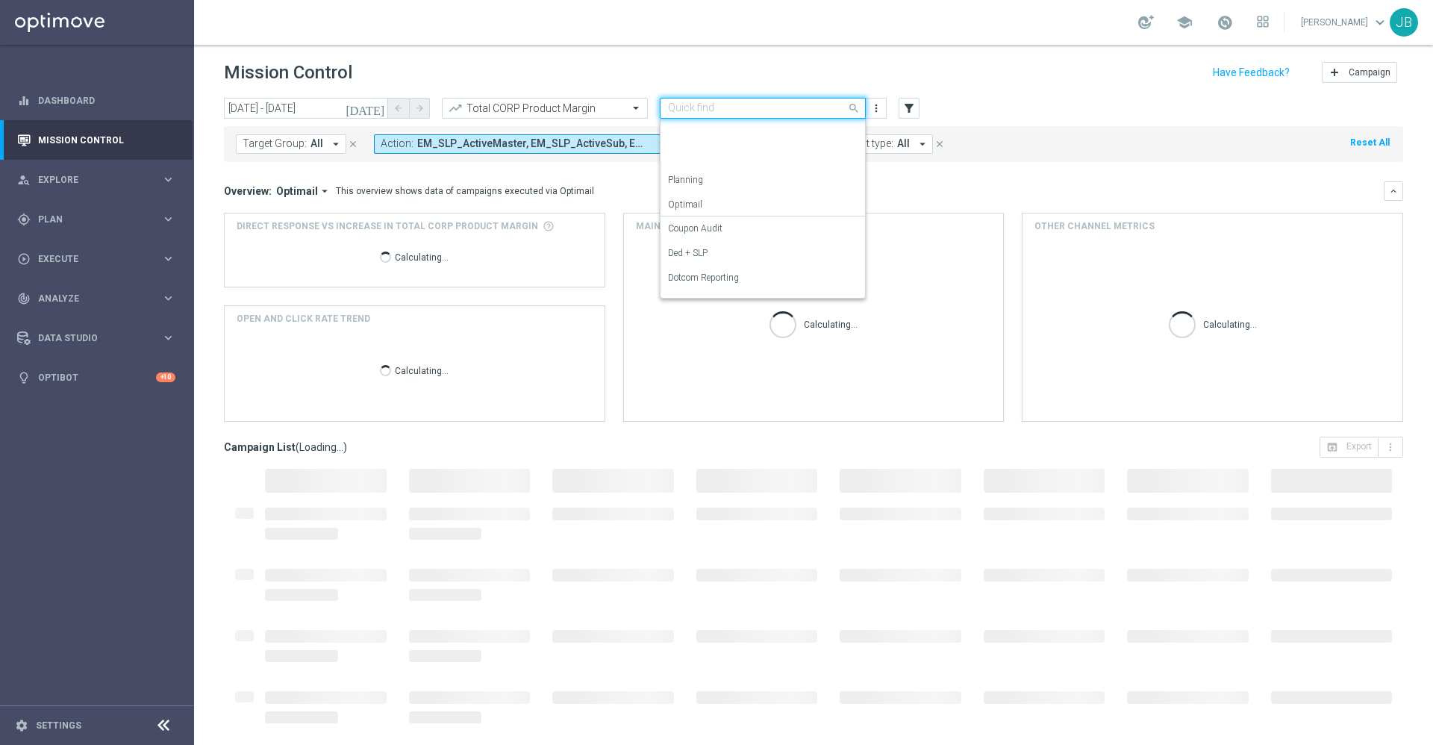
scroll to position [166, 0]
click at [711, 278] on label "Store Closing" at bounding box center [694, 284] width 52 height 13
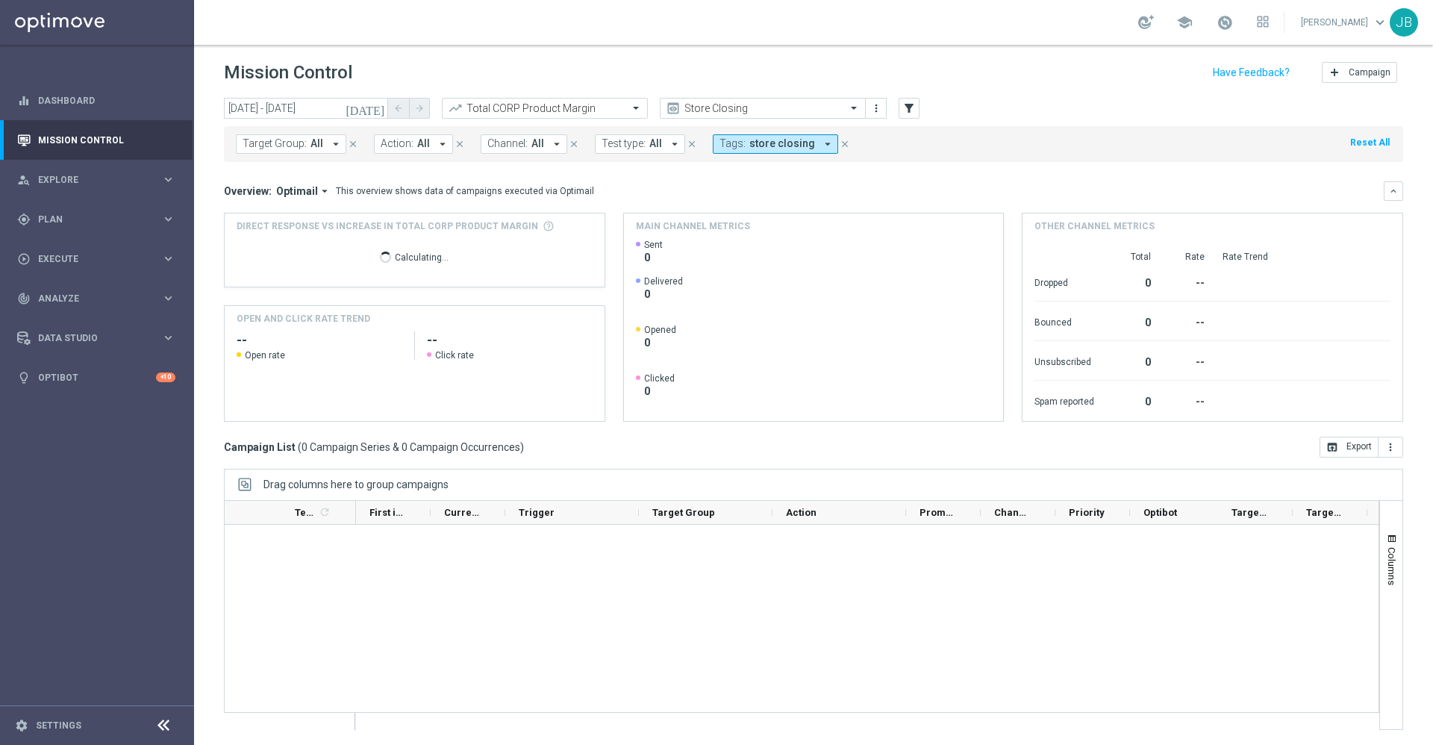
scroll to position [0, 0]
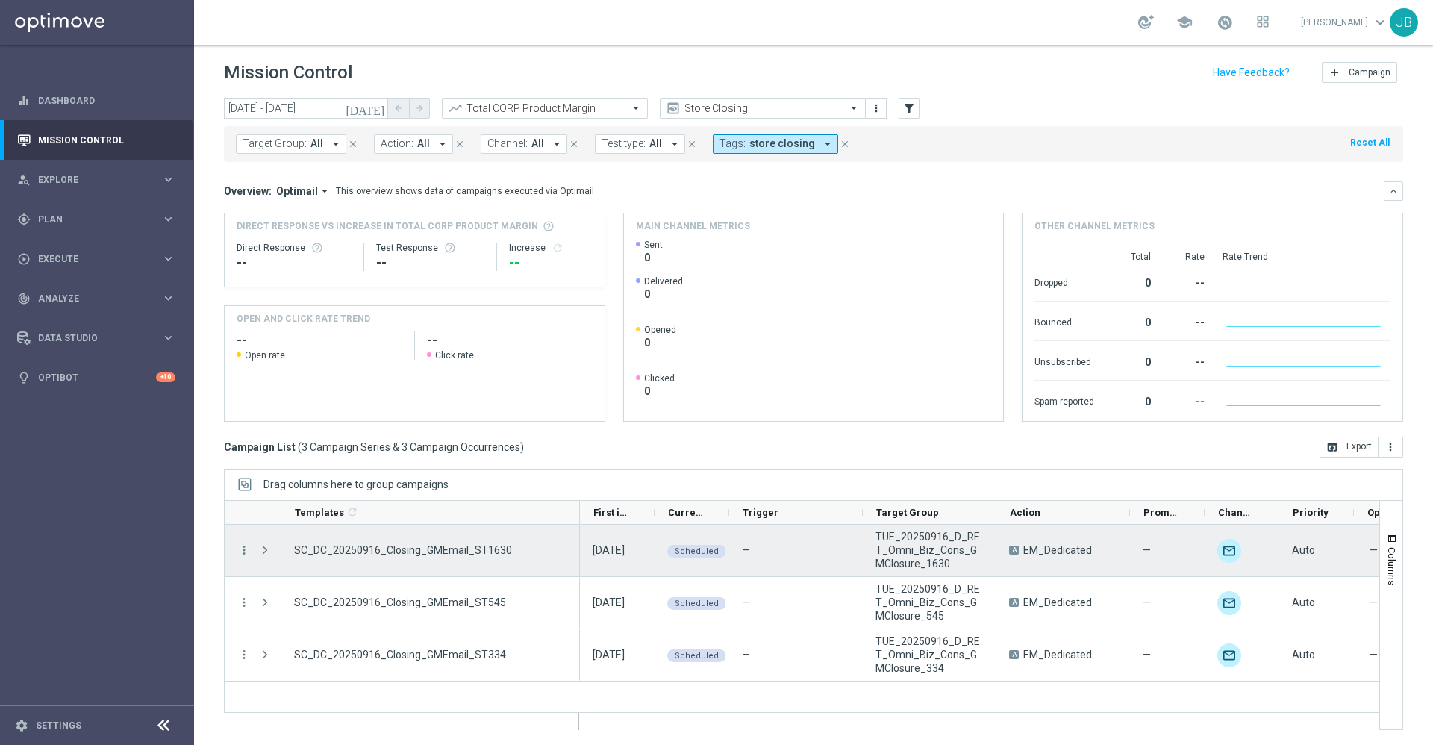
drag, startPoint x: 355, startPoint y: 505, endPoint x: 578, endPoint y: 561, distance: 230.1
click at [578, 561] on div "Templates 1 refresh" at bounding box center [802, 615] width 1156 height 230
click at [246, 553] on icon "more_vert" at bounding box center [243, 549] width 13 height 13
click at [324, 558] on span "Campaign Details" at bounding box center [310, 559] width 75 height 10
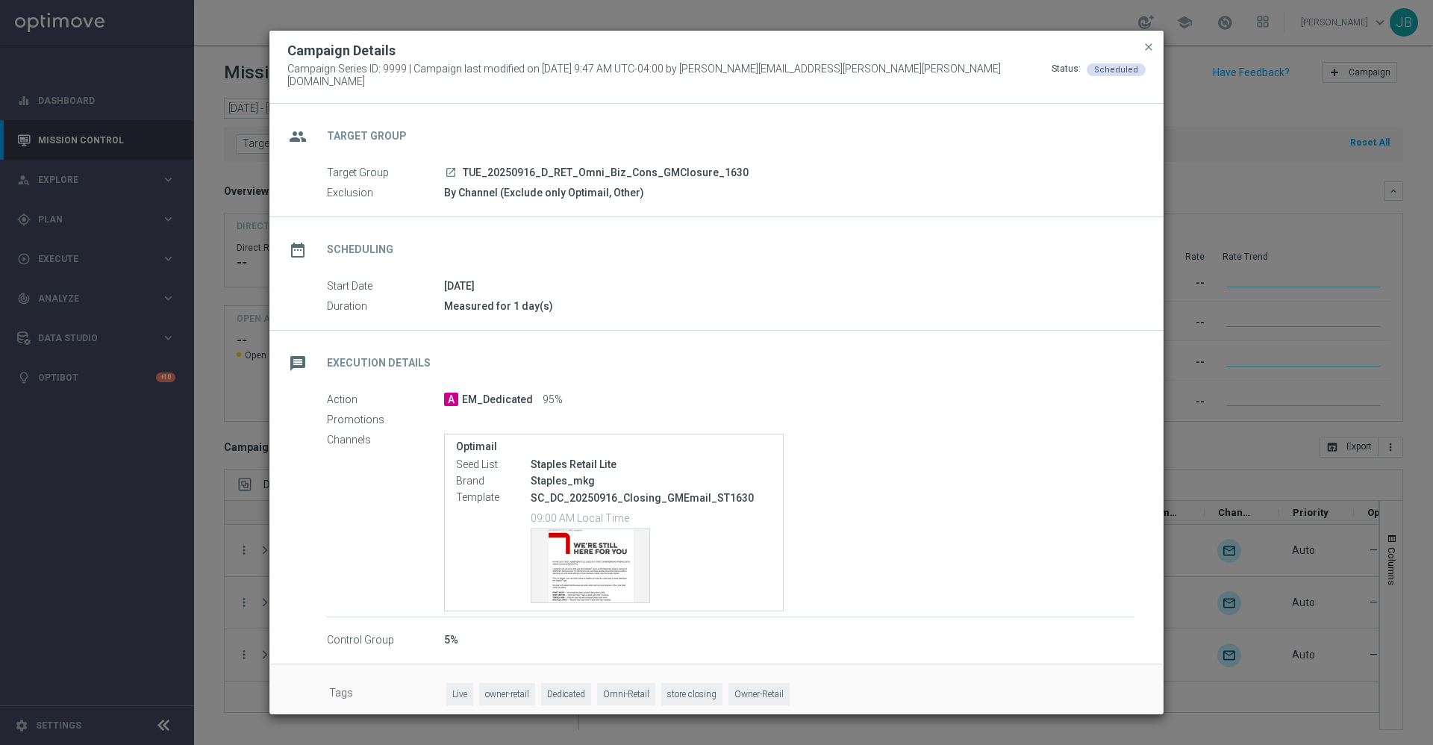
click at [451, 168] on icon "launch" at bounding box center [451, 172] width 12 height 12
click at [449, 169] on icon "launch" at bounding box center [451, 172] width 12 height 12
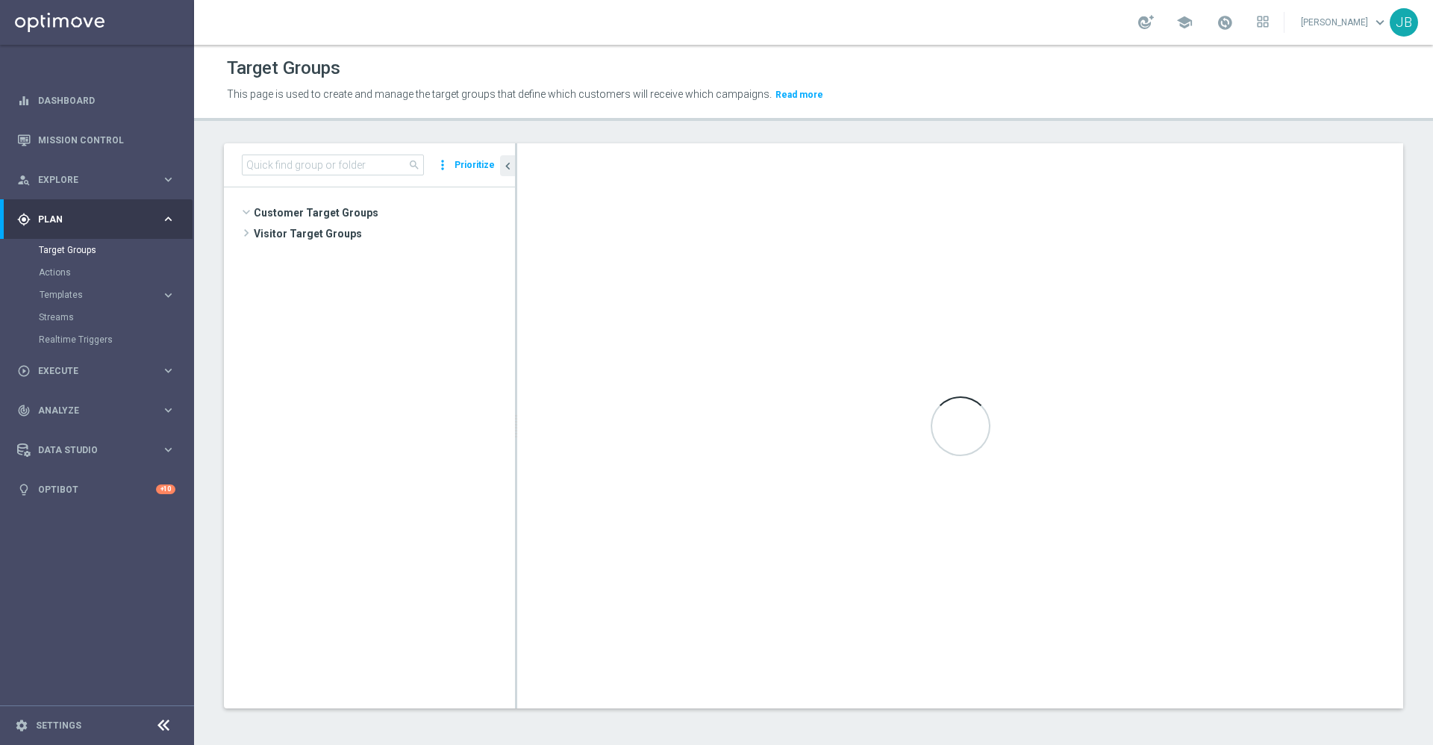
scroll to position [4185, 0]
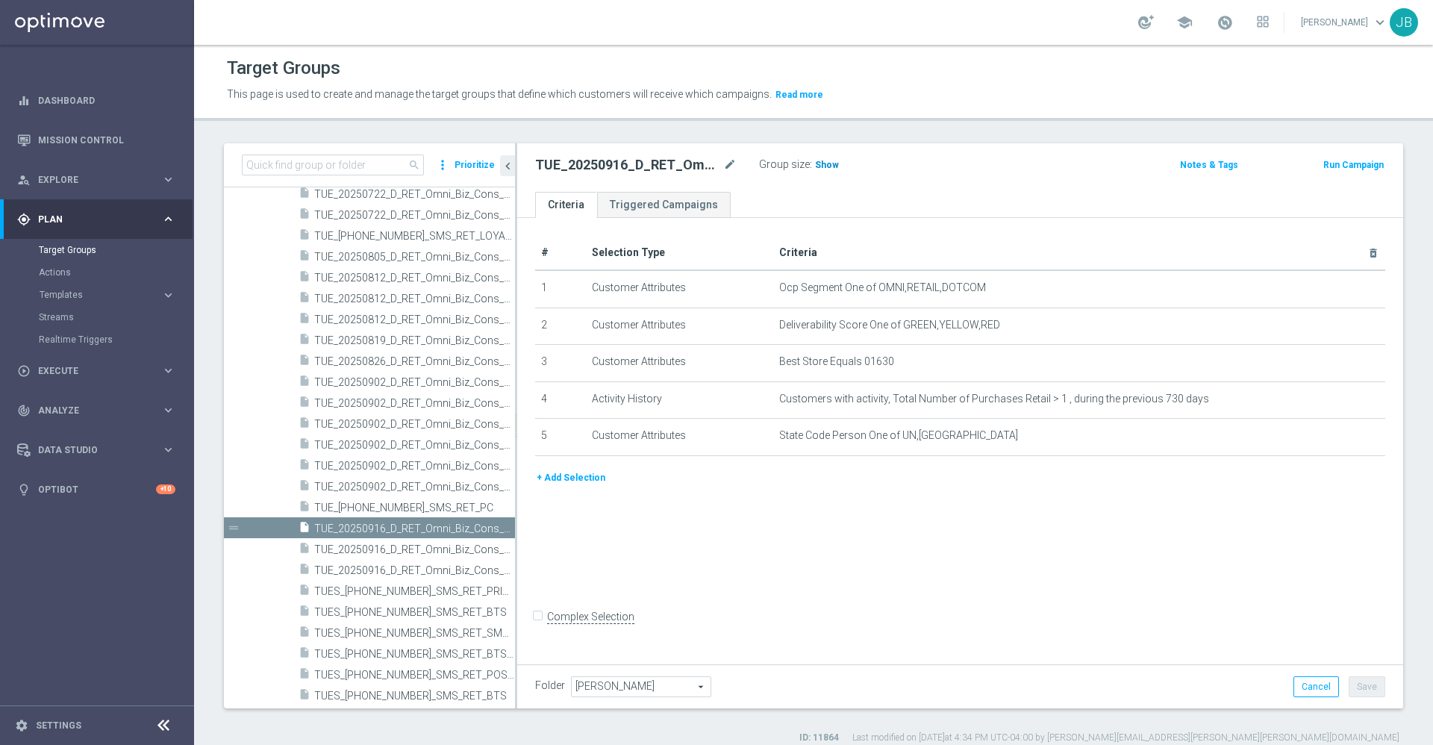
click at [823, 163] on span "Show" at bounding box center [827, 165] width 24 height 10
click at [344, 164] on input at bounding box center [333, 165] width 182 height 21
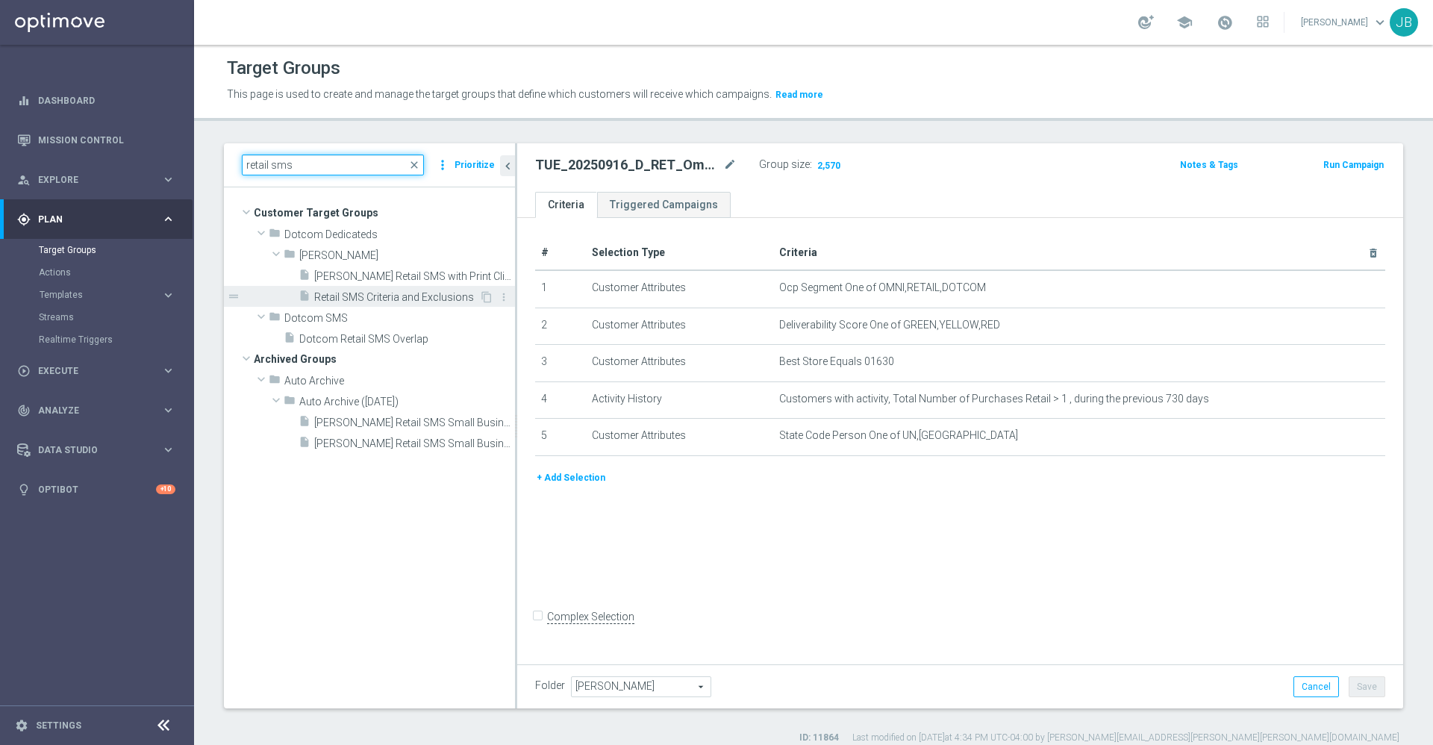
type input "retail sms"
click at [402, 295] on span "Retail SMS Criteria and Exclusions" at bounding box center [396, 297] width 165 height 13
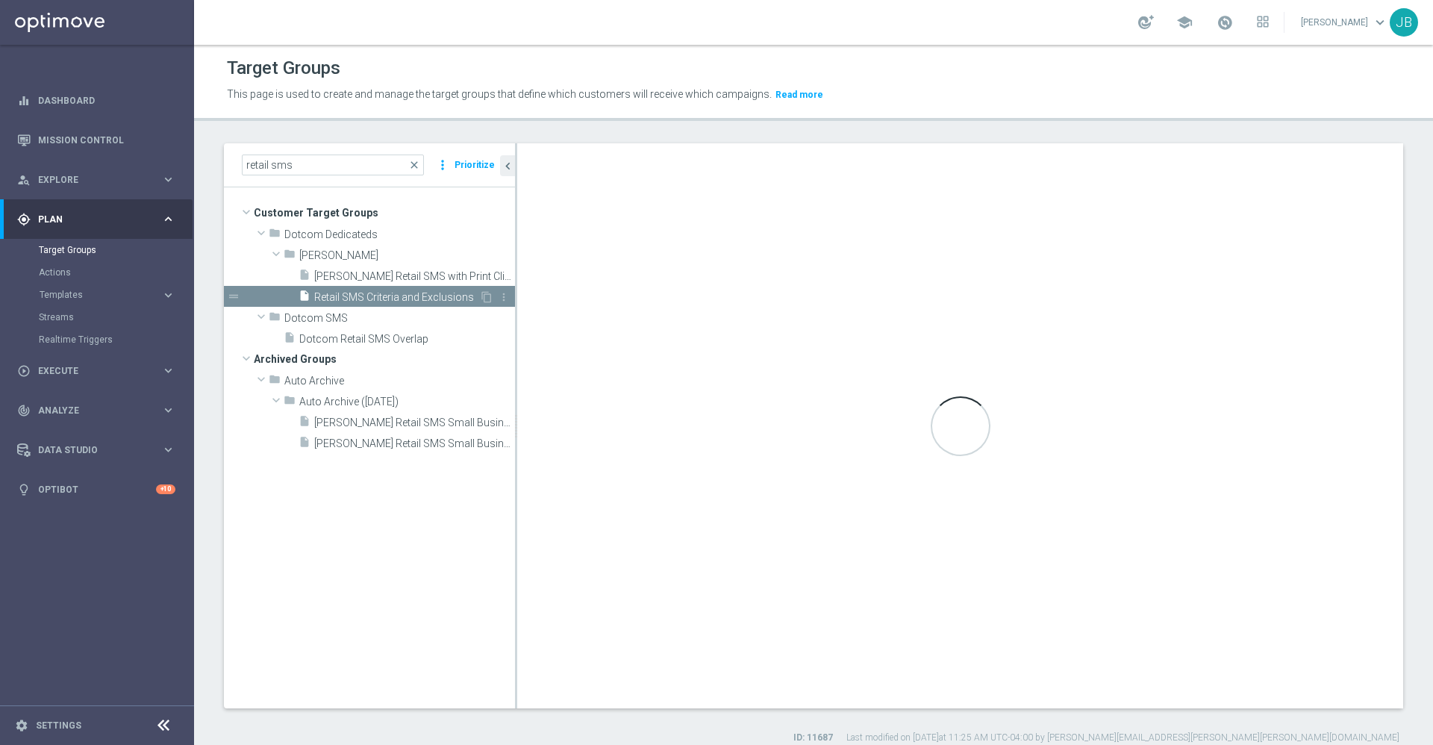
checkbox input "true"
